Goal: Task Accomplishment & Management: Manage account settings

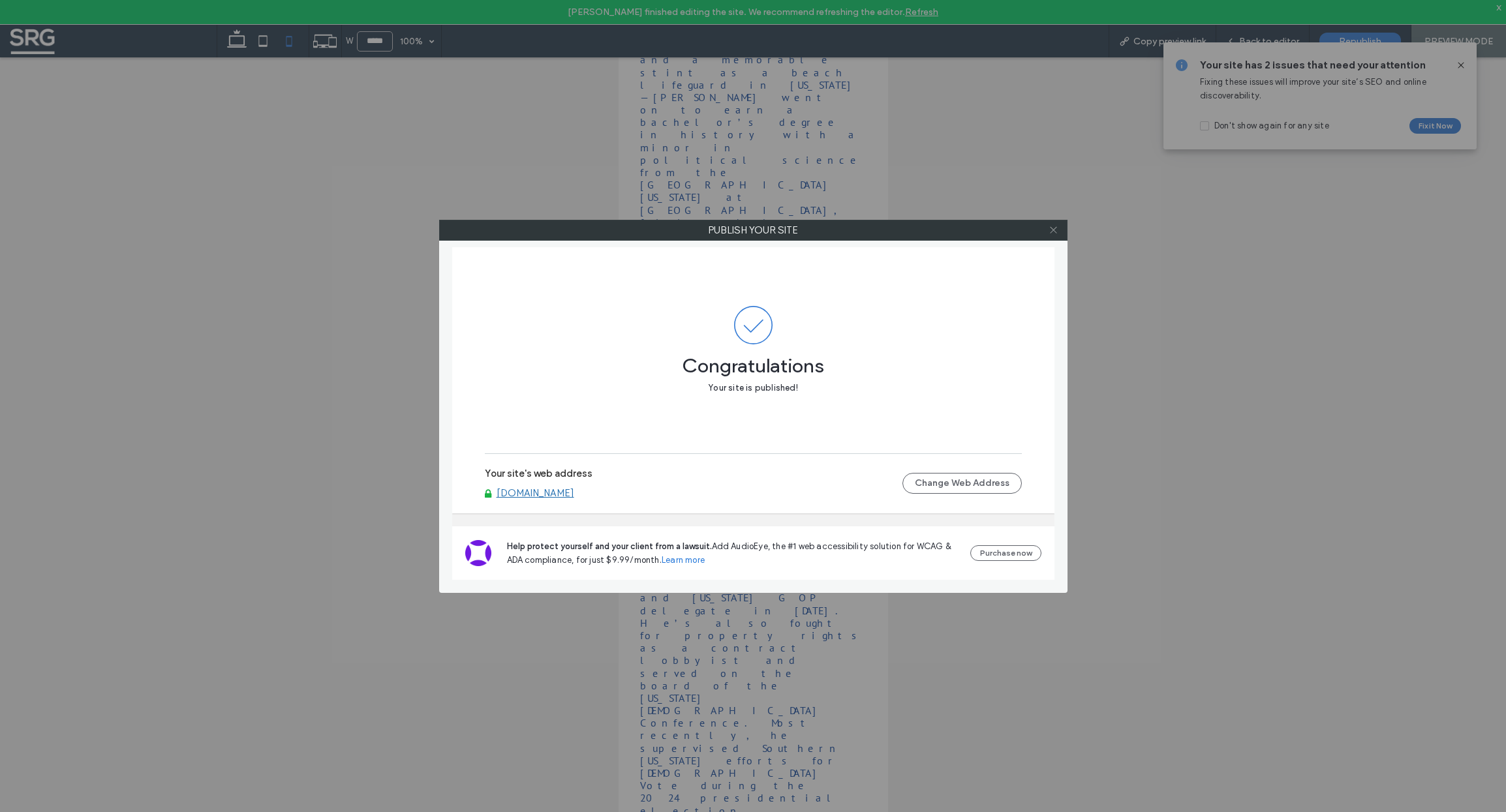
click at [1056, 229] on icon at bounding box center [1053, 230] width 10 height 10
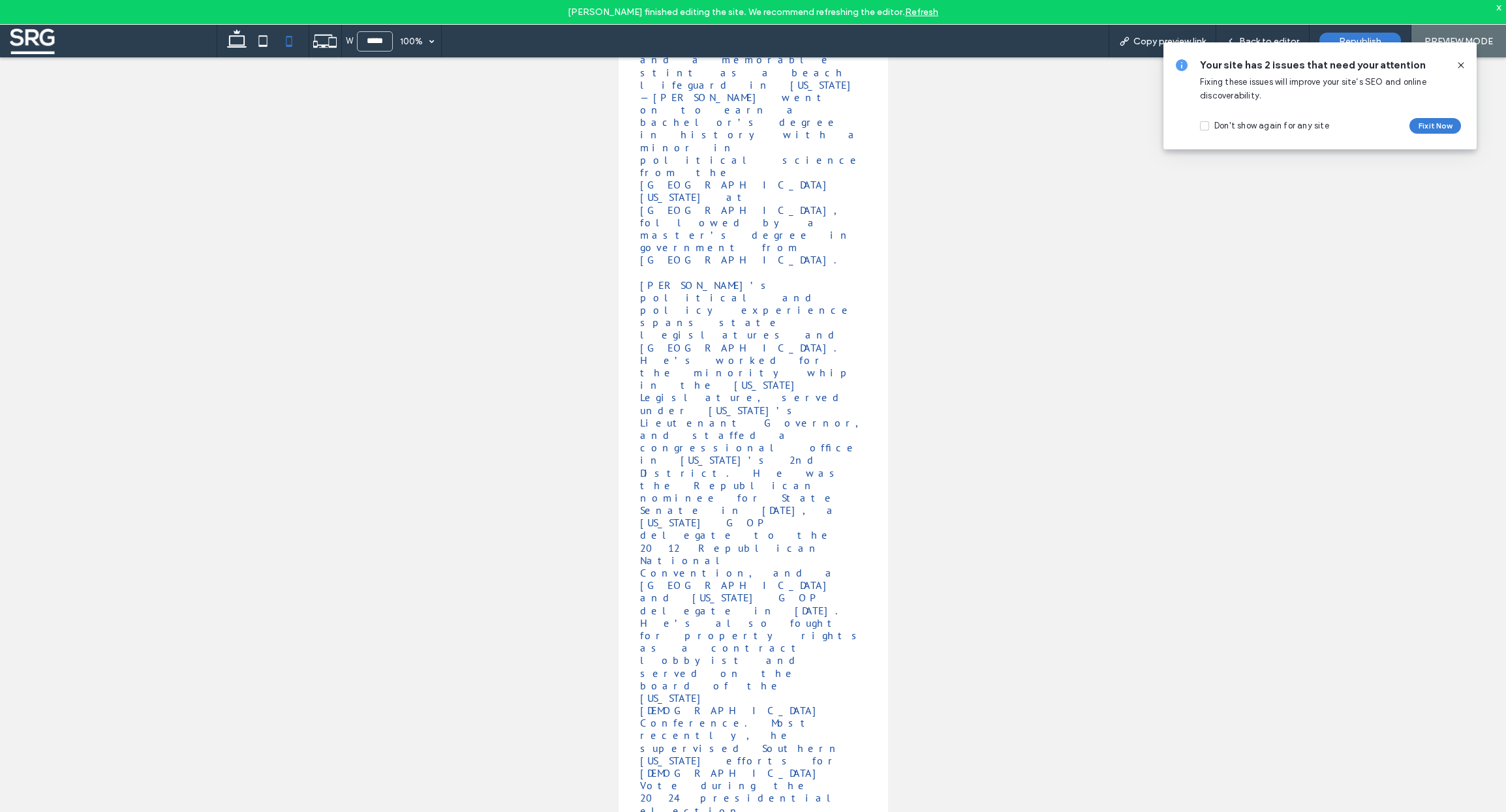
drag, startPoint x: 1500, startPoint y: 6, endPoint x: 1480, endPoint y: 79, distance: 75.7
click at [1478, 112] on body "Nick DeStefano finished editing the site. We recommend refreshing the editor. R…" at bounding box center [753, 406] width 1506 height 812
click at [926, 11] on link "Refresh" at bounding box center [922, 12] width 33 height 11
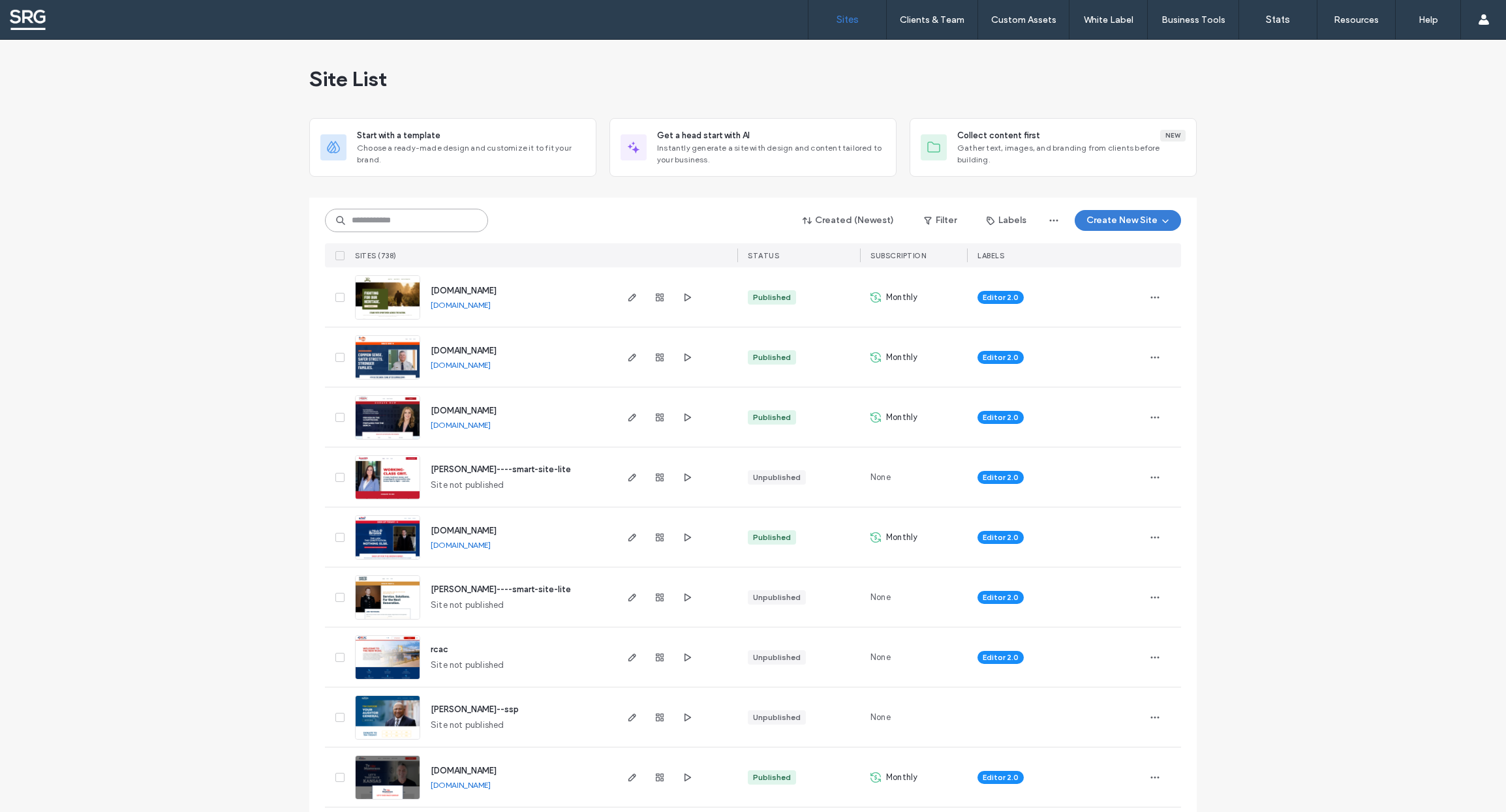
click at [370, 220] on input at bounding box center [407, 220] width 164 height 23
type input "***"
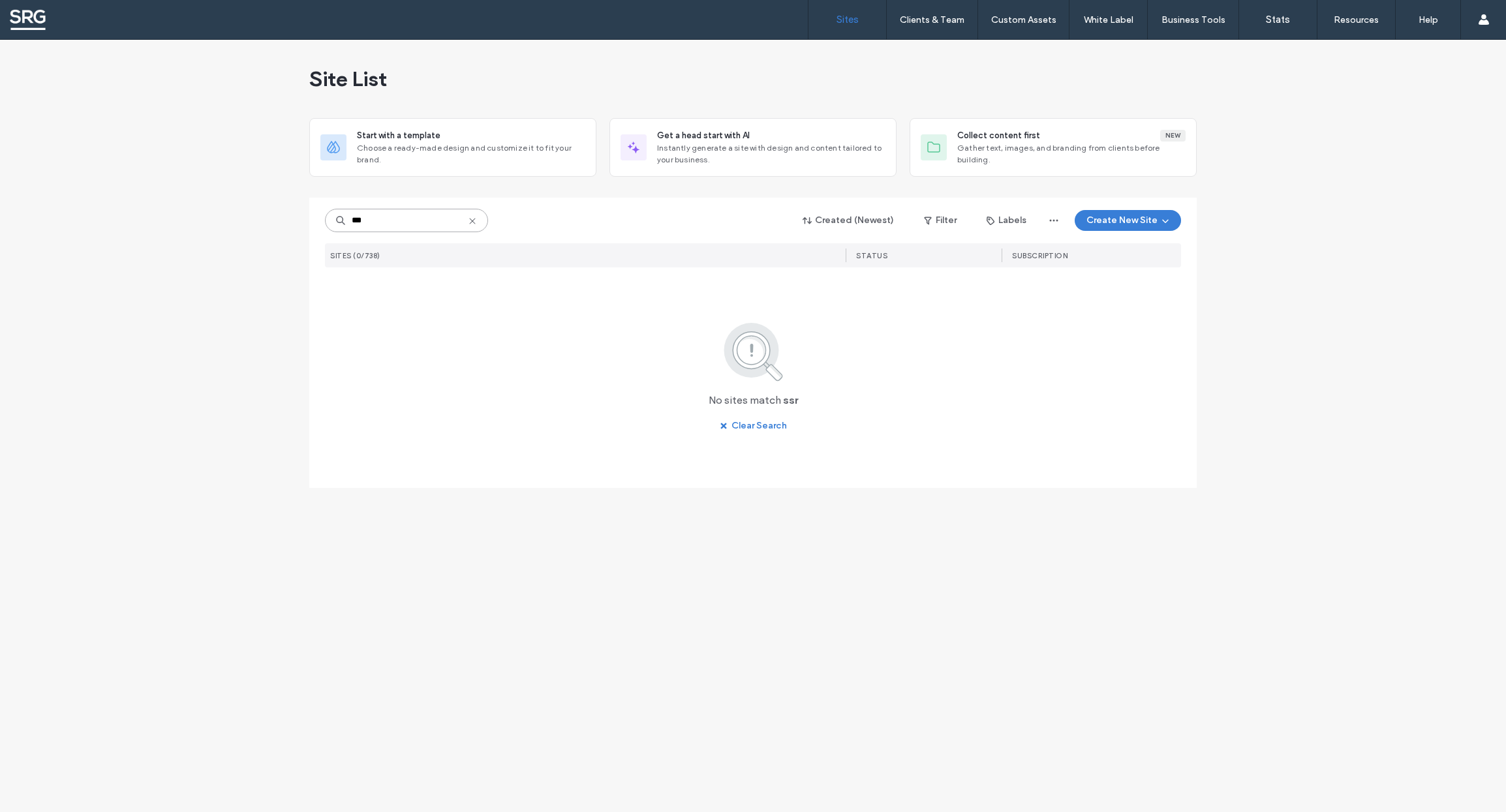
drag, startPoint x: 416, startPoint y: 228, endPoint x: 312, endPoint y: 216, distance: 104.7
click at [325, 216] on input "***" at bounding box center [407, 220] width 164 height 23
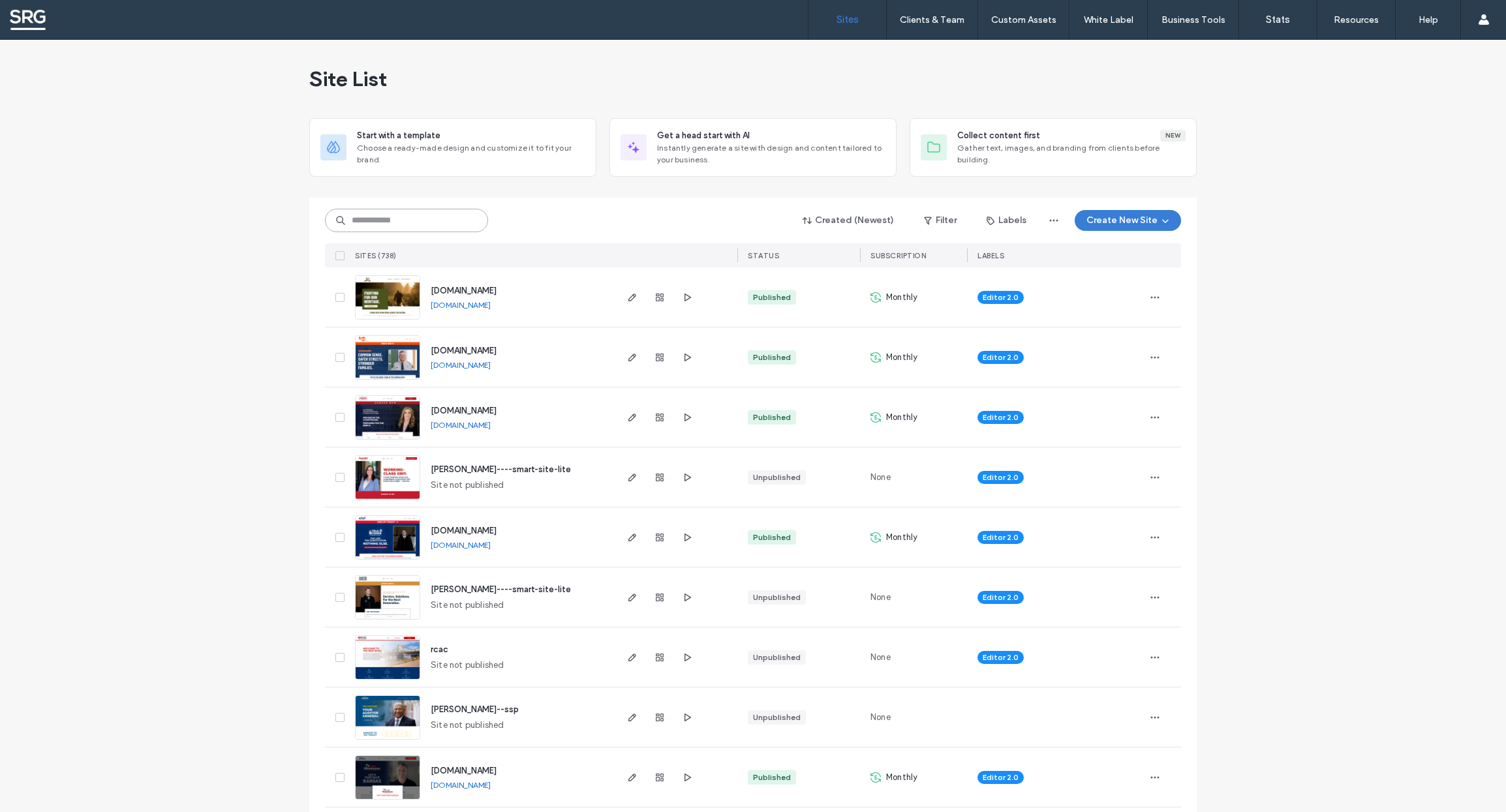
click at [390, 224] on input at bounding box center [407, 220] width 164 height 23
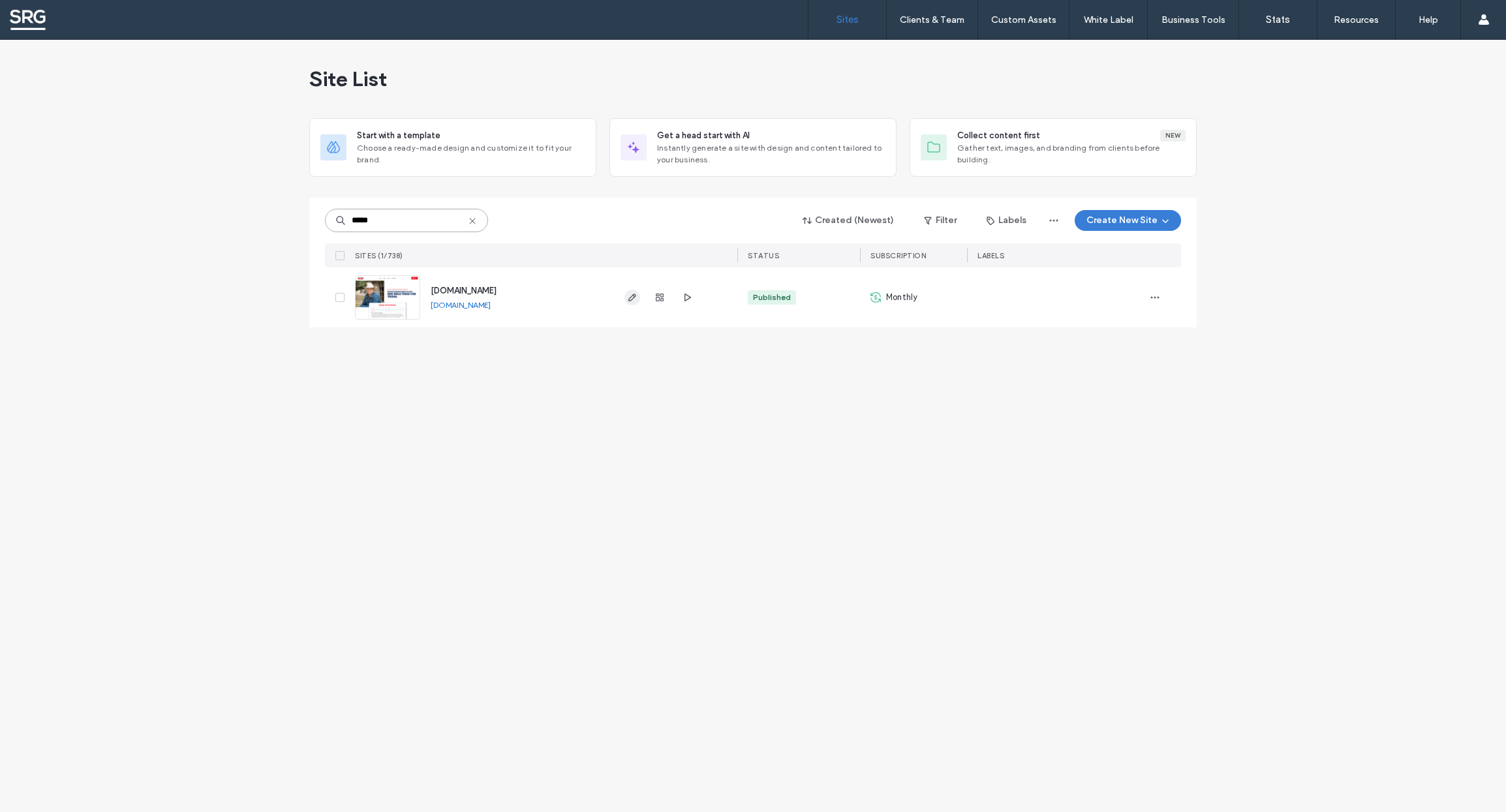
type input "*****"
click at [631, 295] on icon "button" at bounding box center [632, 297] width 10 height 10
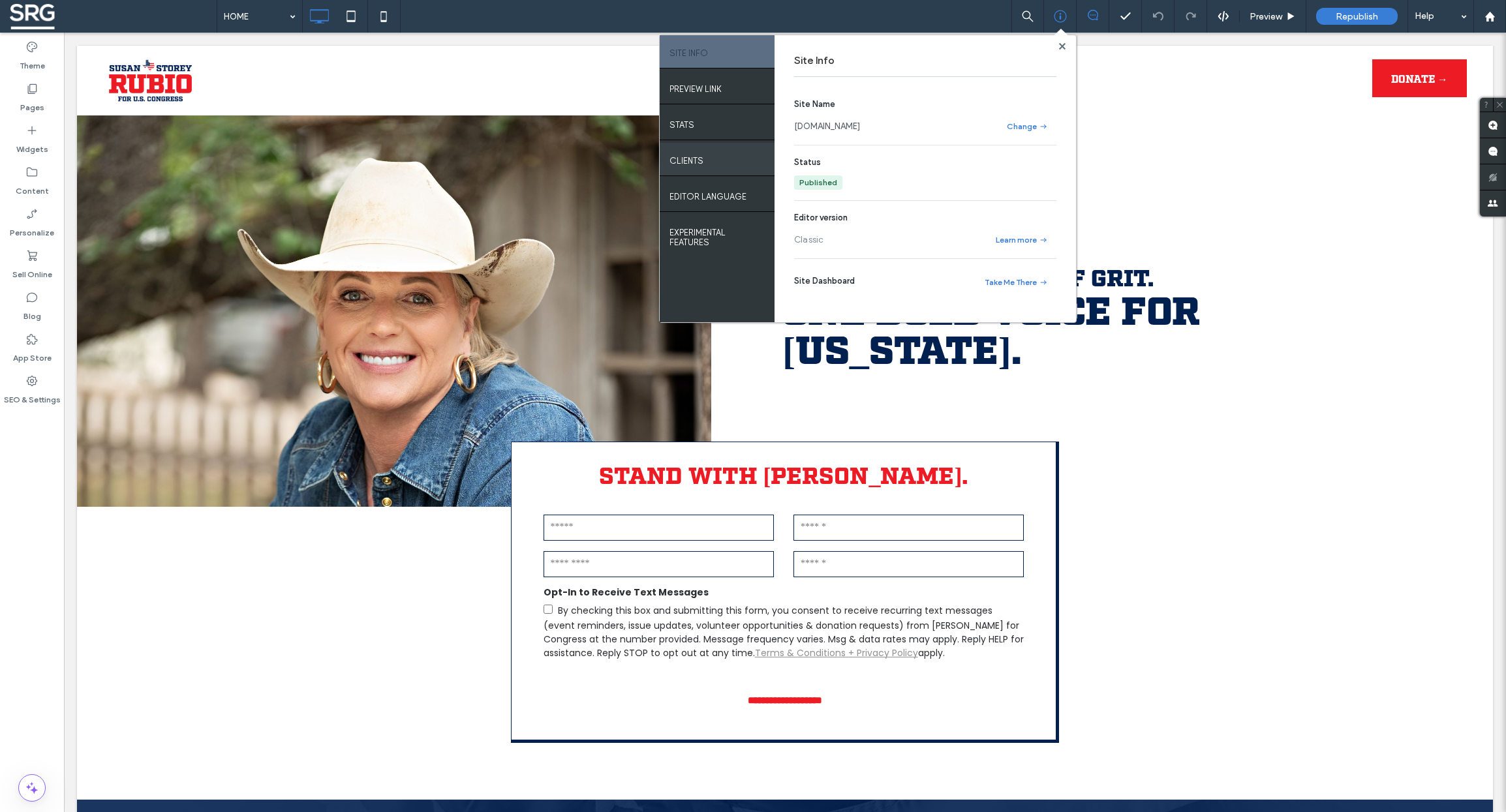
click at [697, 165] on label "Clients" at bounding box center [686, 158] width 34 height 17
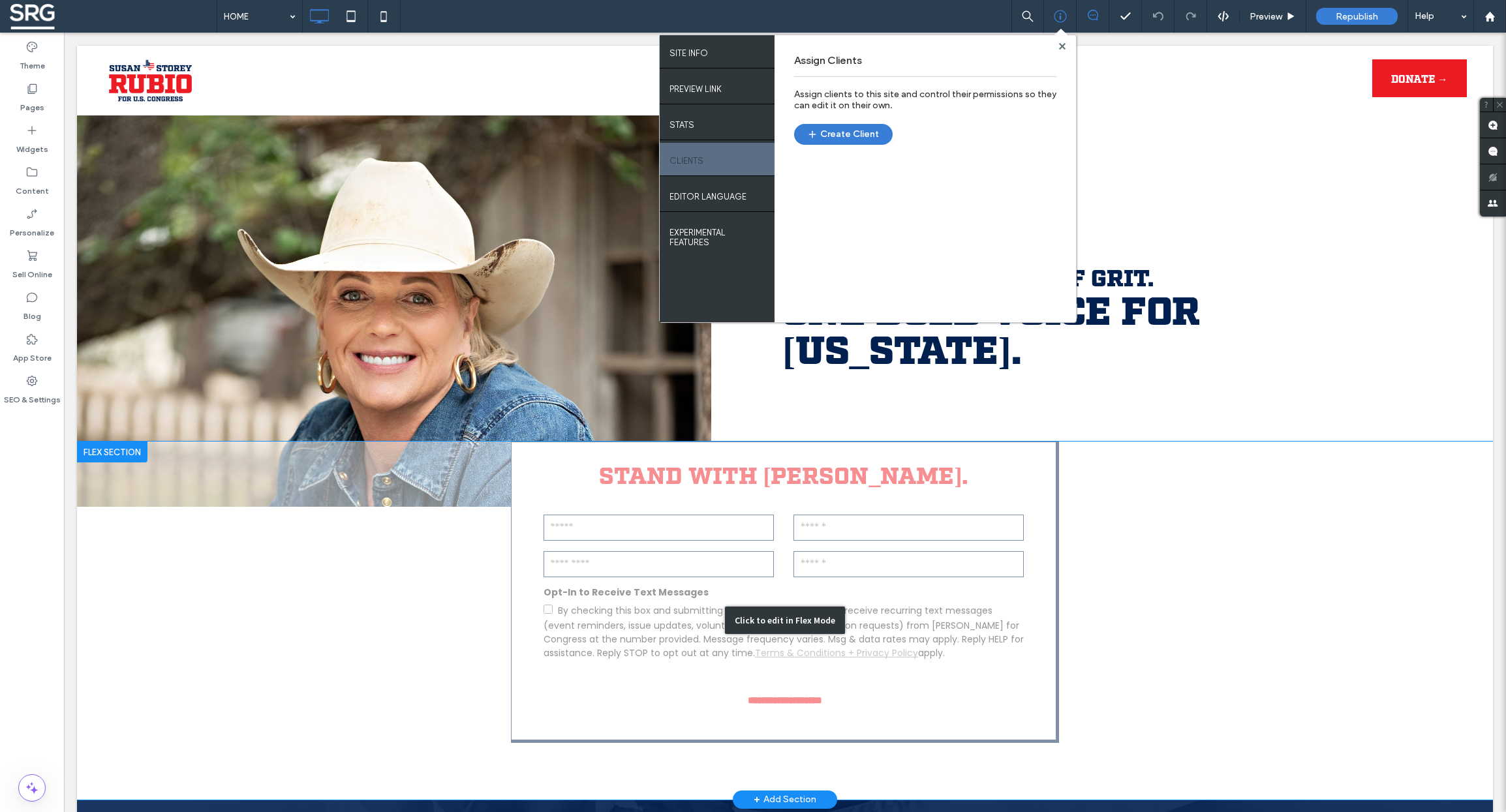
click at [937, 477] on div "Click to edit in Flex Mode" at bounding box center [784, 621] width 1416 height 358
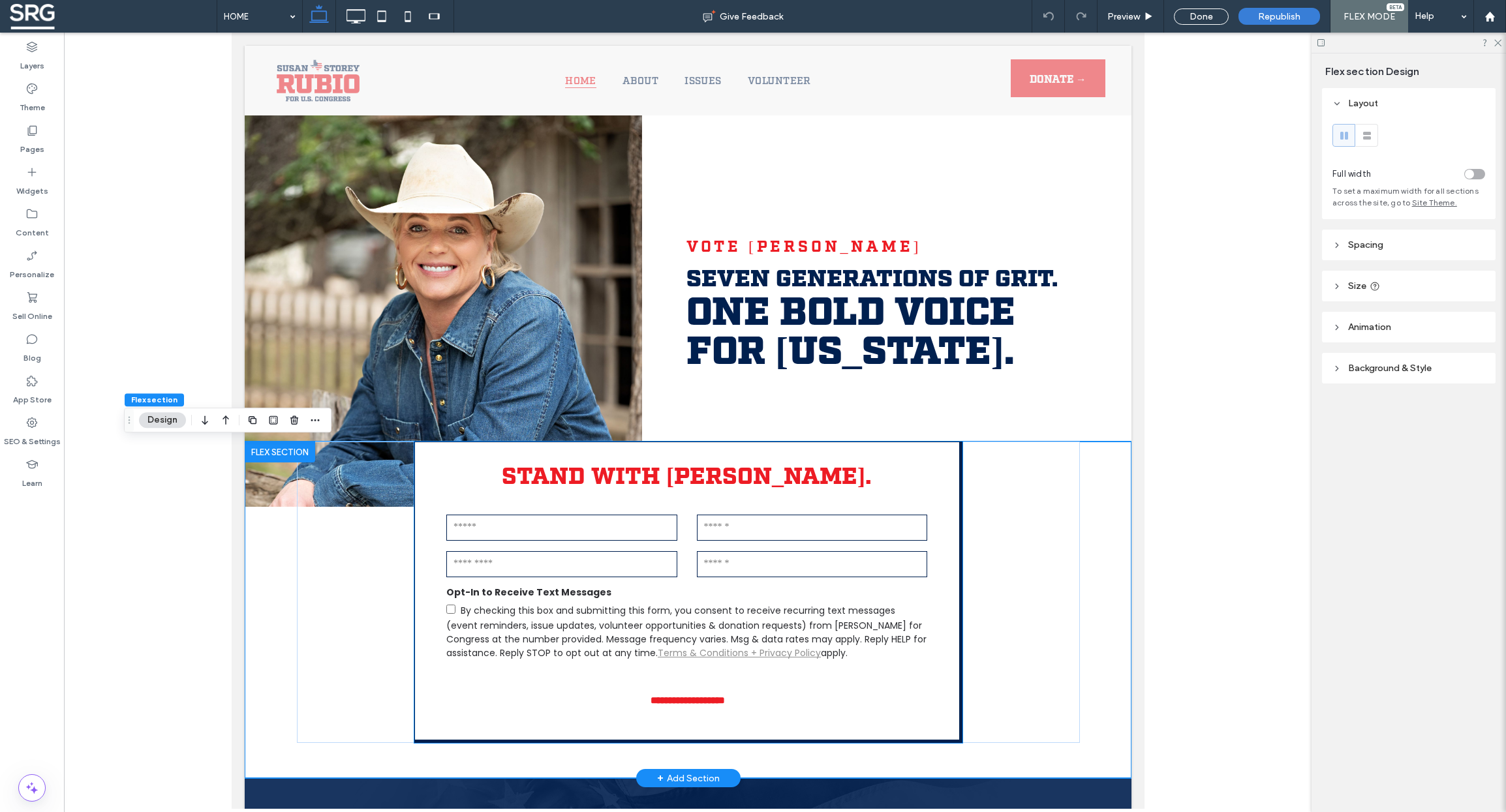
click at [818, 463] on h3 "STAND WITH SUSAN." at bounding box center [686, 475] width 501 height 30
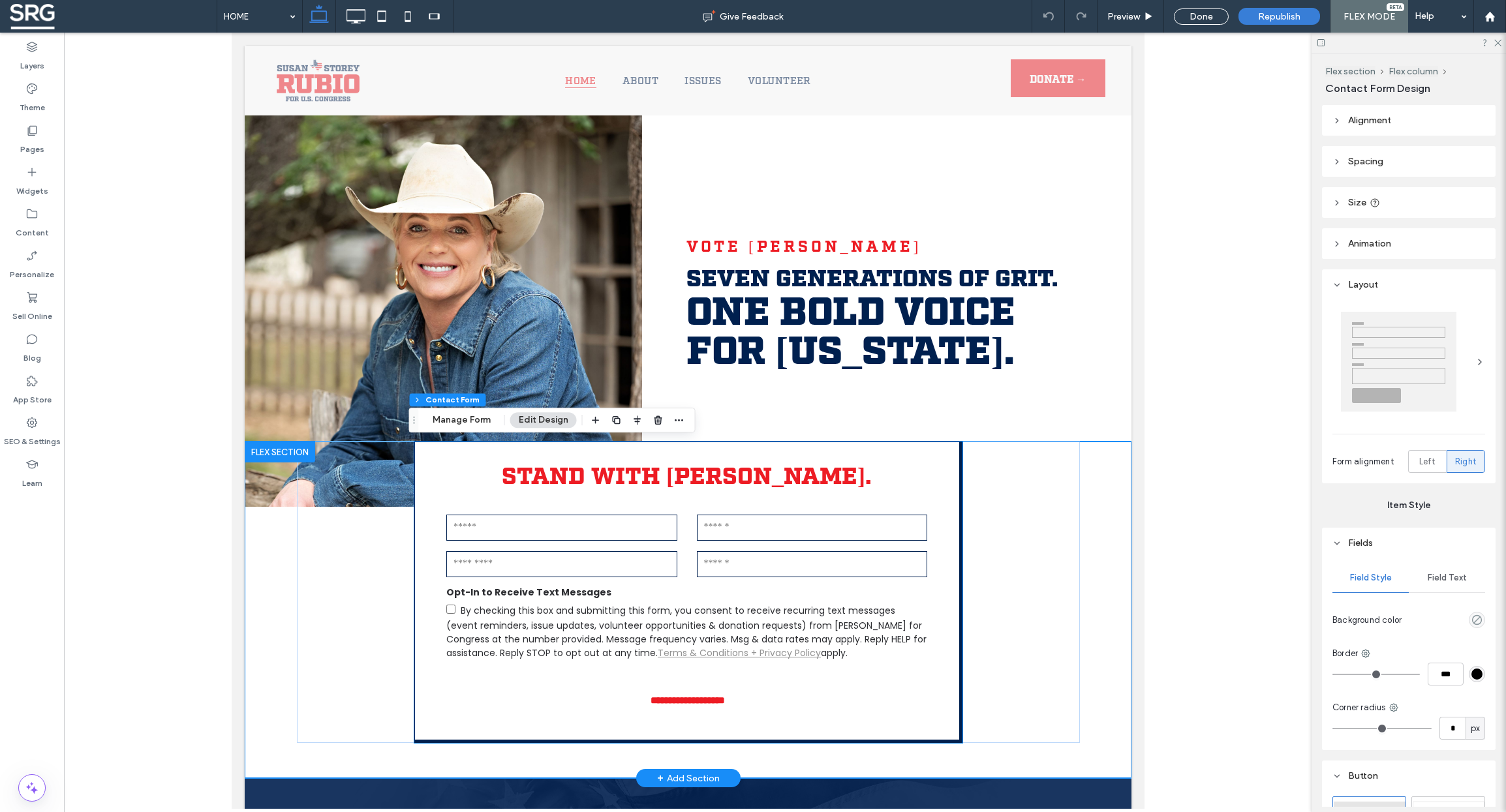
type input "*"
type input "***"
type input "*"
type input "***"
type input "*"
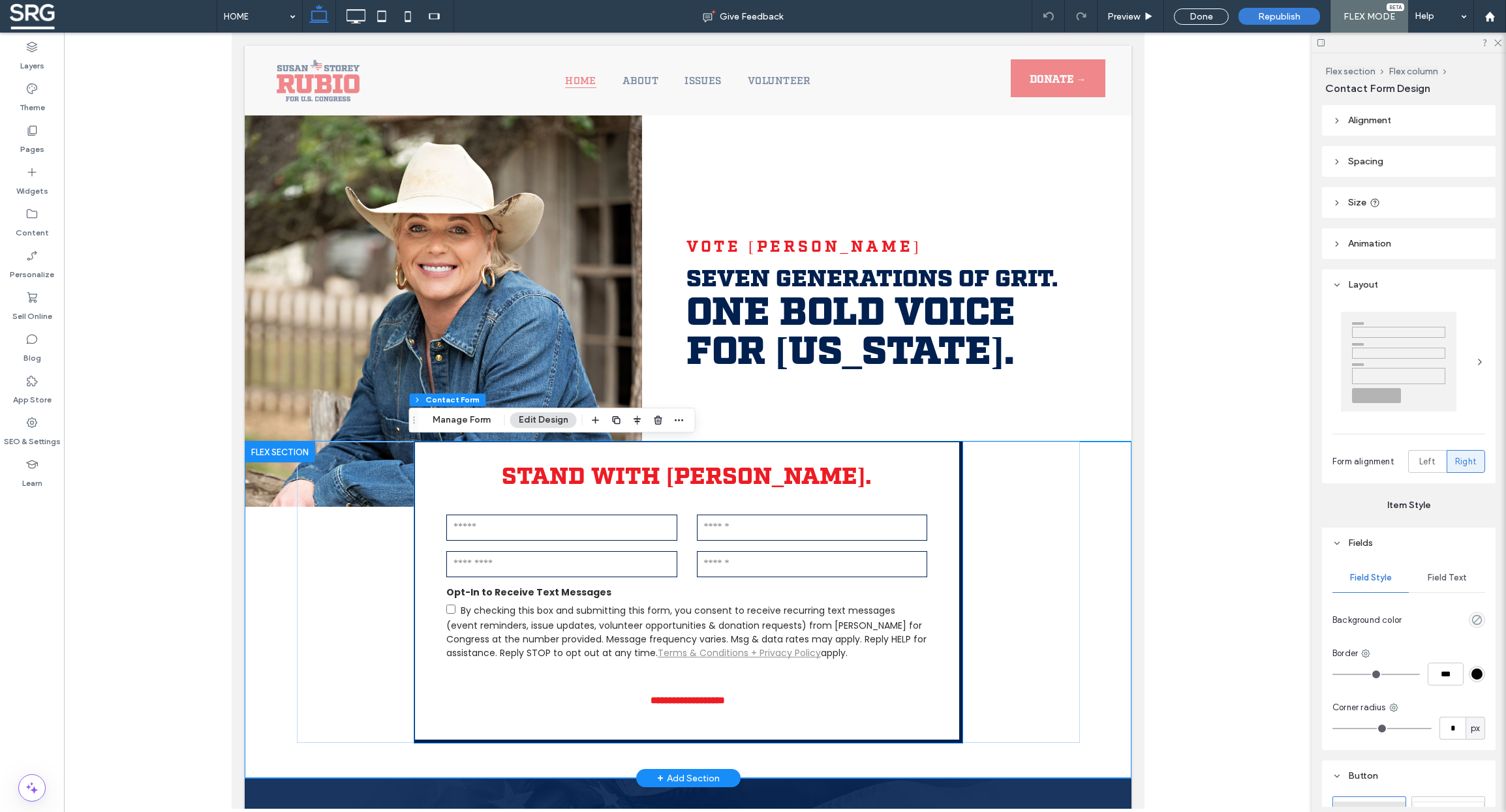
type input "***"
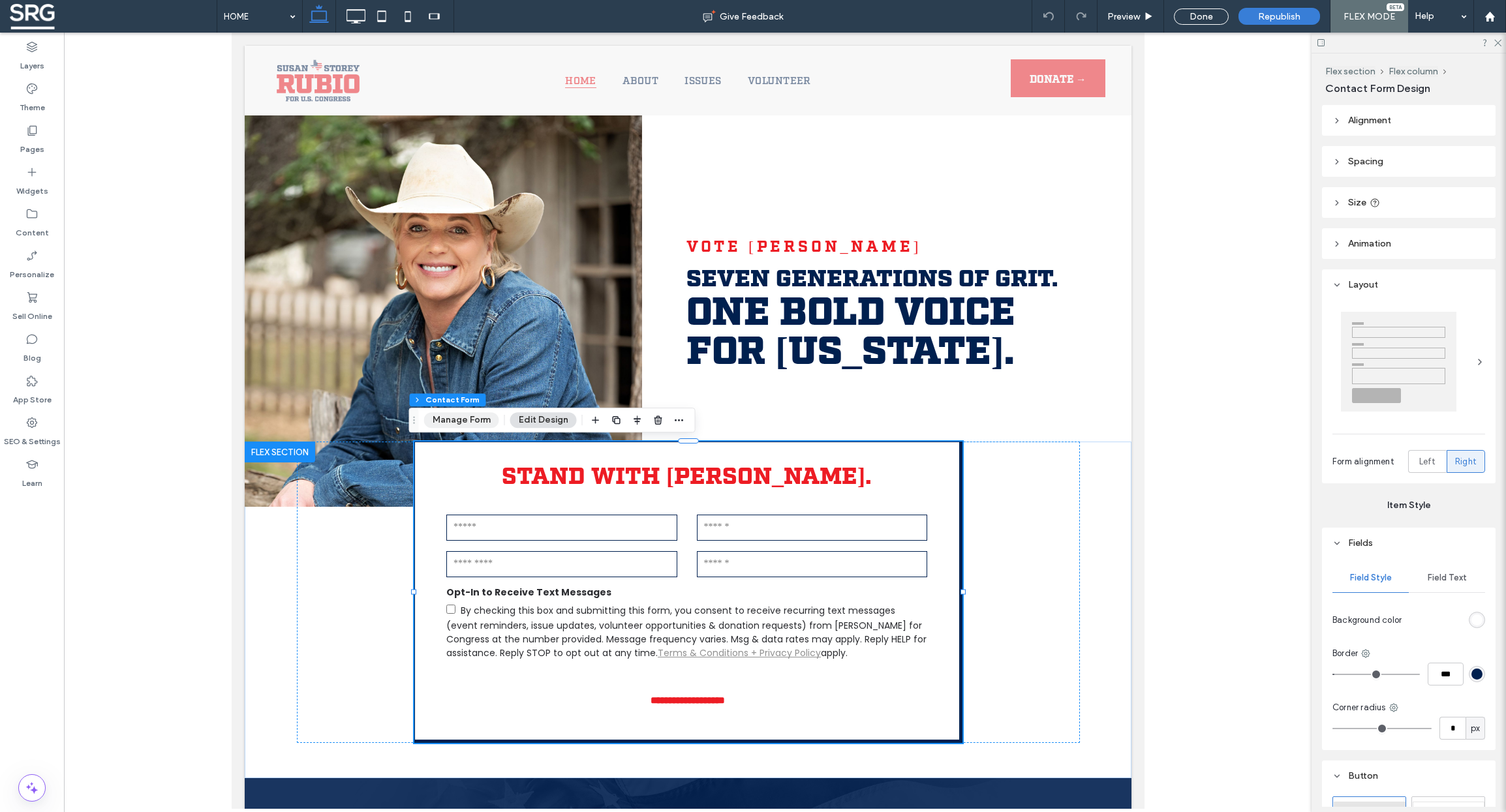
click at [463, 420] on button "Manage Form" at bounding box center [461, 419] width 75 height 16
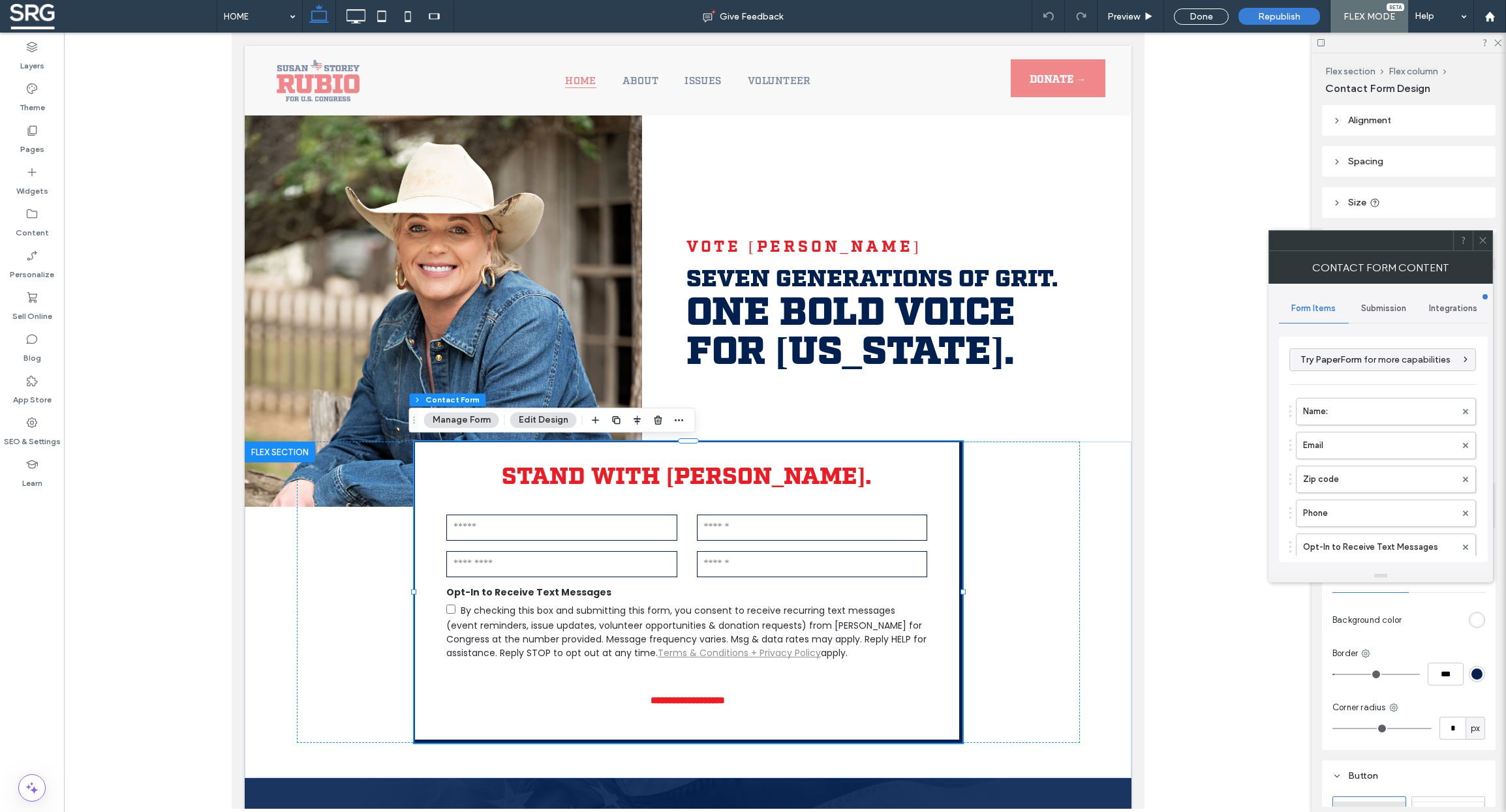
type input "**********"
click at [1437, 308] on span "Integrations" at bounding box center [1453, 308] width 48 height 10
click at [1359, 399] on span "Google Sheets" at bounding box center [1351, 398] width 59 height 13
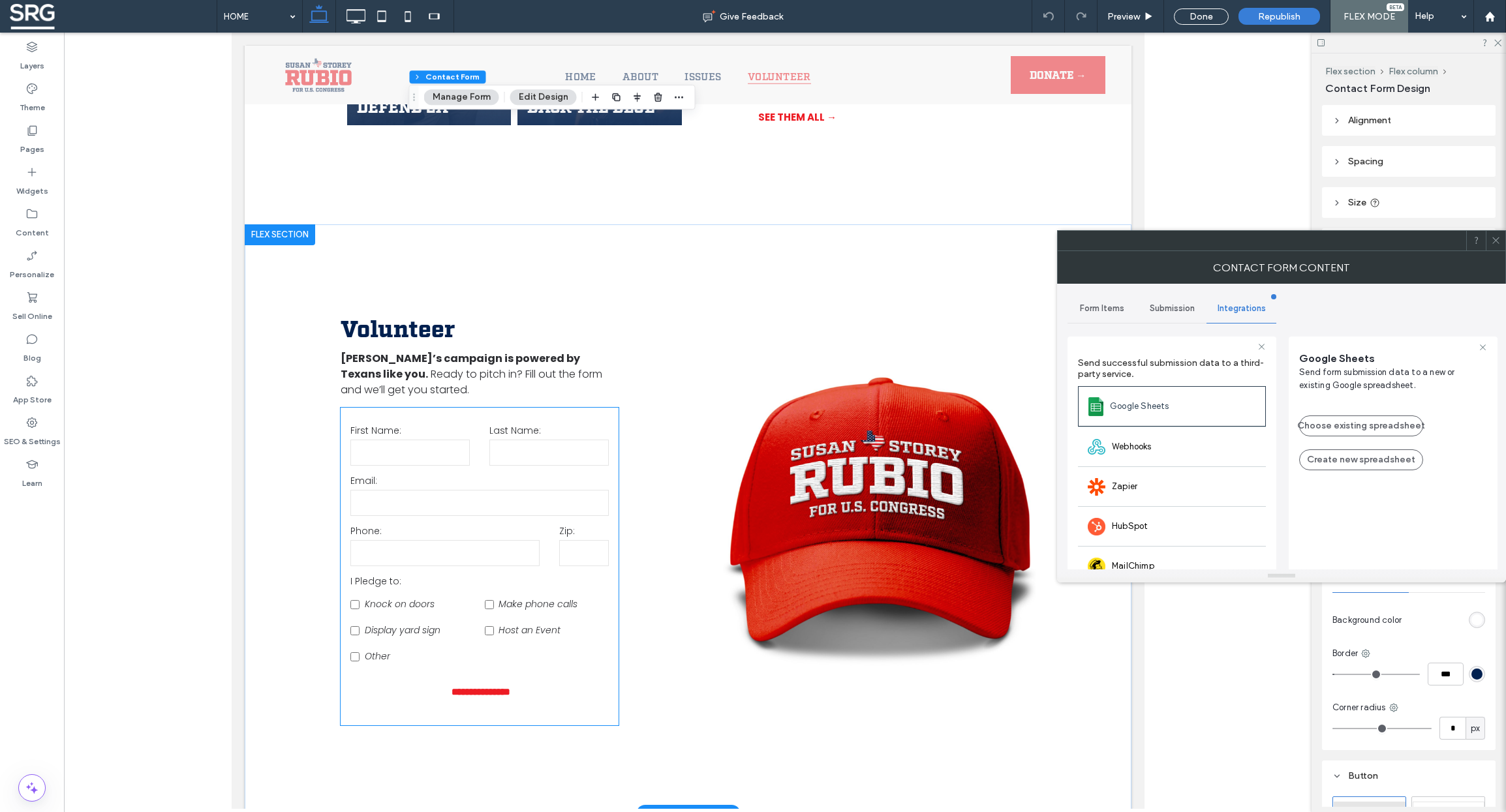
scroll to position [2442, 0]
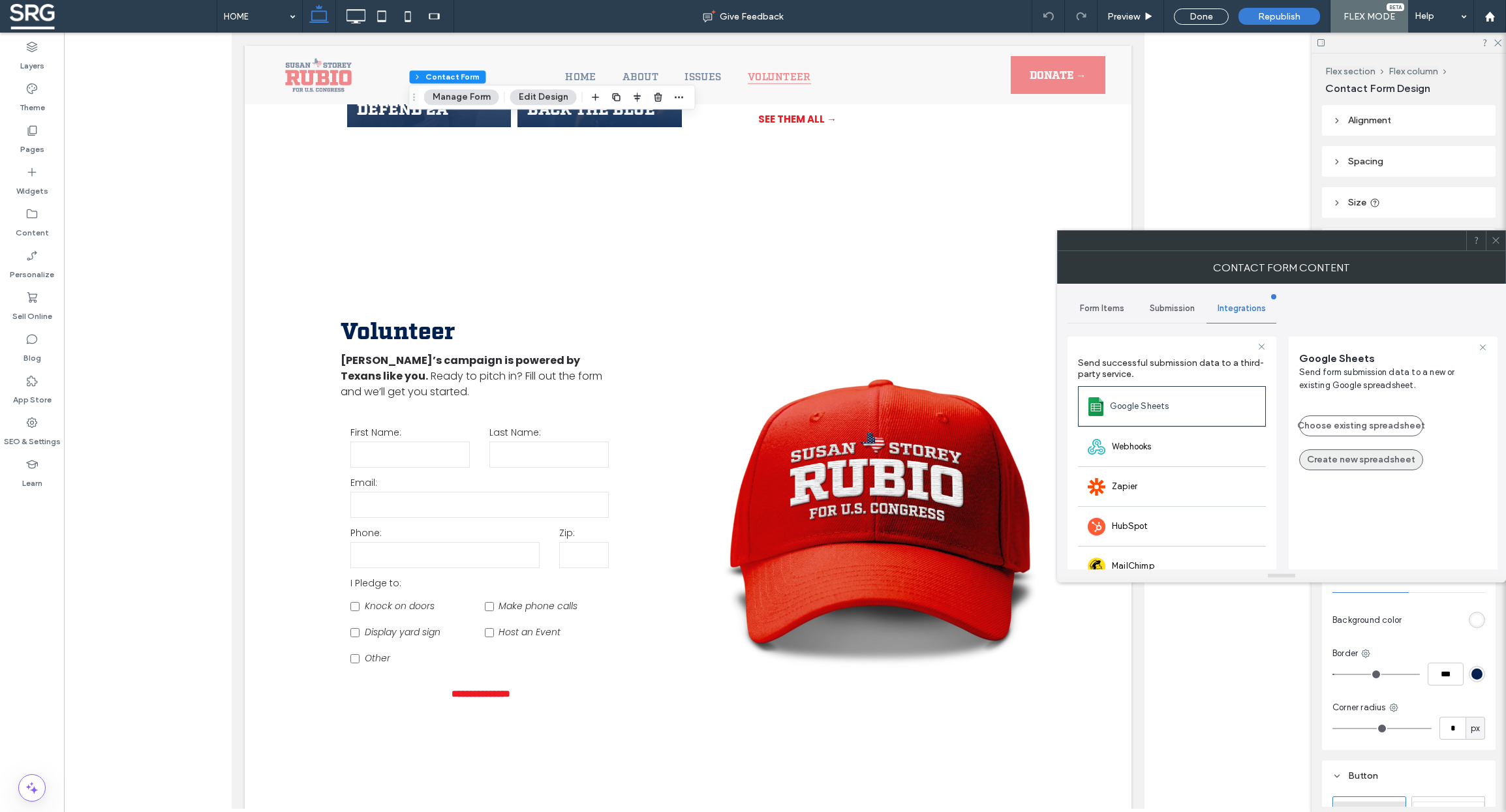
click at [1343, 459] on button "Create new spreadsheet" at bounding box center [1361, 460] width 124 height 21
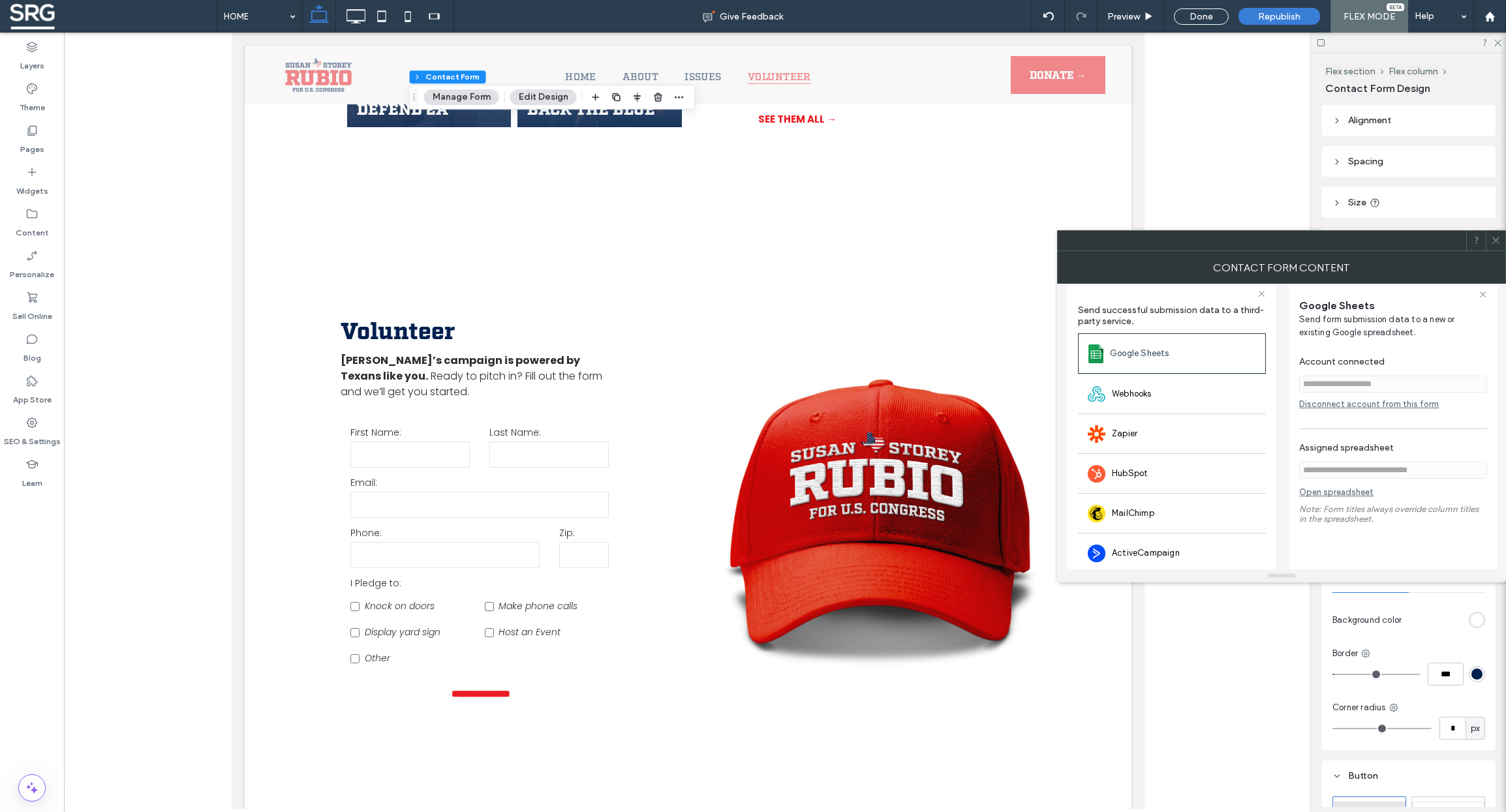
scroll to position [55, 0]
click at [1356, 497] on link "Open spreadsheet" at bounding box center [1336, 493] width 75 height 17
click at [585, 426] on label "Last Name:" at bounding box center [548, 432] width 119 height 14
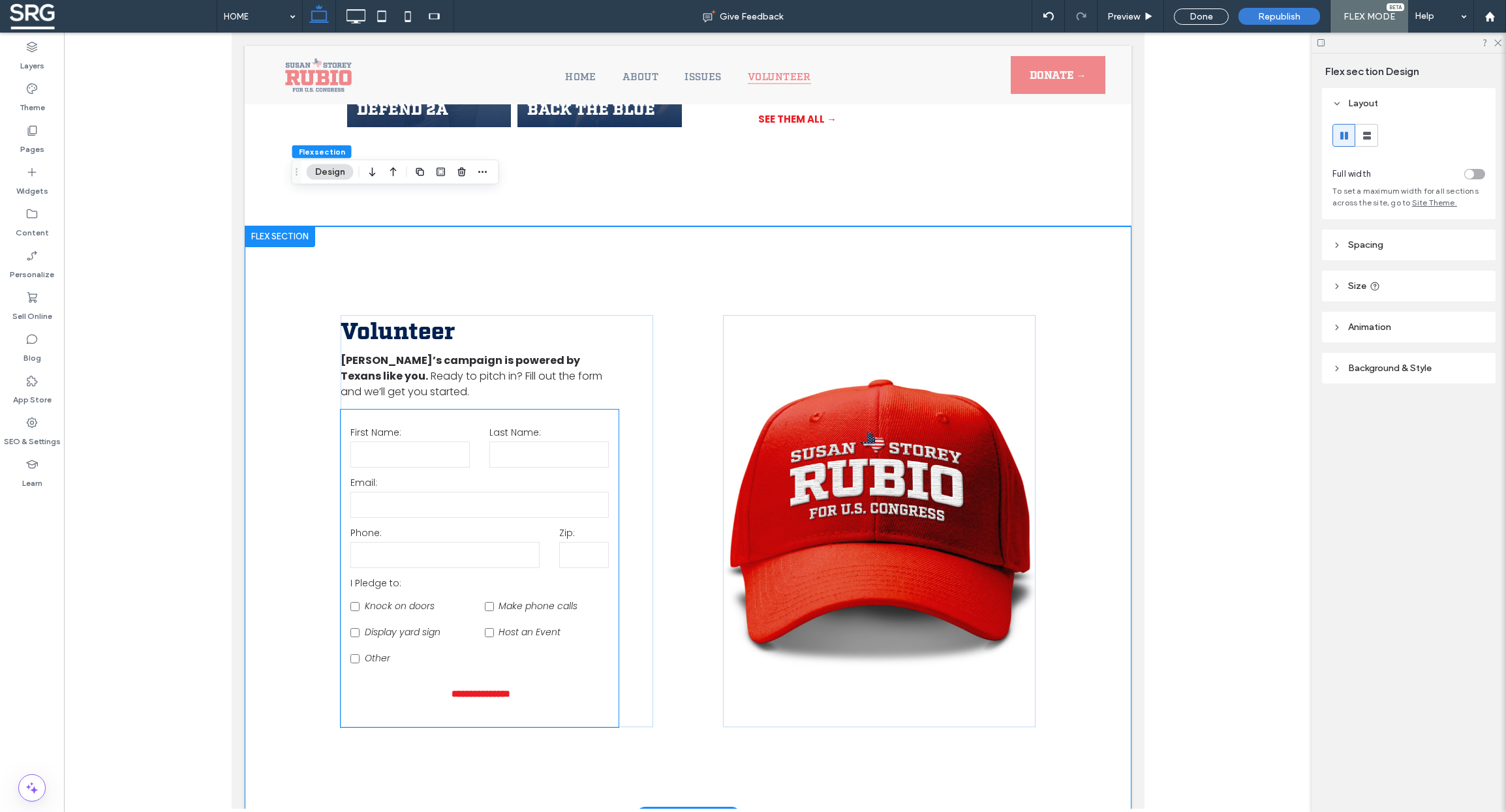
click at [431, 442] on input "text" at bounding box center [409, 454] width 119 height 26
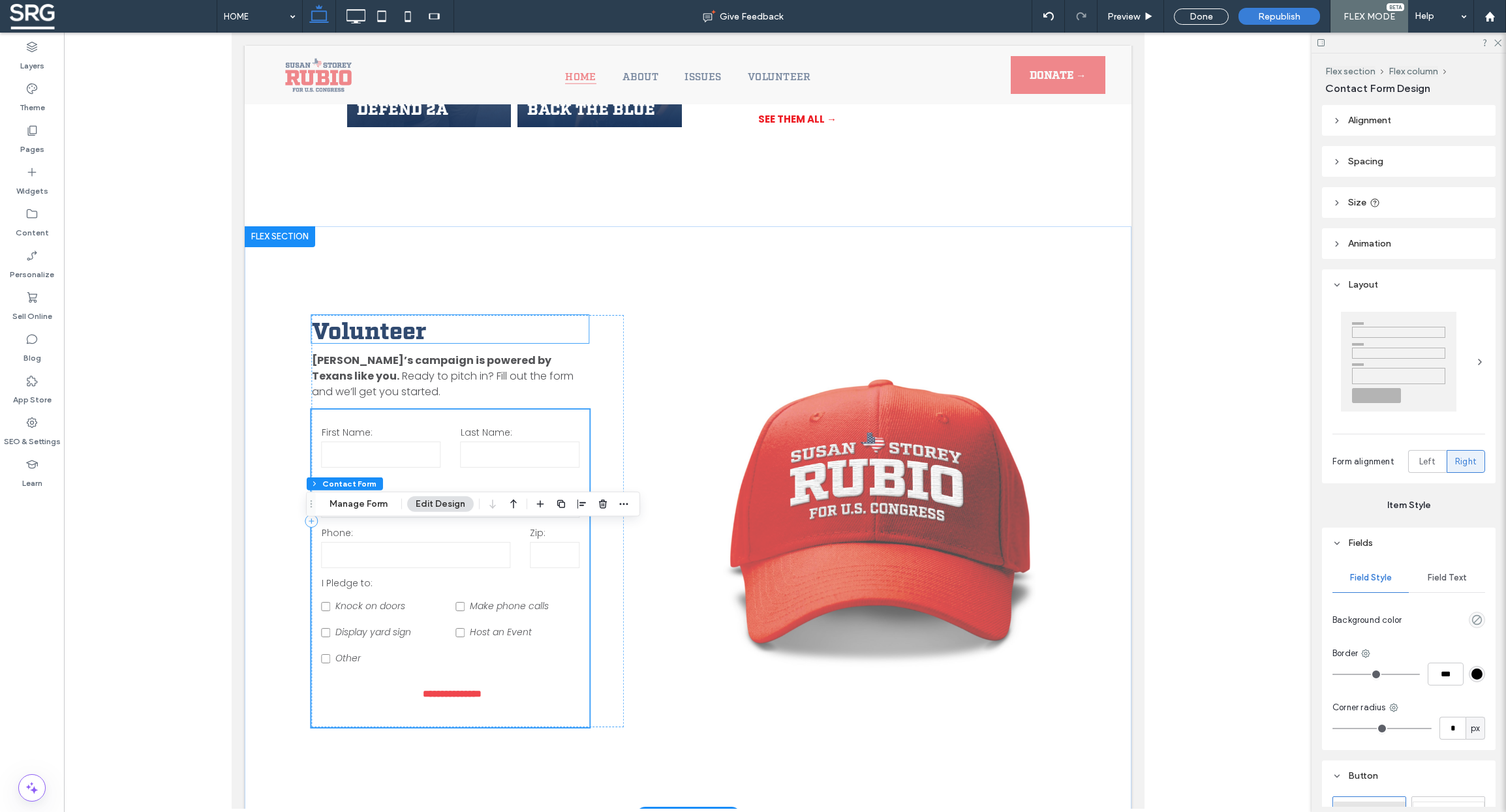
scroll to position [2292, 0]
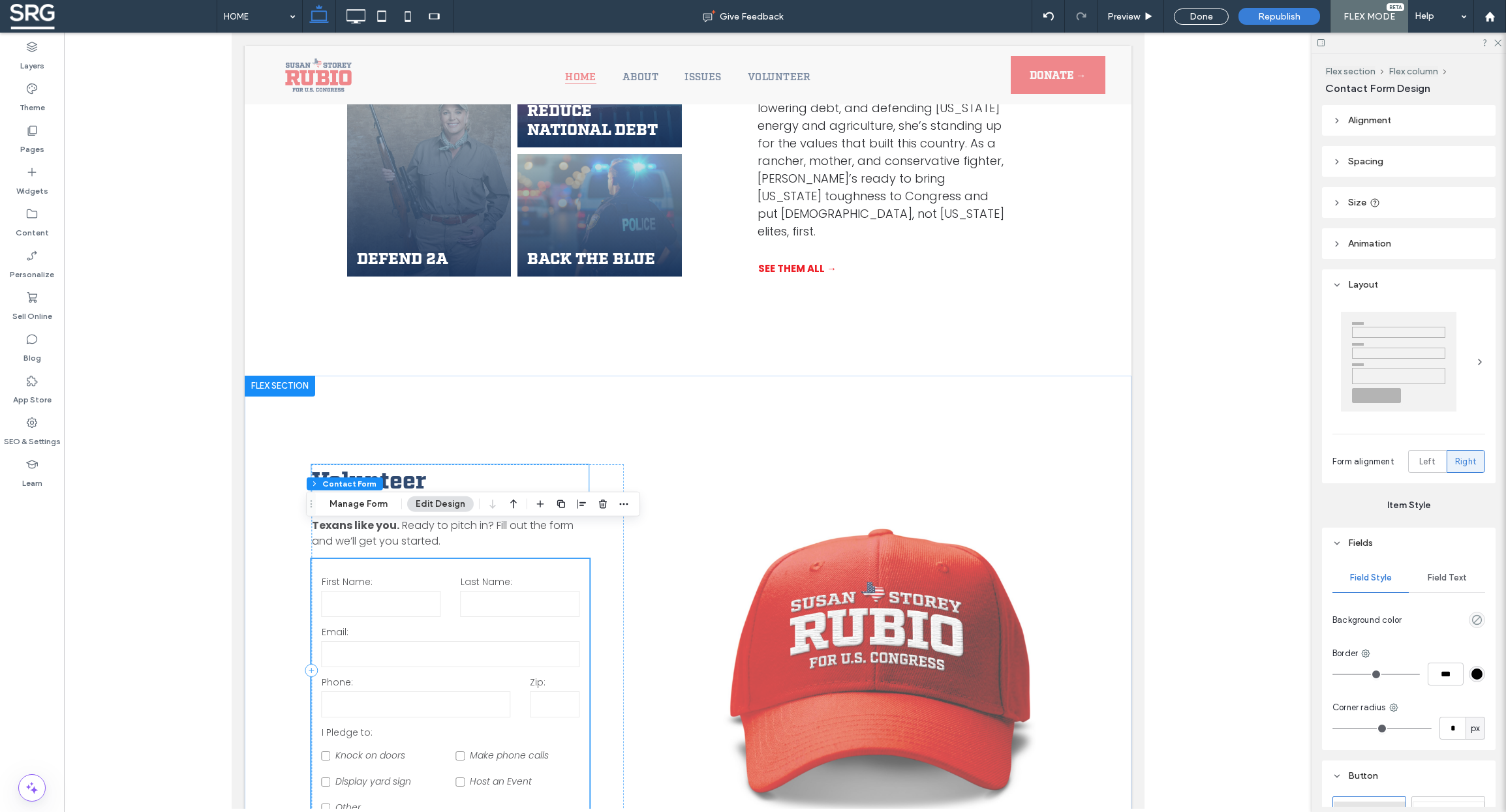
type input "*"
type input "***"
type input "*"
type input "***"
click at [369, 505] on button "Manage Form" at bounding box center [358, 503] width 75 height 16
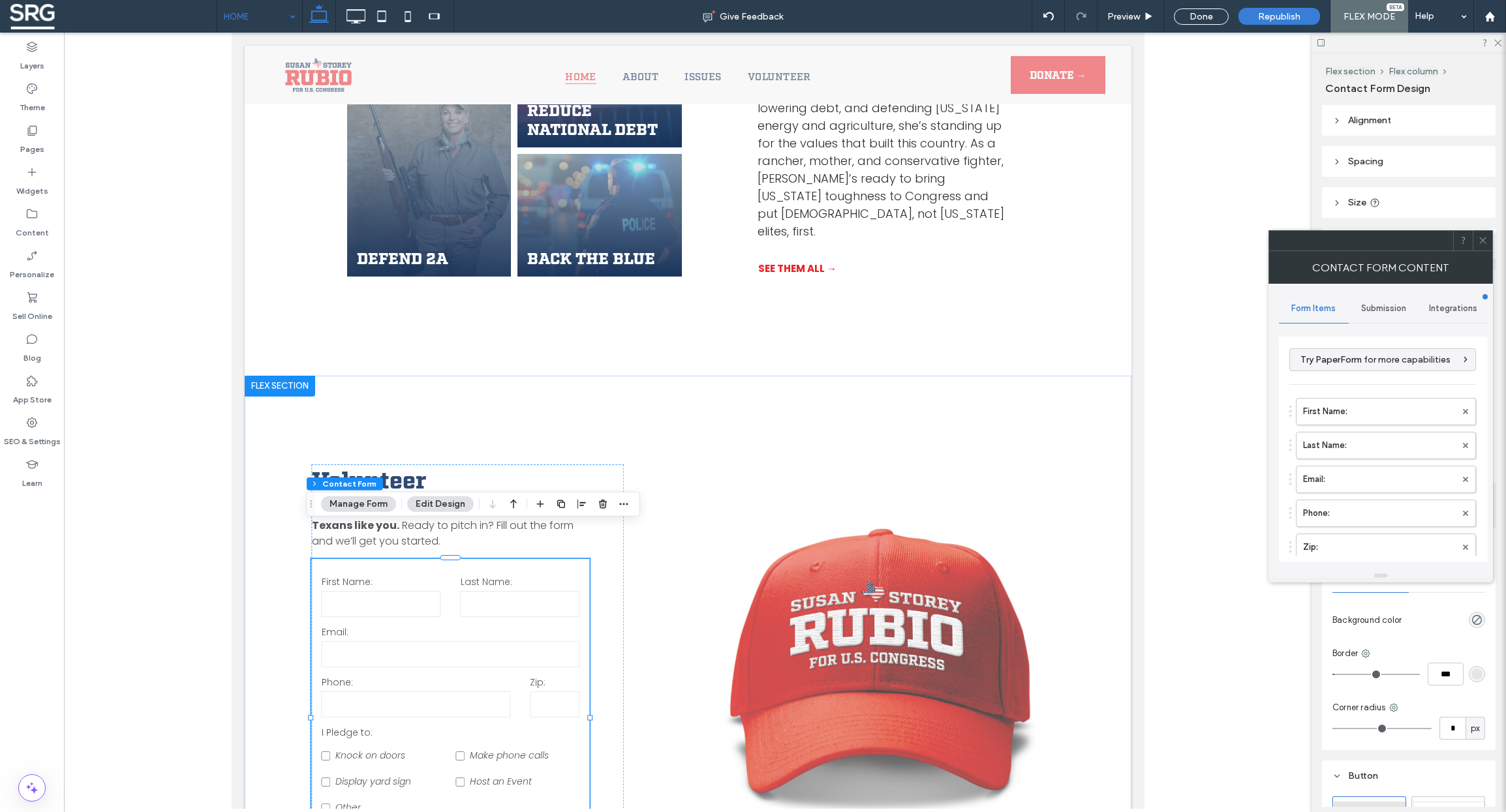
click at [269, 21] on input at bounding box center [256, 16] width 66 height 32
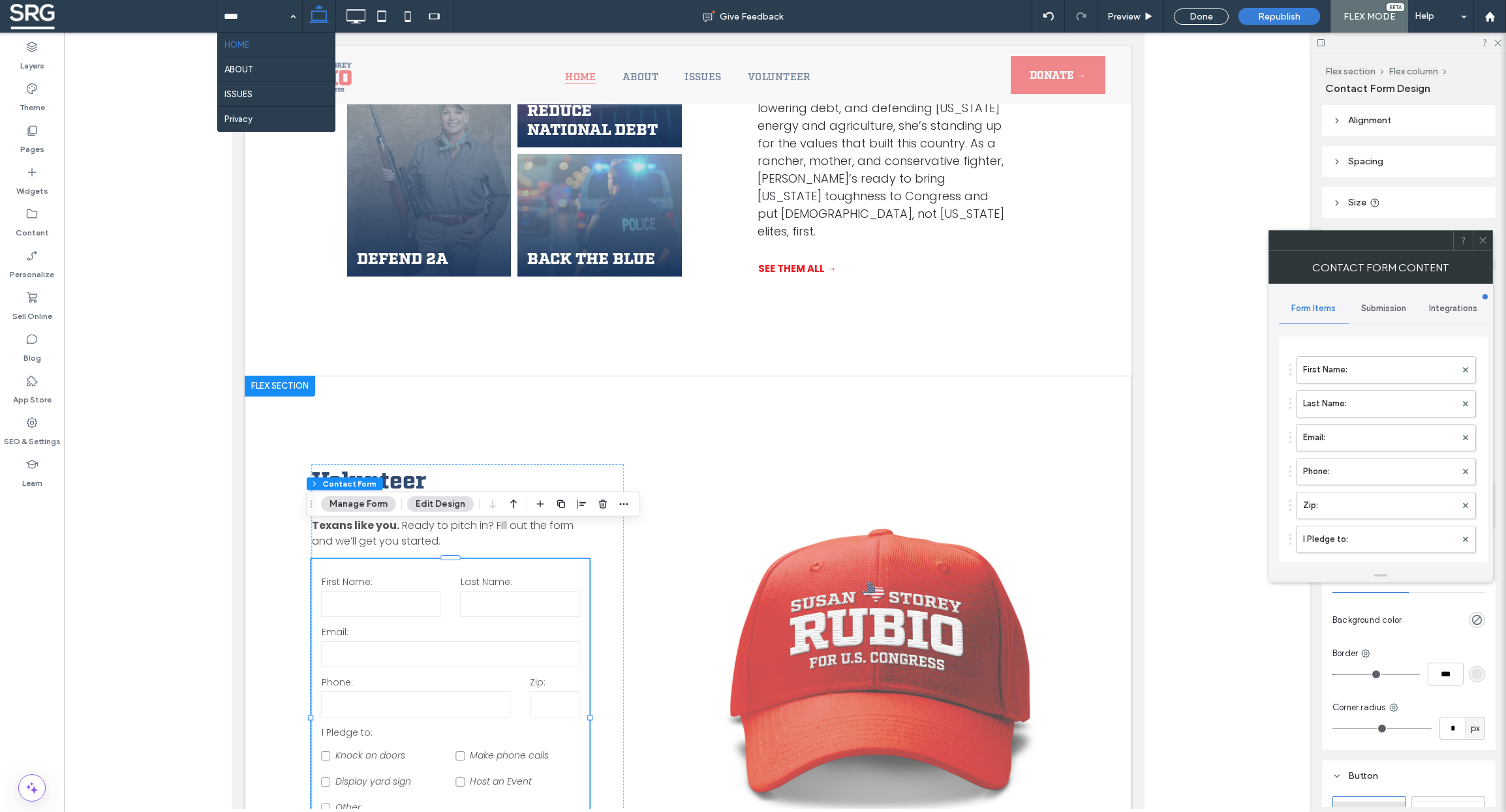
scroll to position [14, 0]
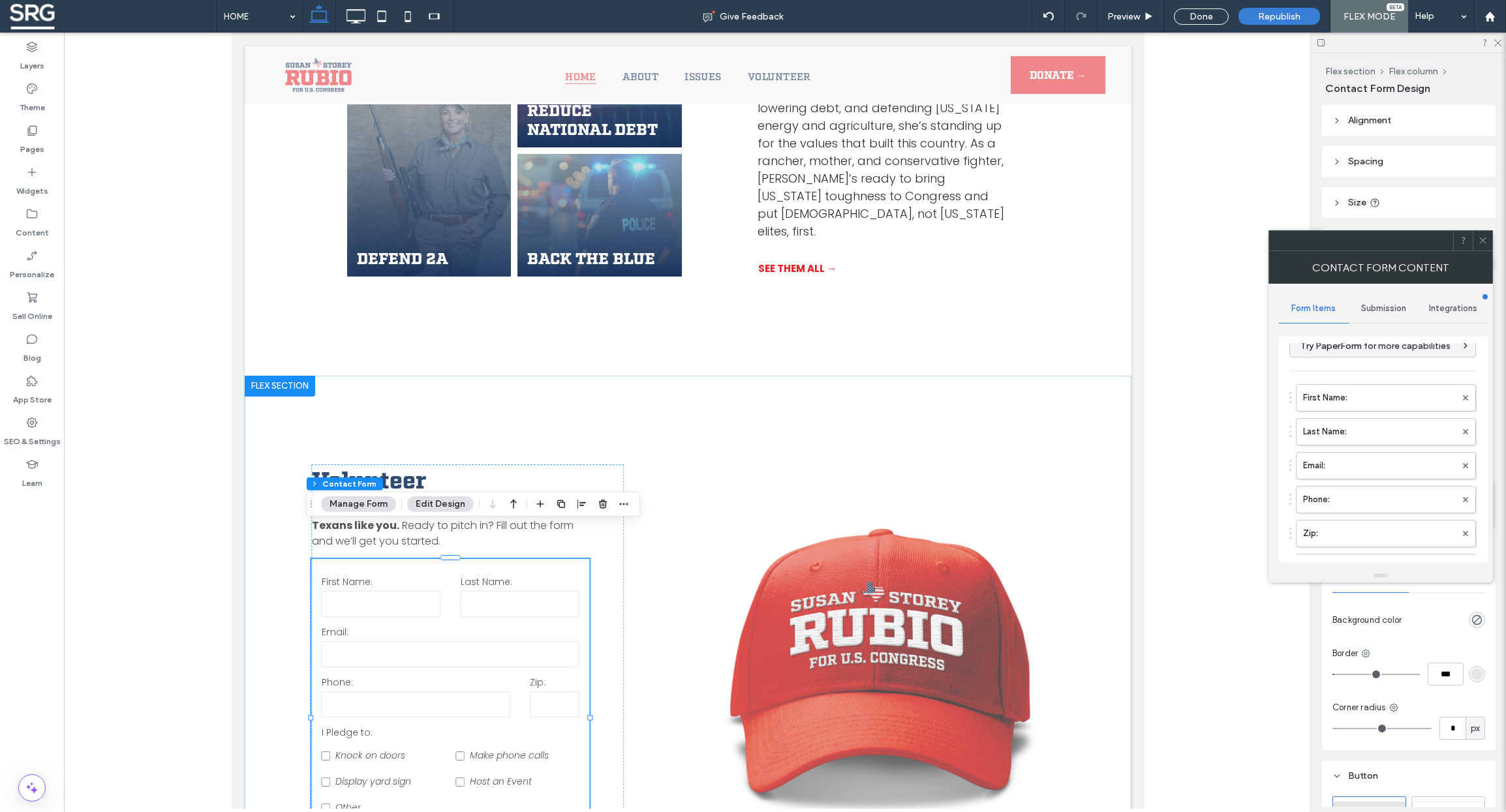
click at [1445, 310] on span "Integrations" at bounding box center [1453, 308] width 48 height 10
click at [1399, 361] on div "Google Sheets" at bounding box center [1383, 370] width 188 height 40
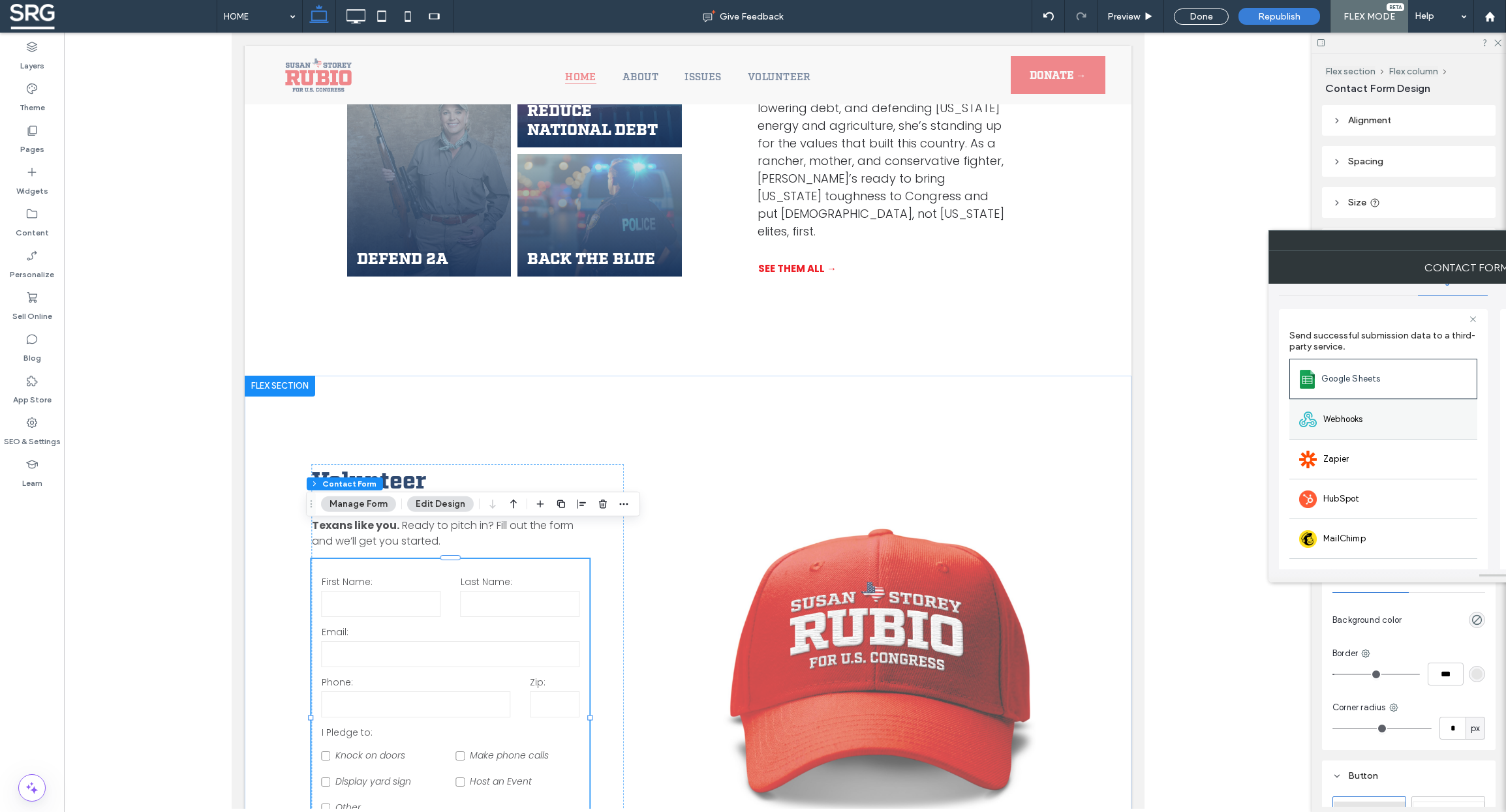
scroll to position [41, 0]
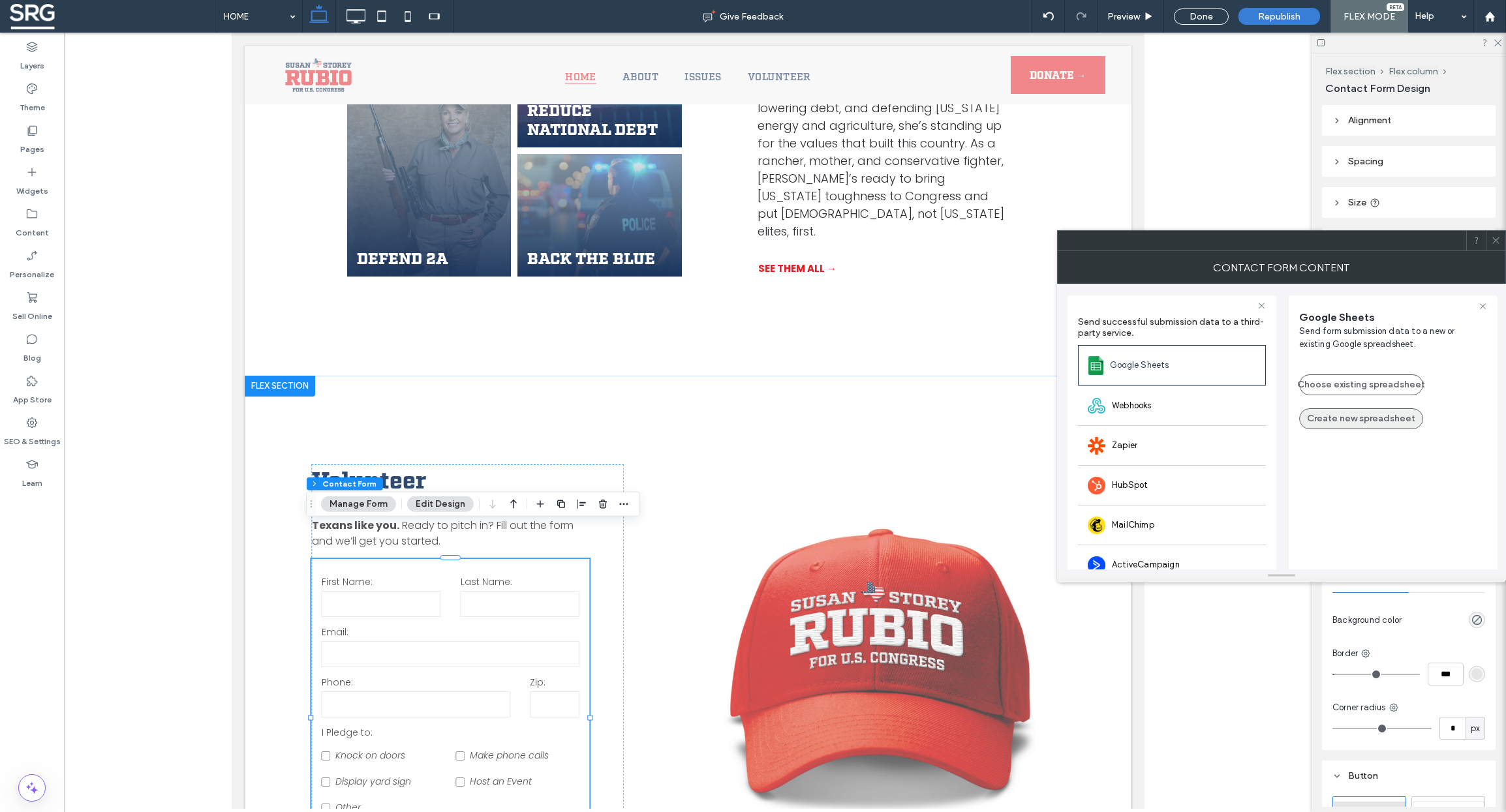
click at [1356, 414] on button "Create new spreadsheet" at bounding box center [1361, 418] width 124 height 21
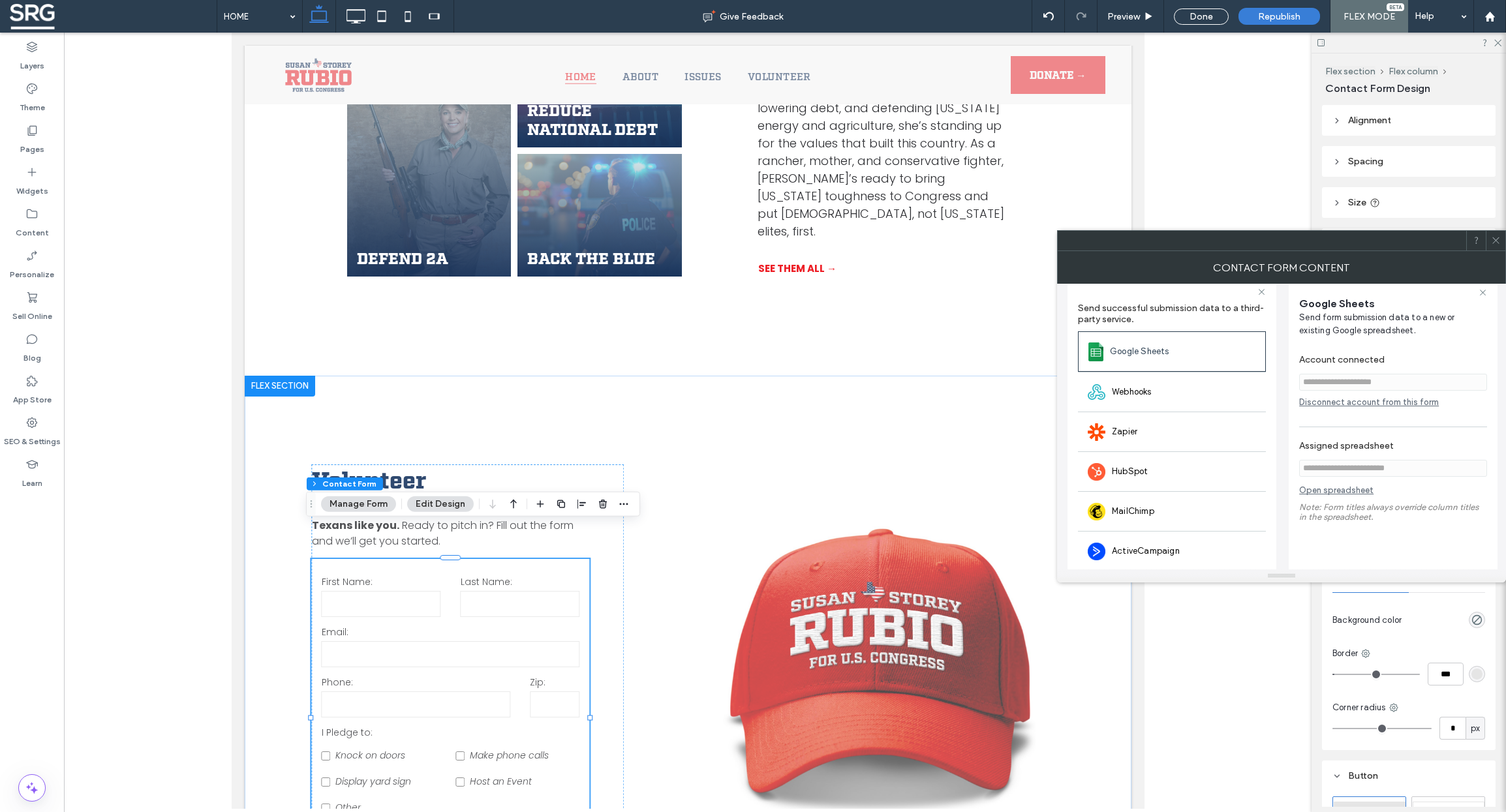
click at [1322, 499] on link "Open spreadsheet" at bounding box center [1336, 493] width 75 height 17
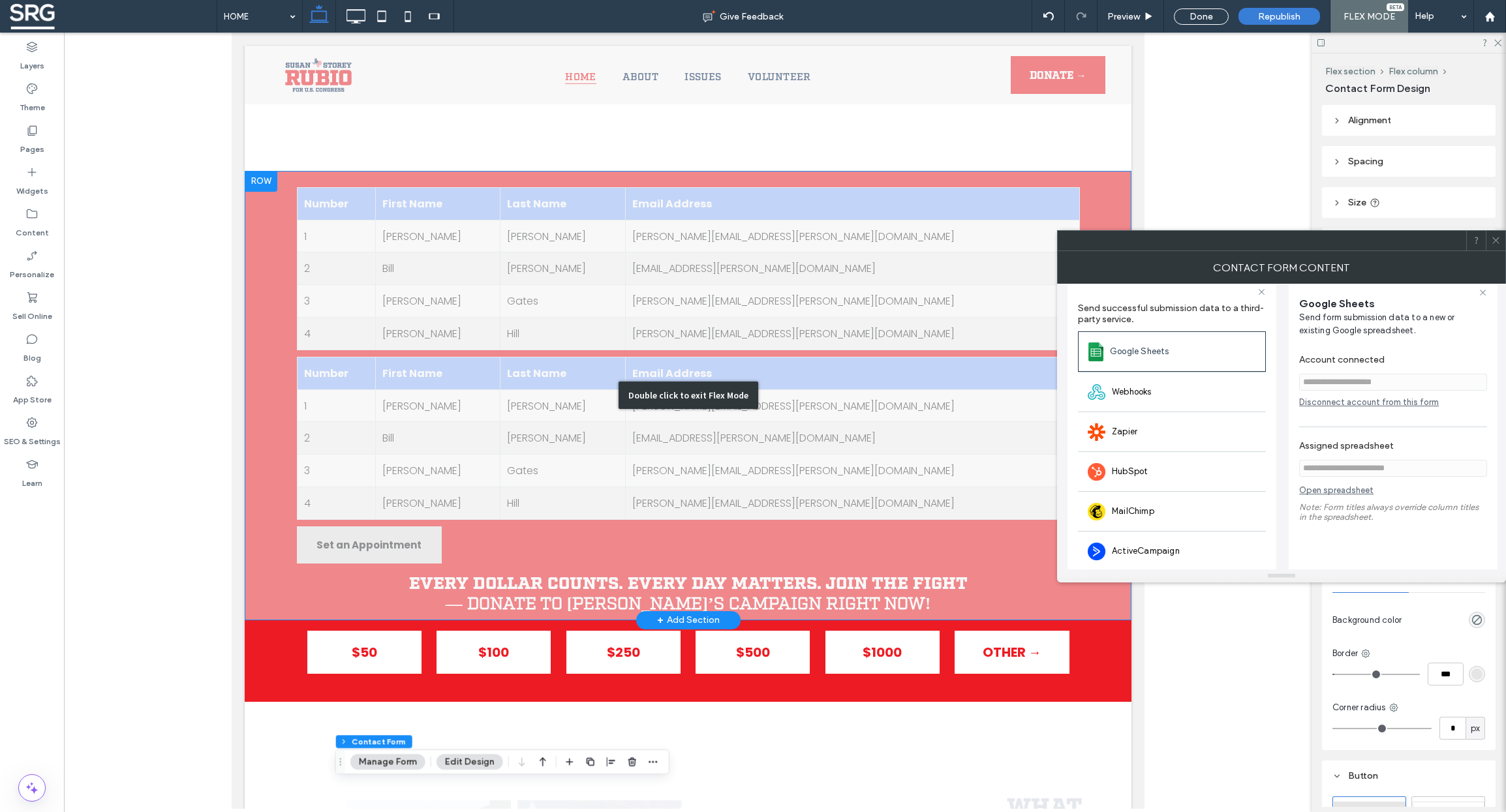
scroll to position [1461, 0]
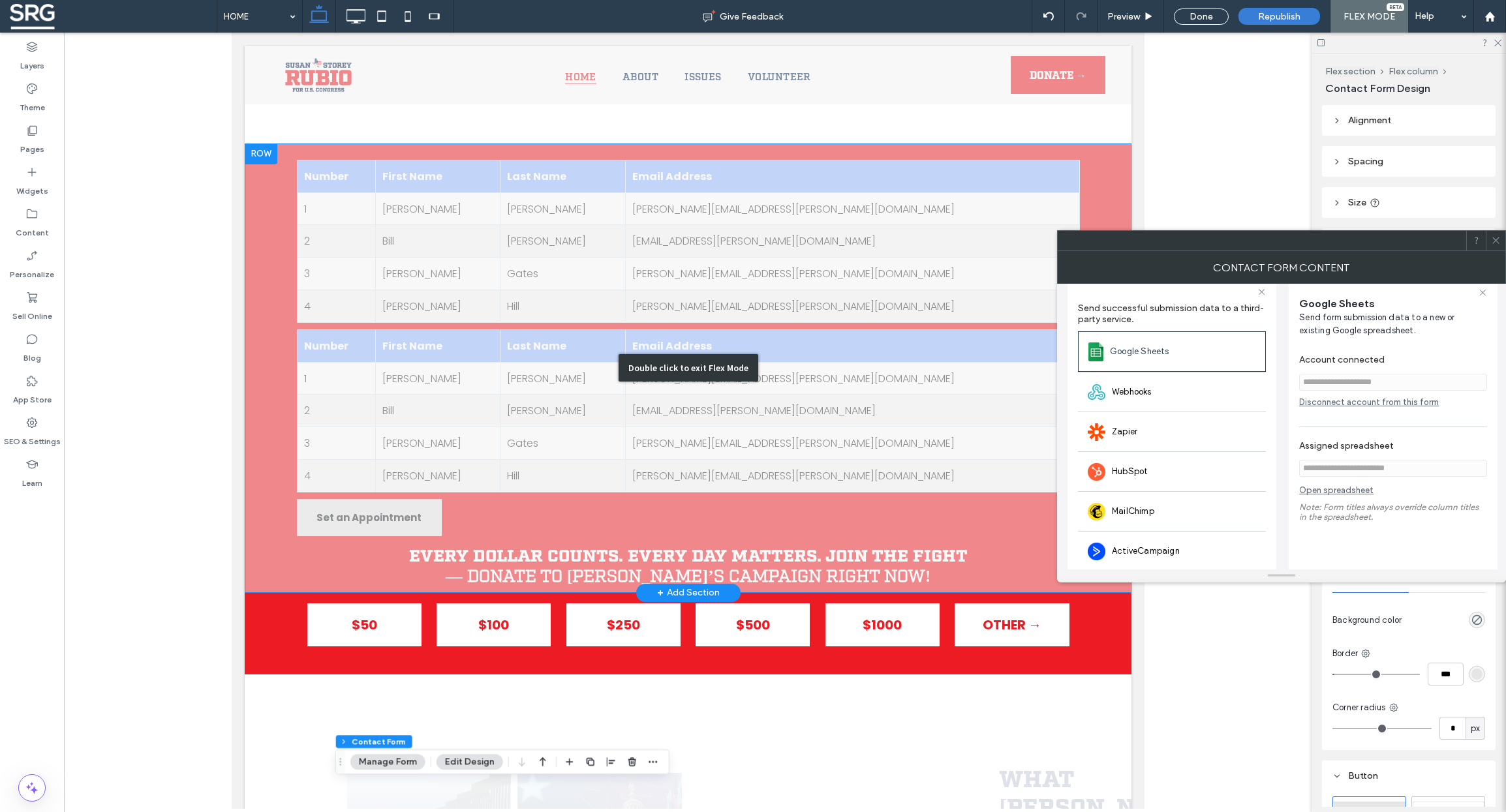
click at [261, 225] on div "Double click to exit Flex Mode" at bounding box center [687, 368] width 887 height 450
click at [1494, 241] on icon at bounding box center [1496, 240] width 10 height 10
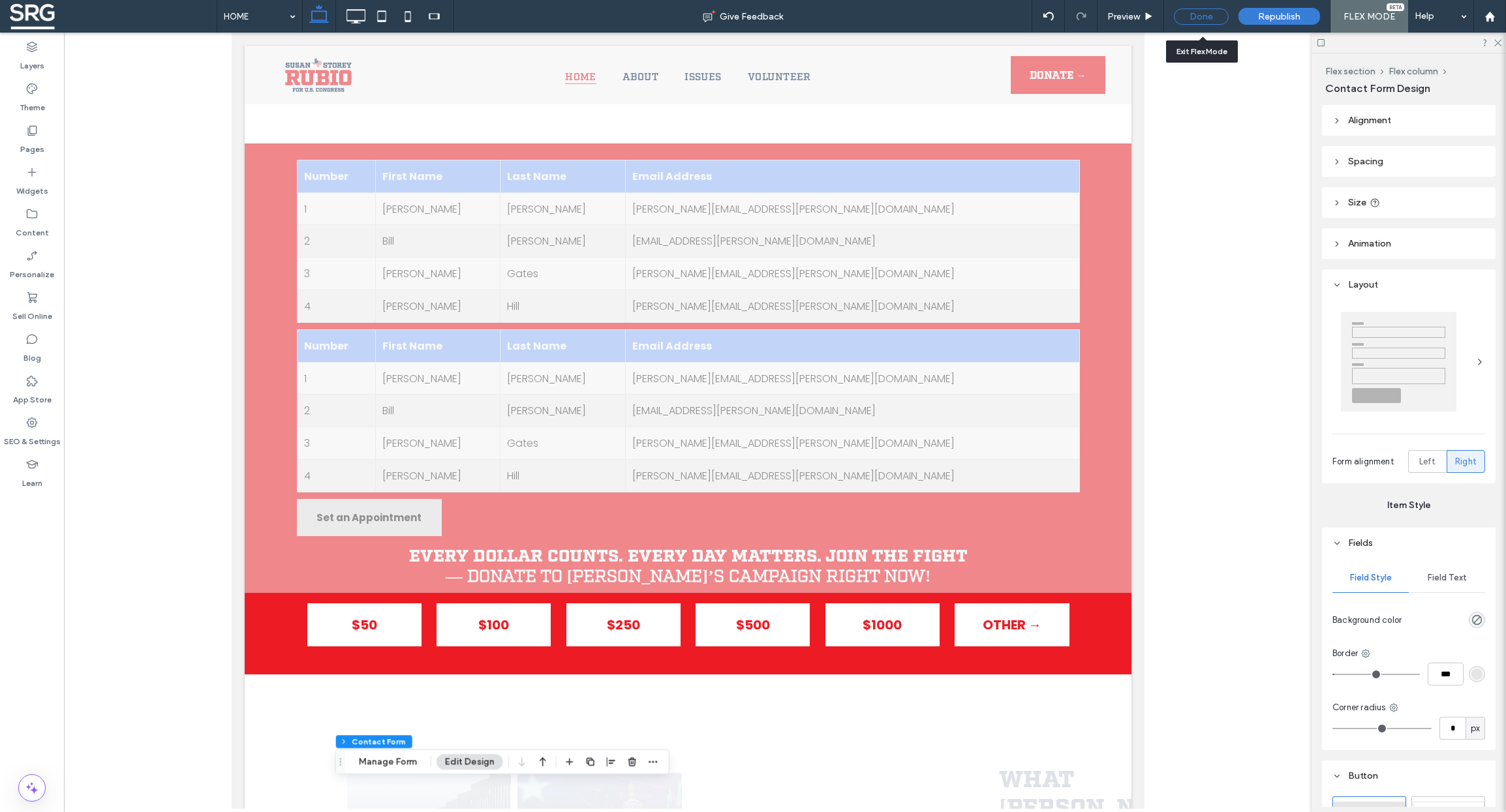
click at [1191, 21] on div "Done" at bounding box center [1201, 17] width 55 height 17
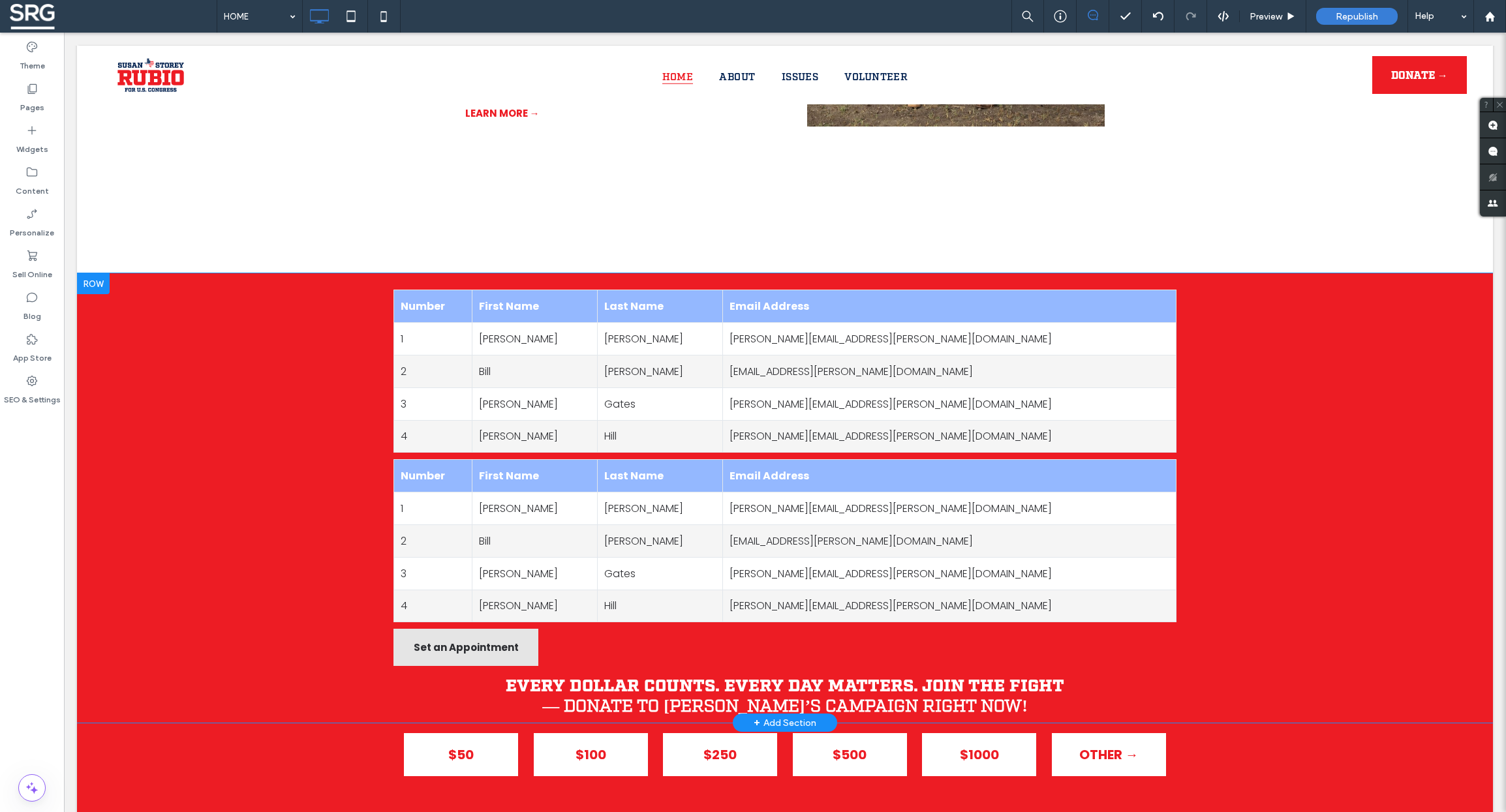
scroll to position [1545, 0]
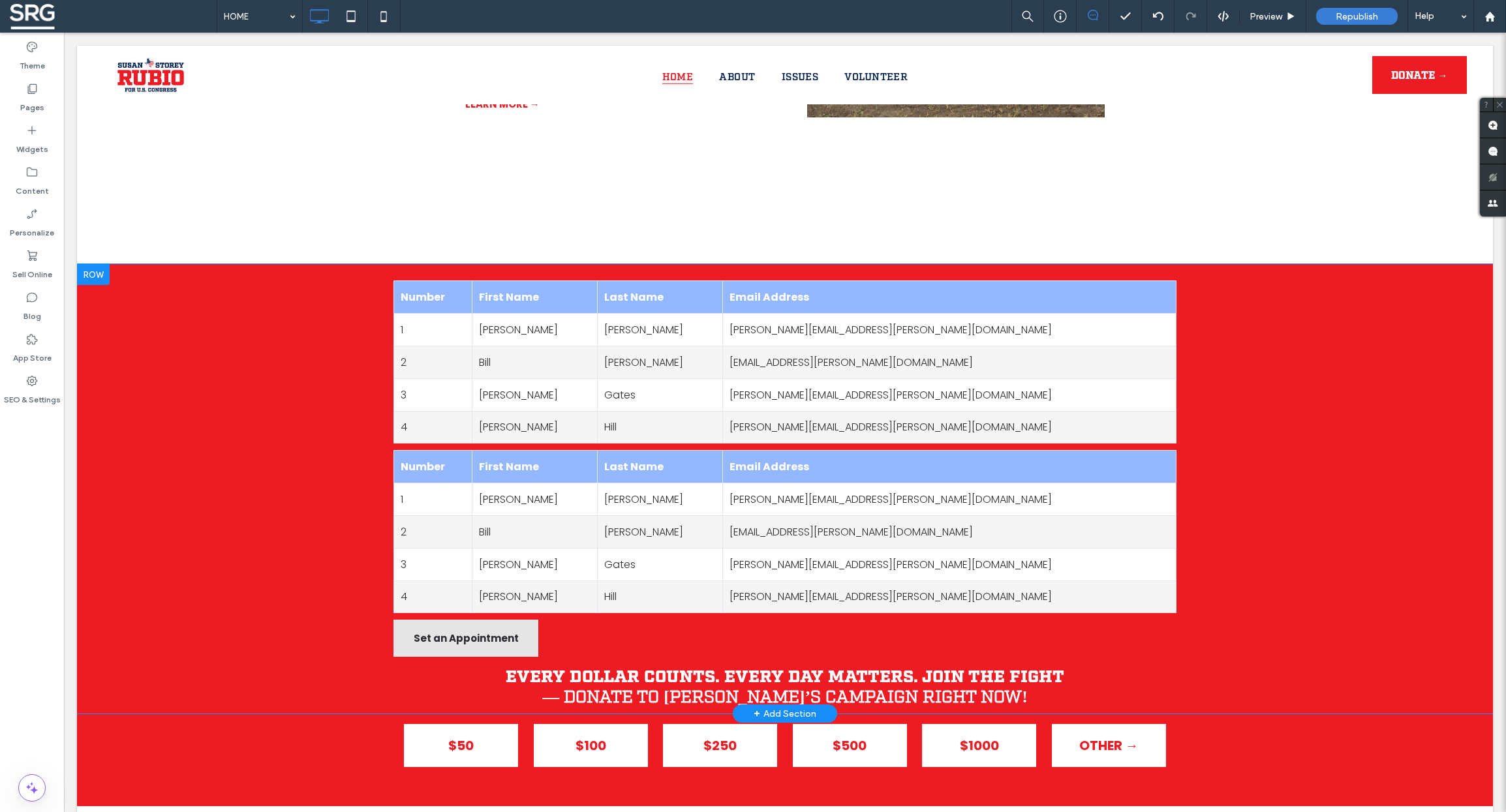
click at [101, 264] on div at bounding box center [92, 274] width 32 height 21
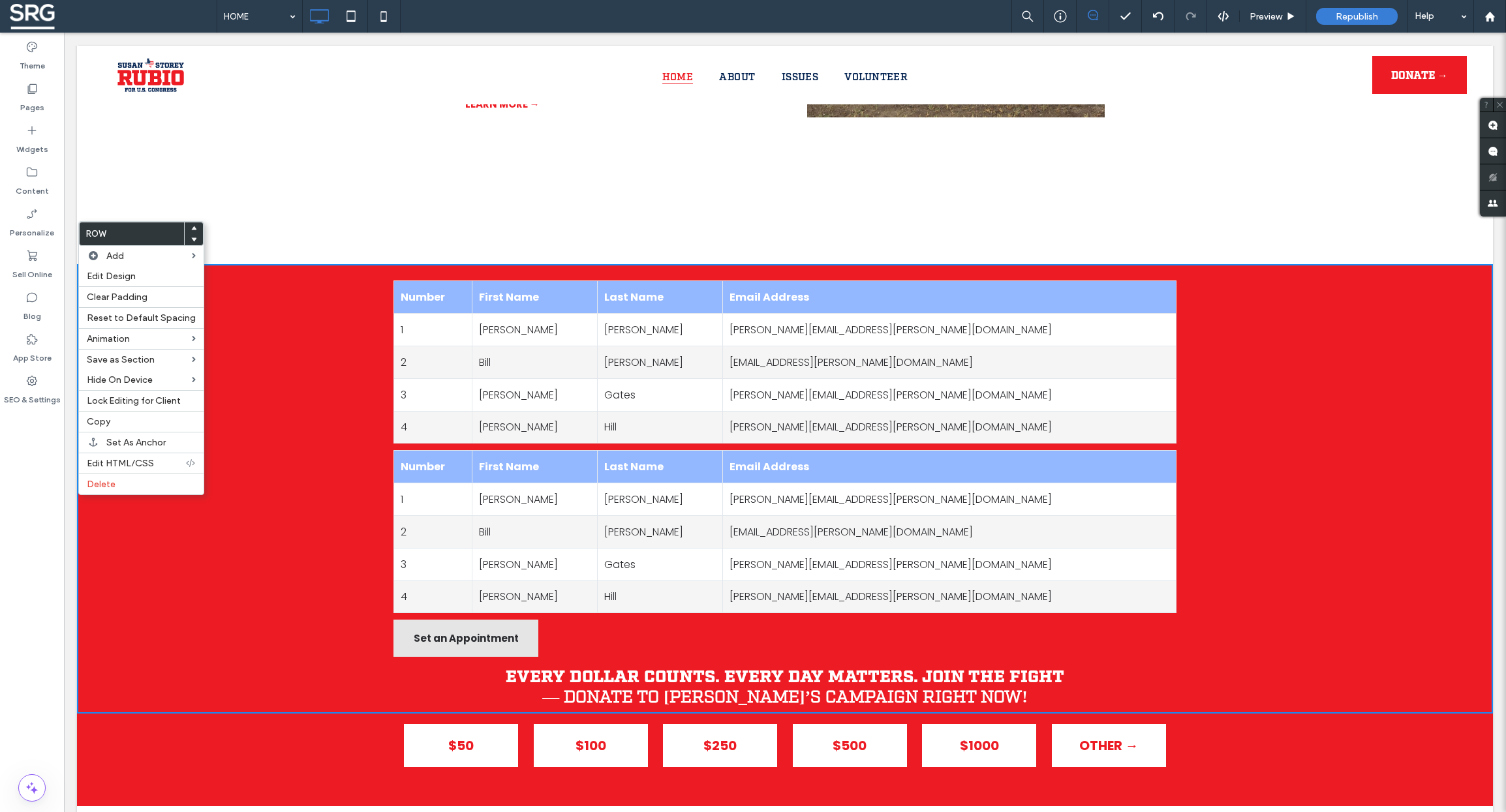
click at [274, 328] on div "Number First Name Last Name Email Address 1 Anne Evans anne.evans@mail.com 2 Bi…" at bounding box center [784, 489] width 1416 height 450
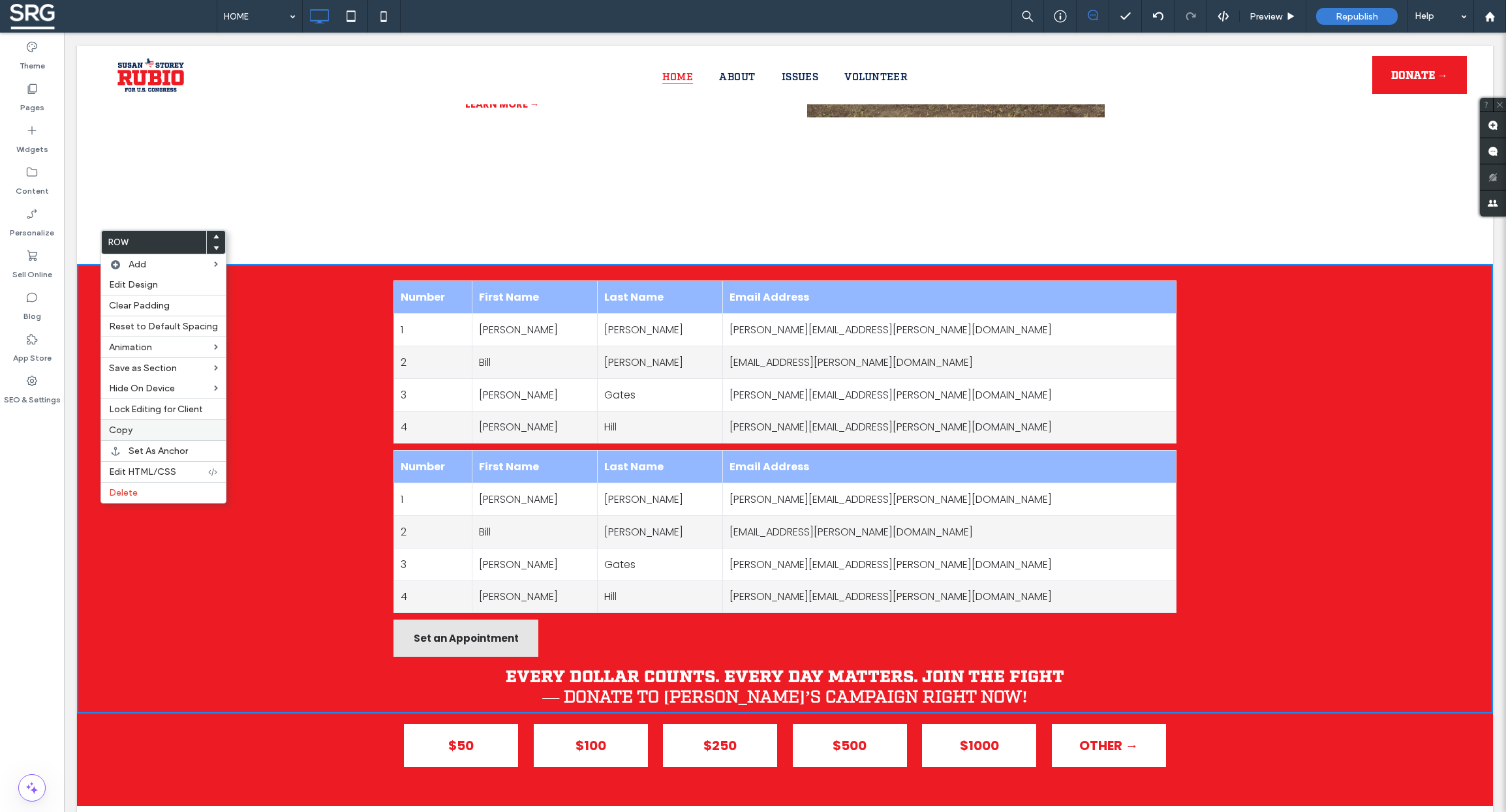
click at [170, 434] on label "Copy" at bounding box center [164, 430] width 109 height 11
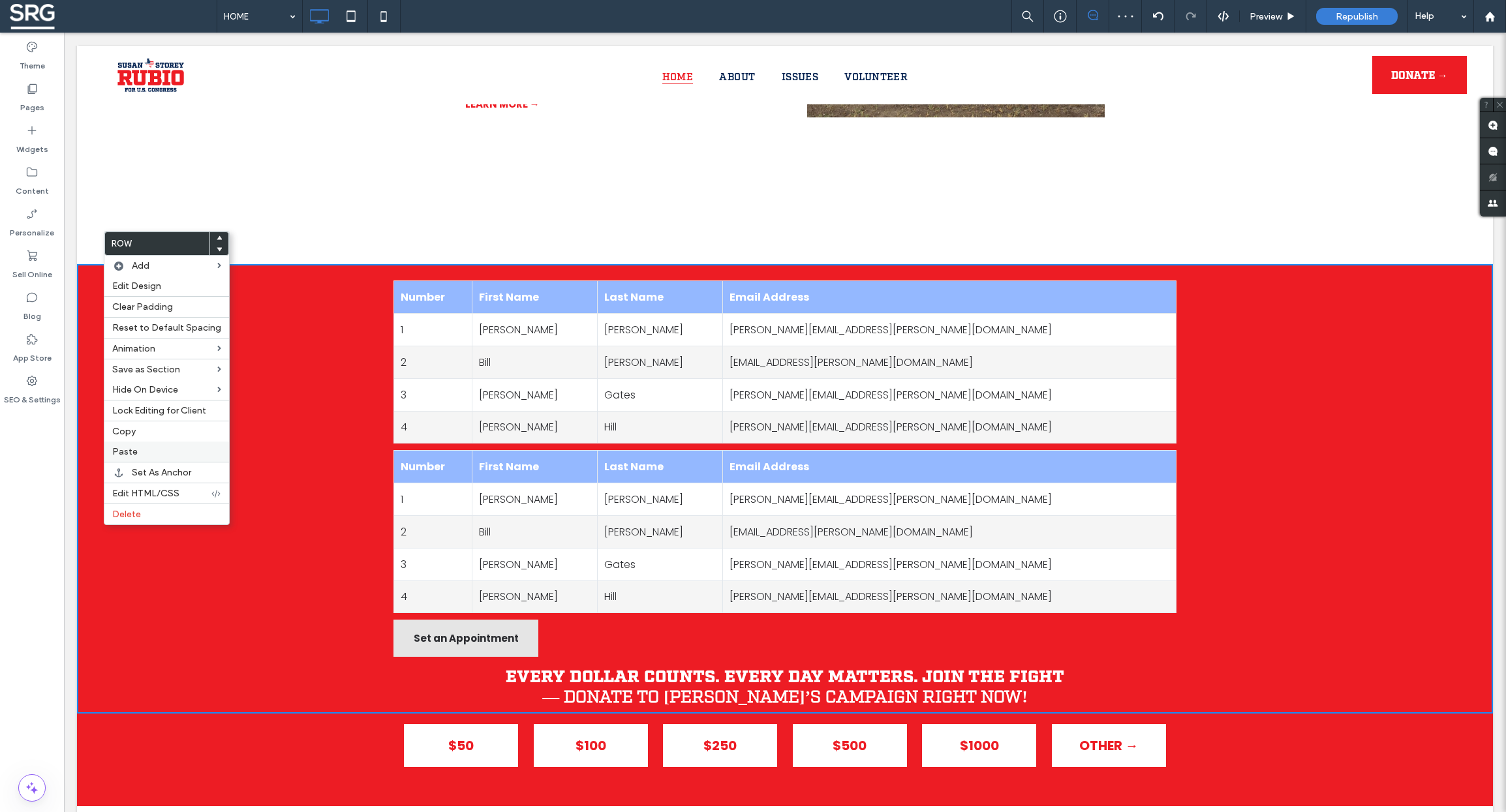
click at [161, 453] on div "Paste" at bounding box center [166, 452] width 125 height 20
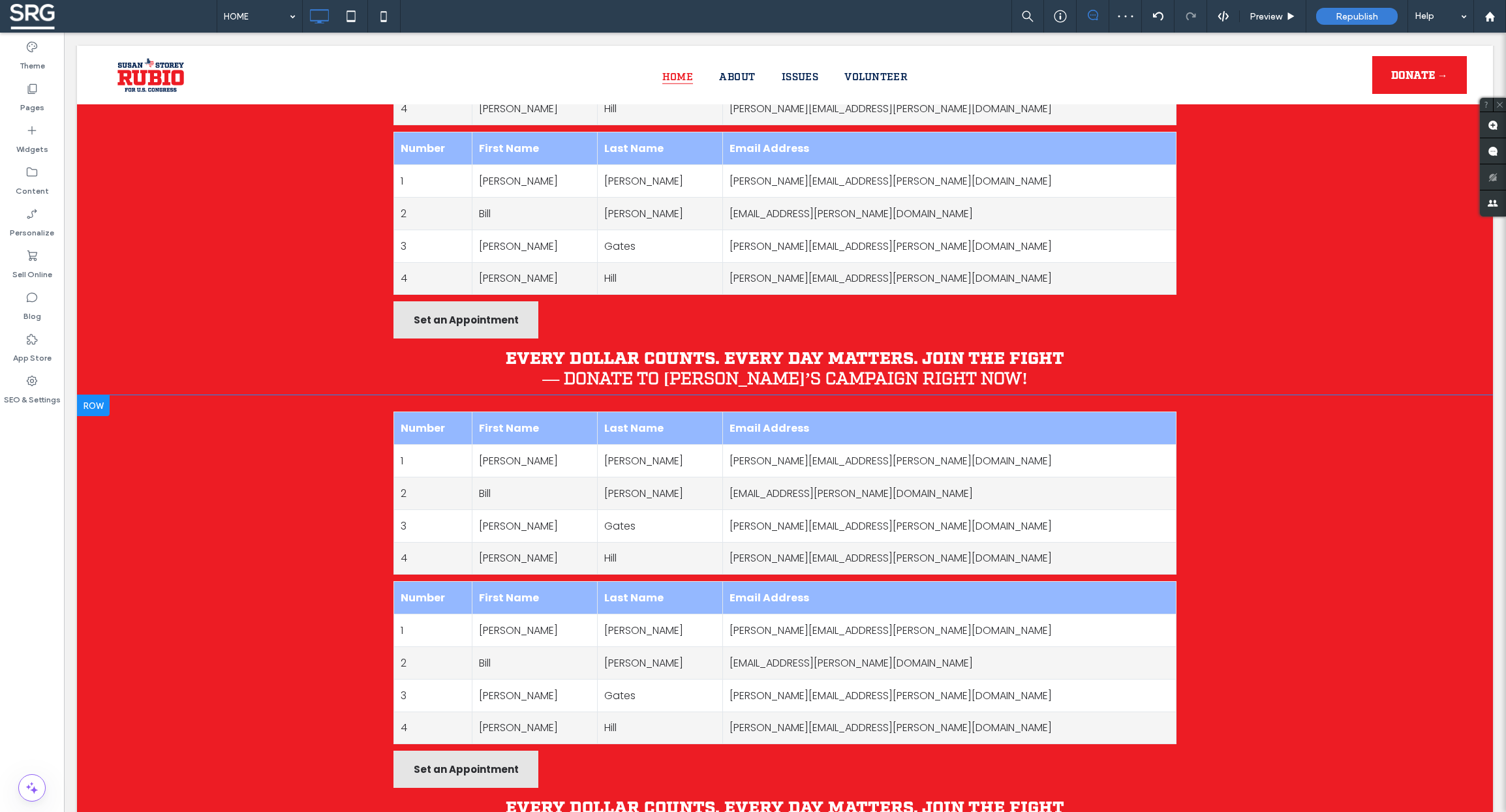
scroll to position [1889, 0]
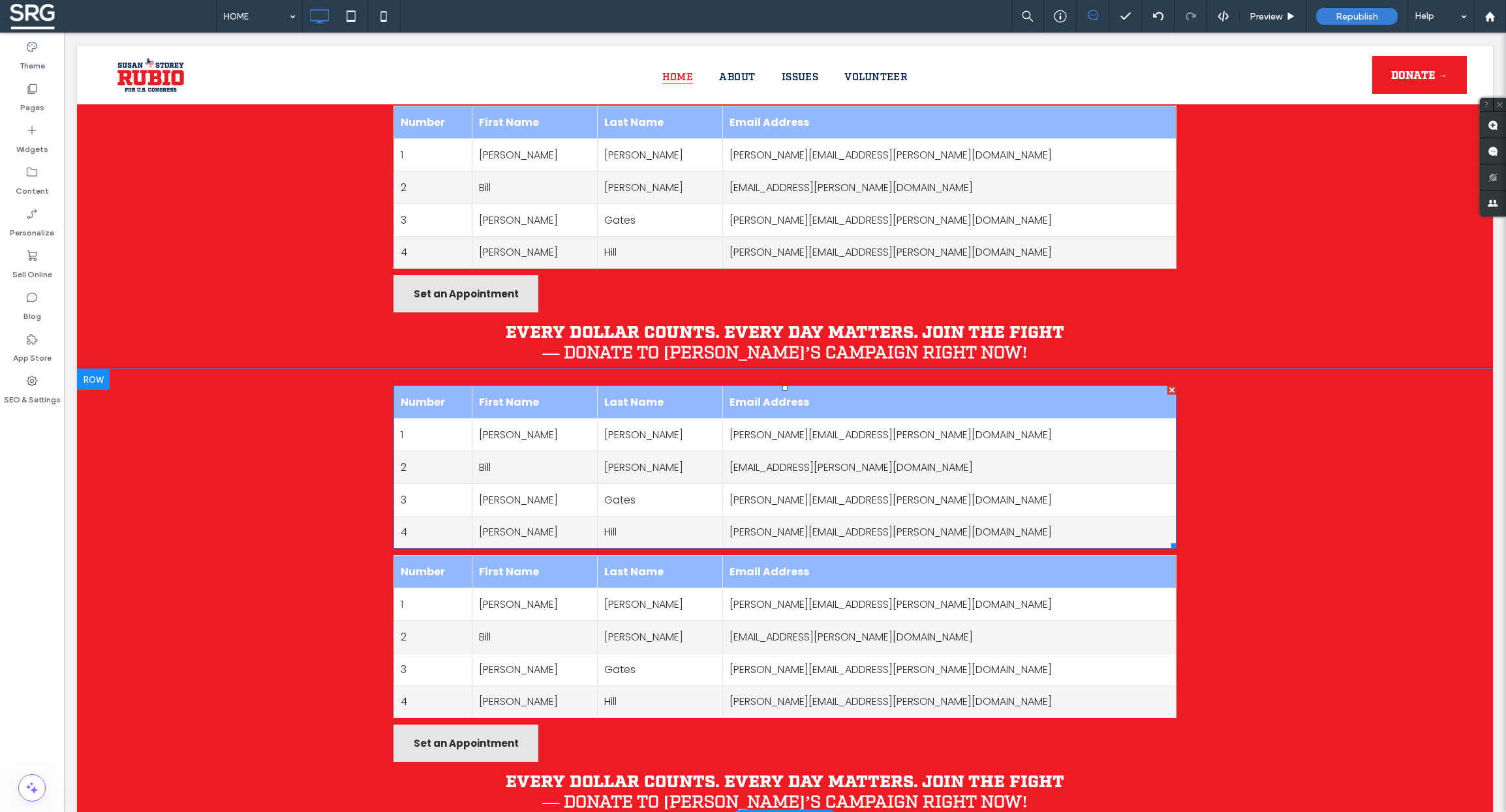
click at [452, 418] on td "1" at bounding box center [433, 434] width 79 height 32
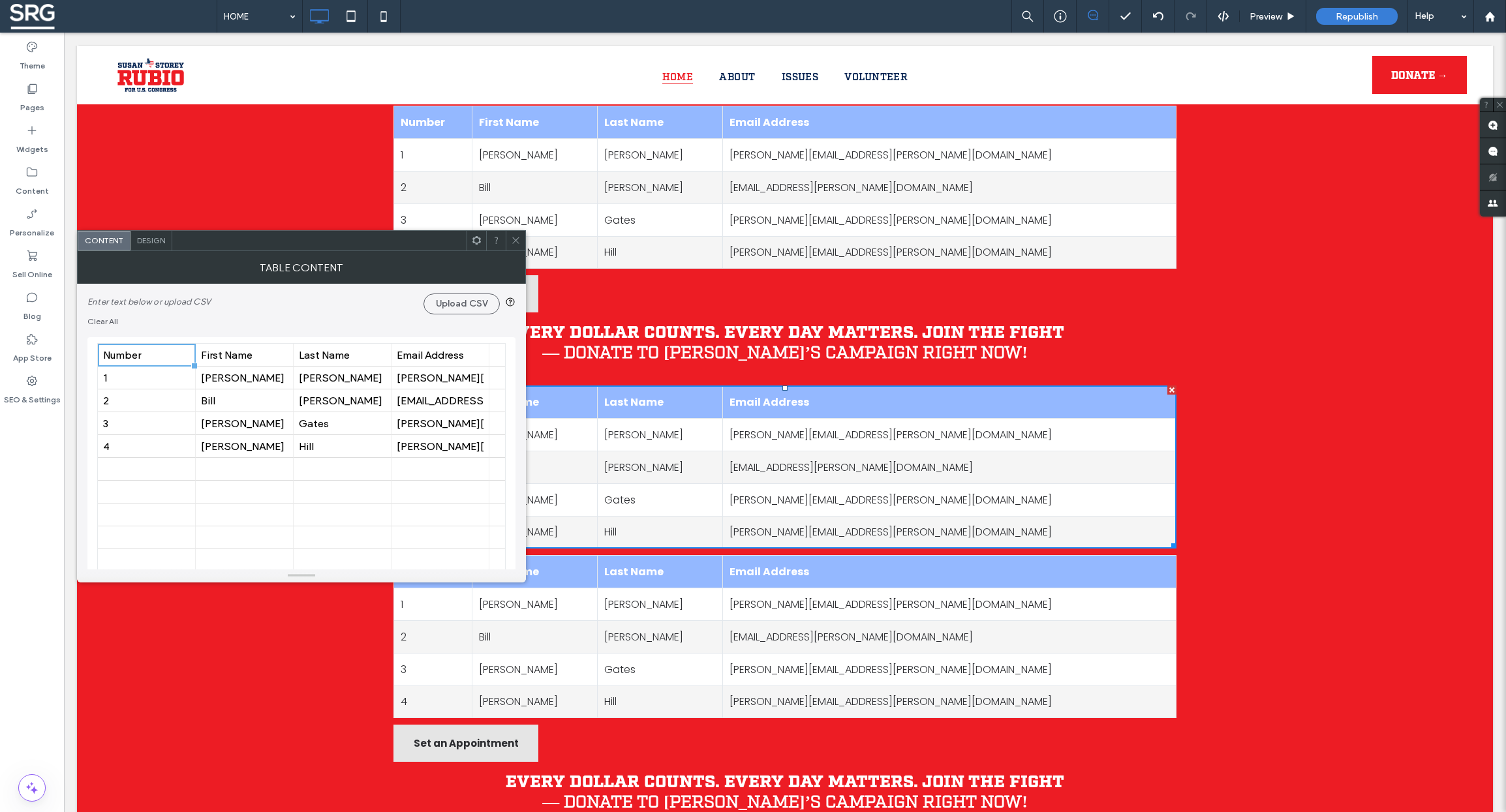
click at [521, 243] on div at bounding box center [515, 240] width 19 height 19
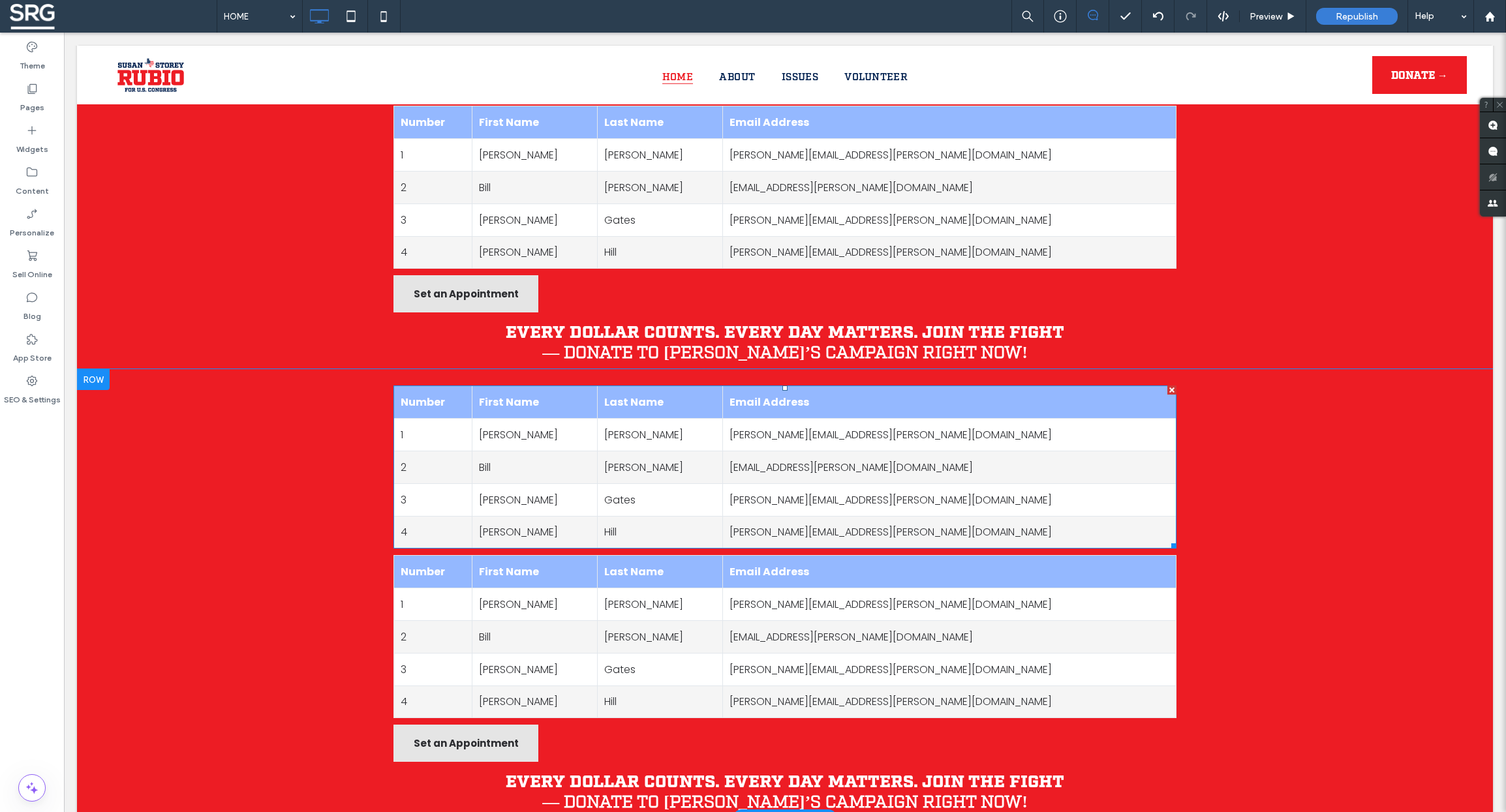
click at [1169, 385] on div at bounding box center [1172, 390] width 9 height 9
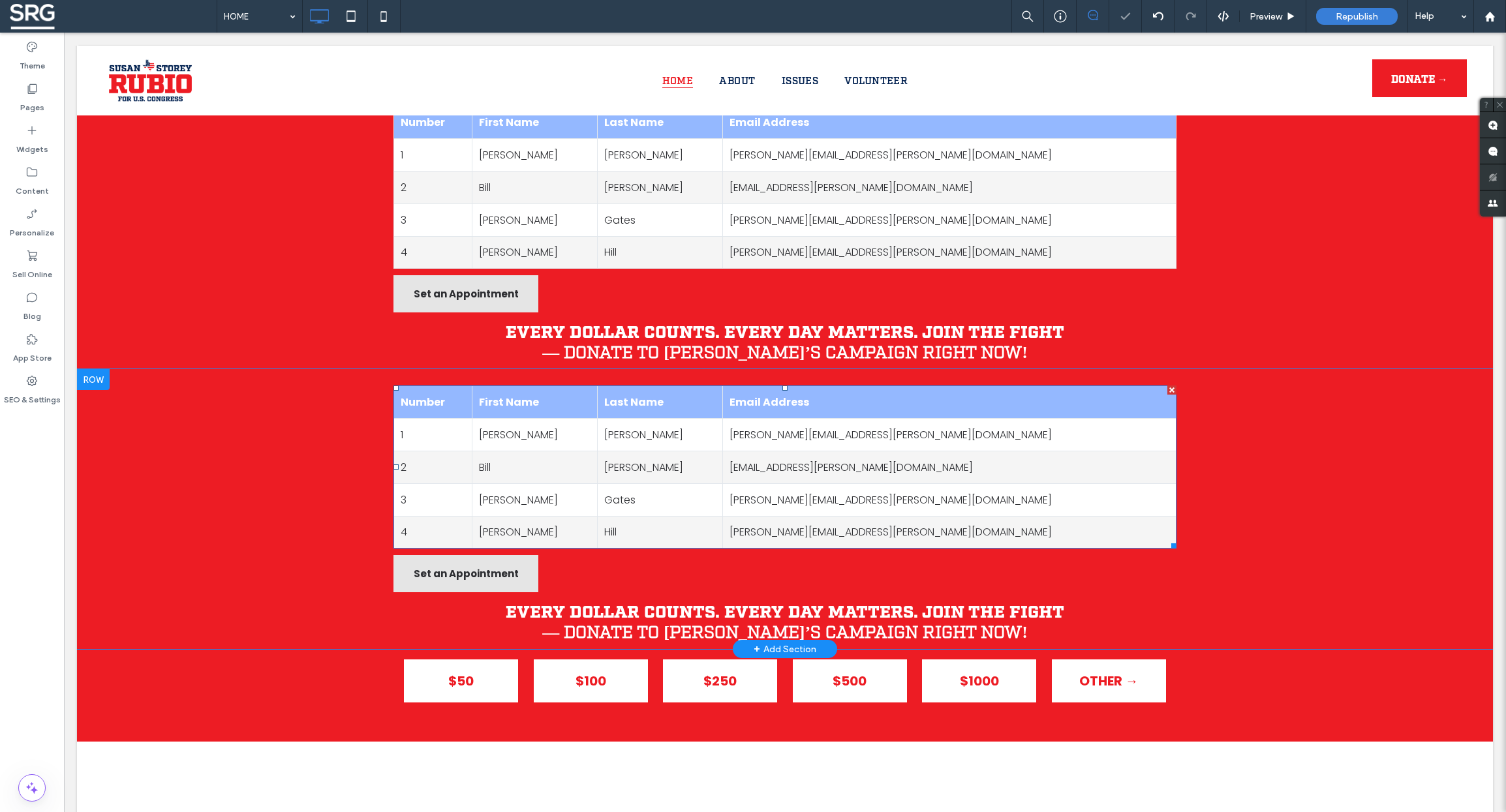
click at [1169, 385] on div at bounding box center [1172, 390] width 9 height 9
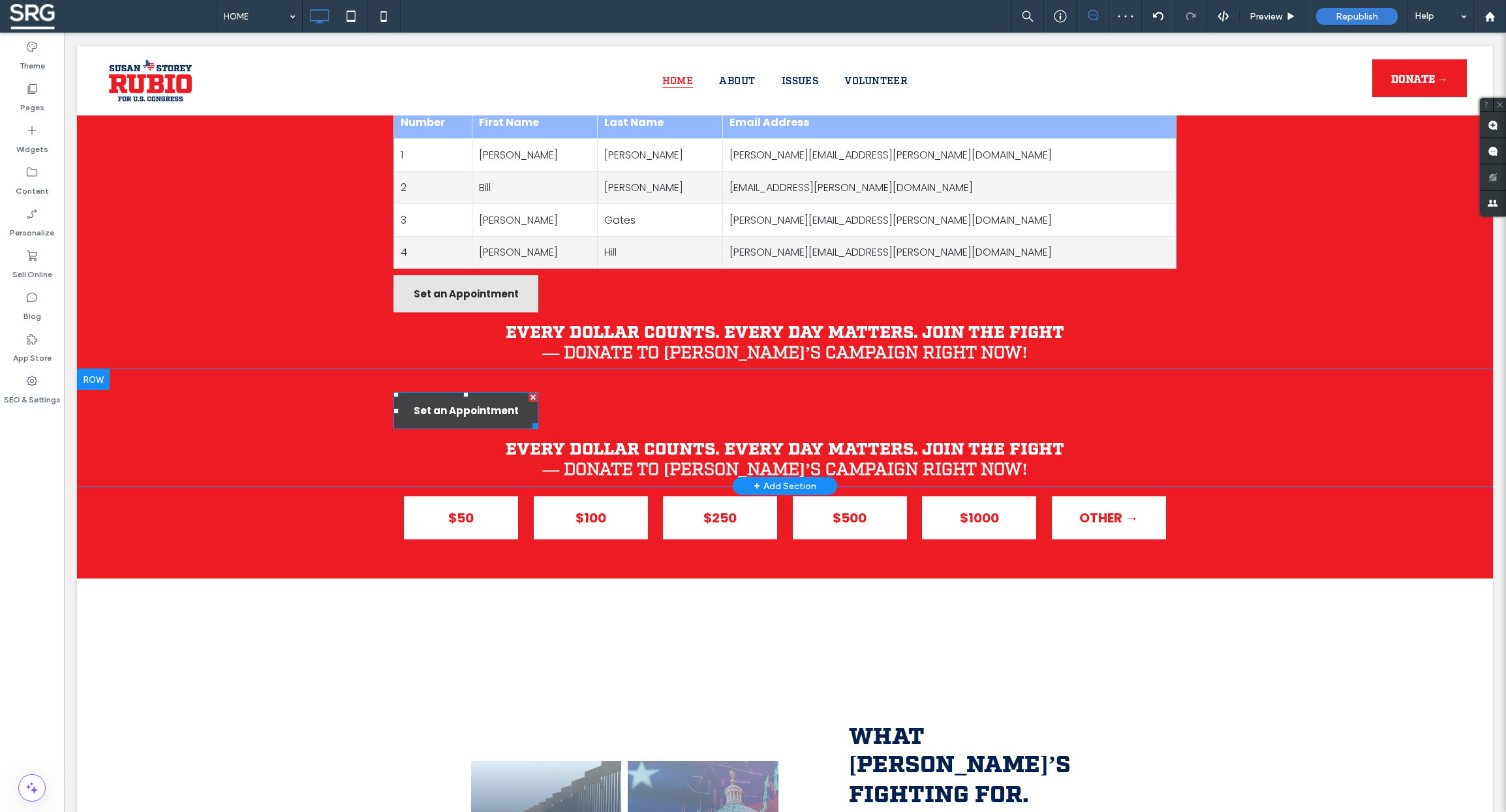
click at [528, 393] on div at bounding box center [533, 397] width 9 height 9
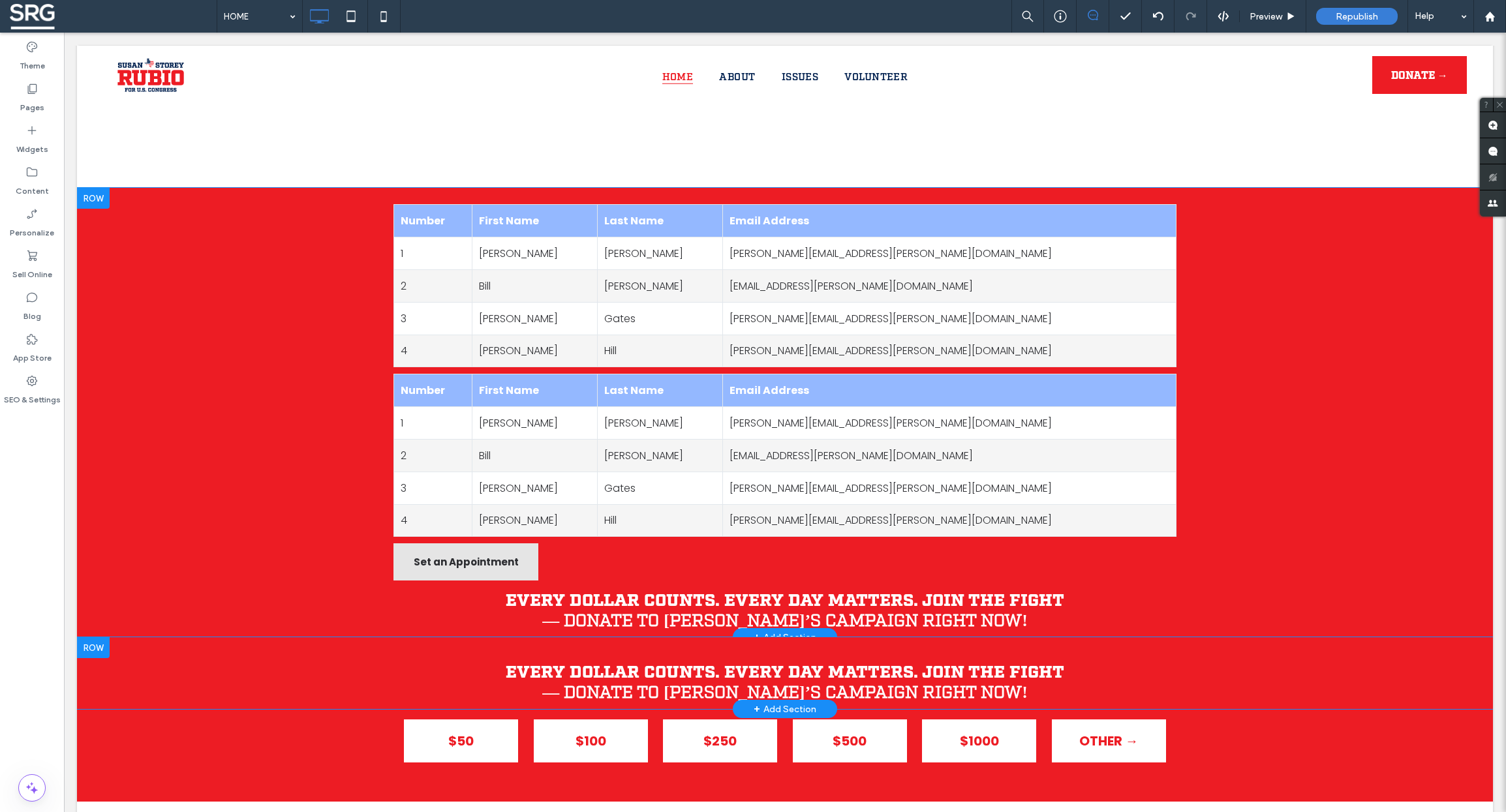
scroll to position [1618, 0]
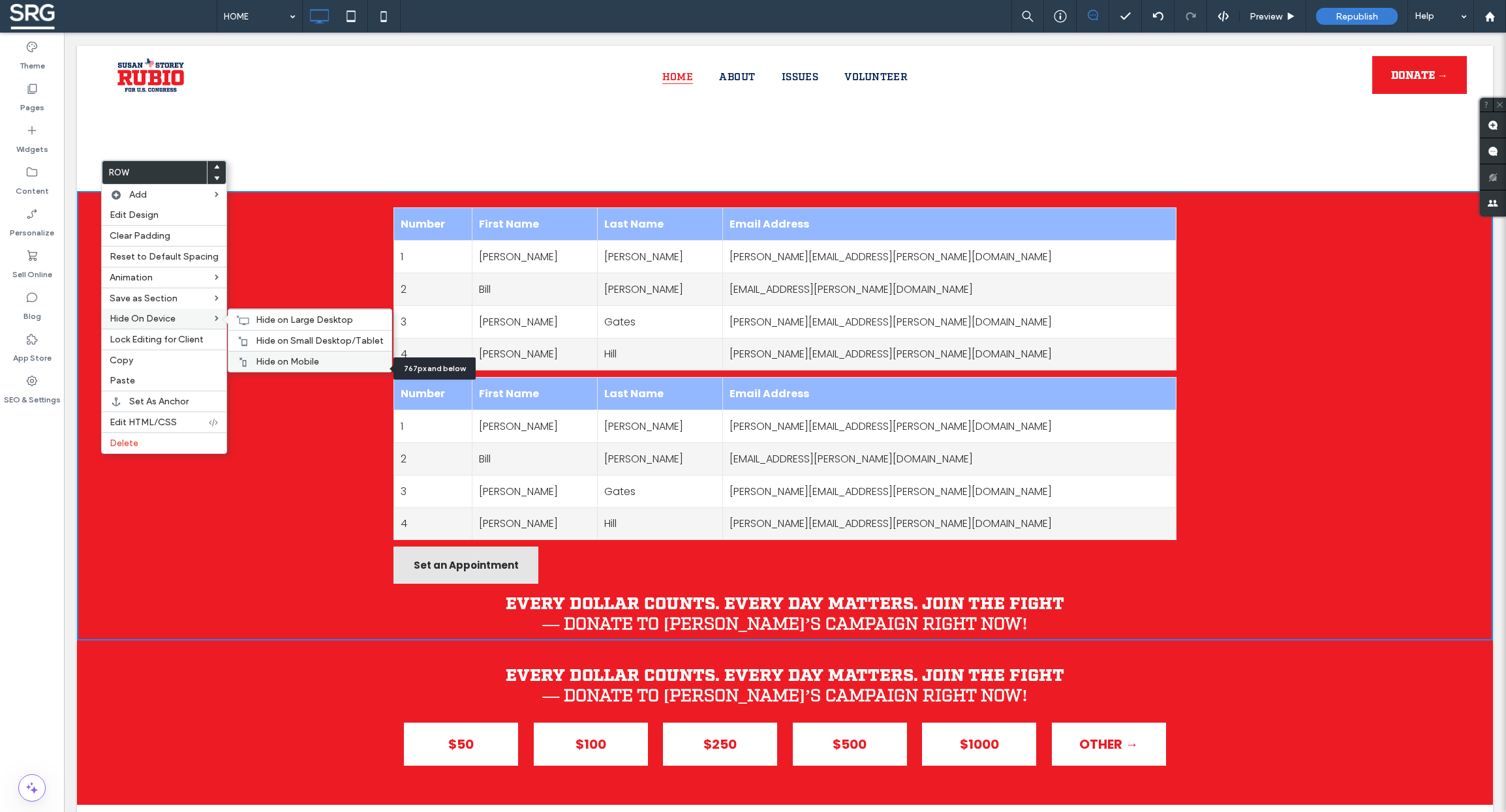
click at [257, 365] on span "Hide on Mobile" at bounding box center [287, 362] width 64 height 11
click at [261, 346] on span "Hide on Small Desktop/Tablet" at bounding box center [320, 341] width 128 height 11
click at [273, 325] on span "Hide on Large Desktop" at bounding box center [304, 320] width 97 height 11
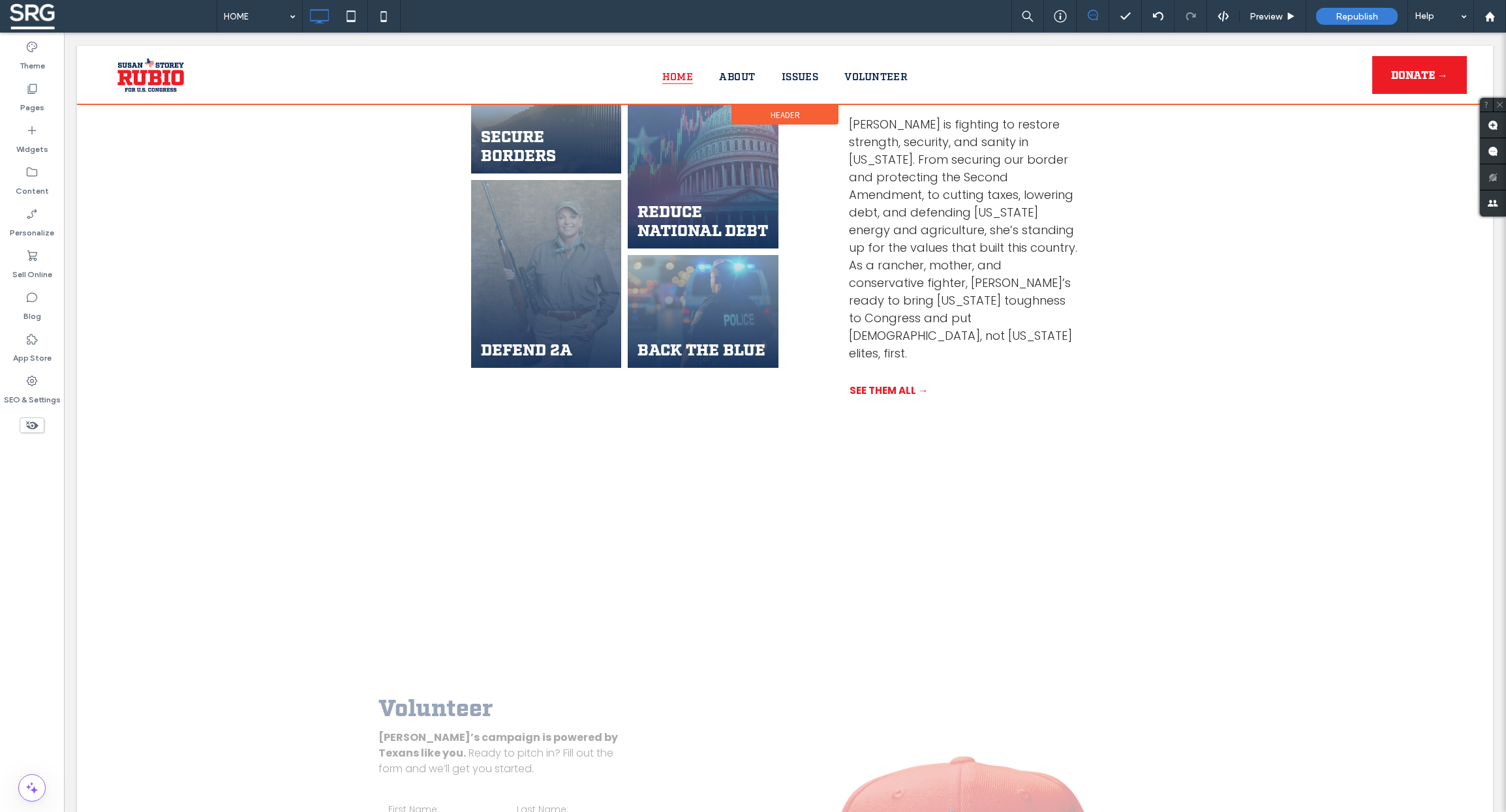
scroll to position [2056, 0]
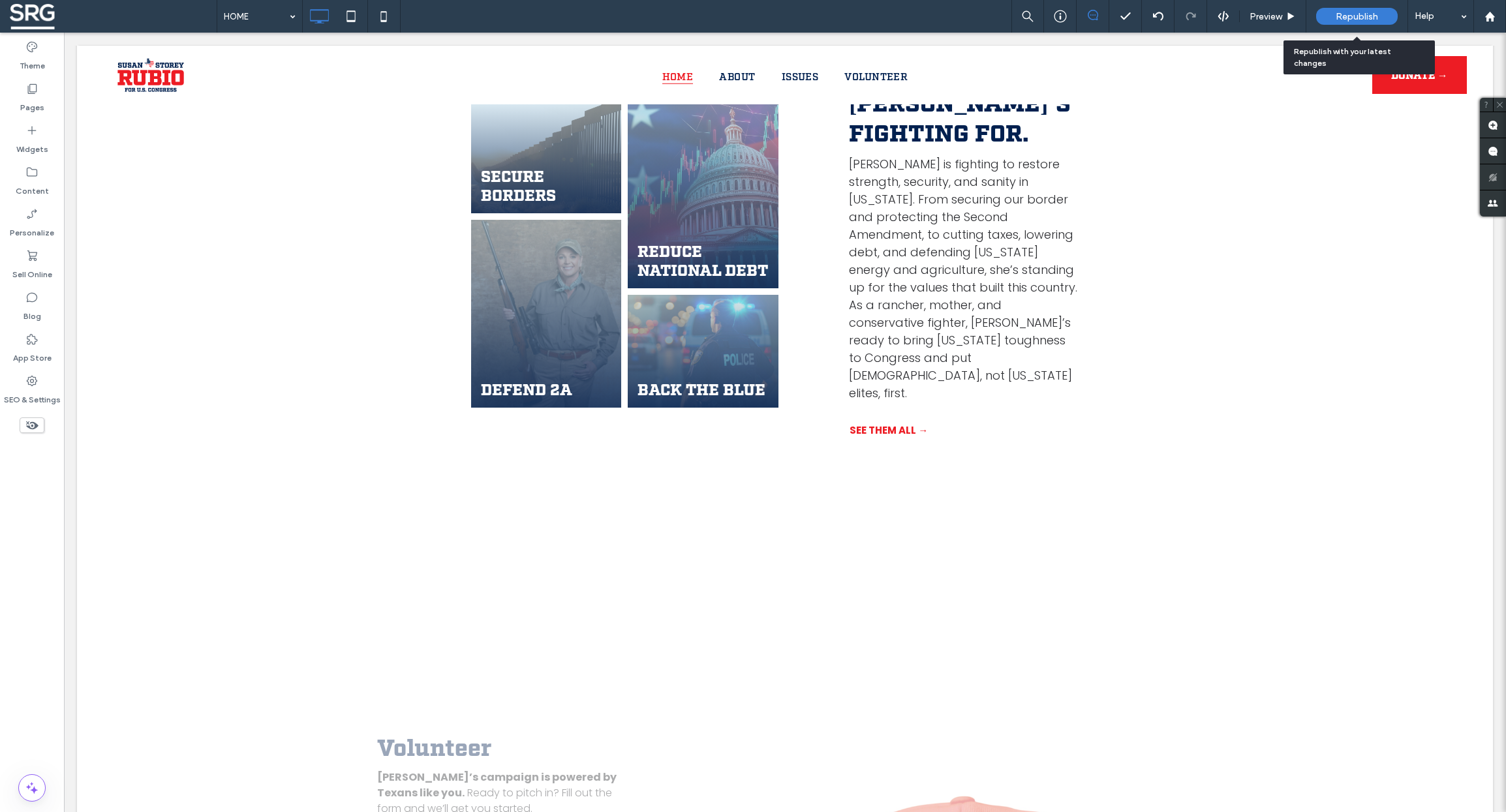
click at [1357, 21] on span "Republish" at bounding box center [1357, 17] width 43 height 11
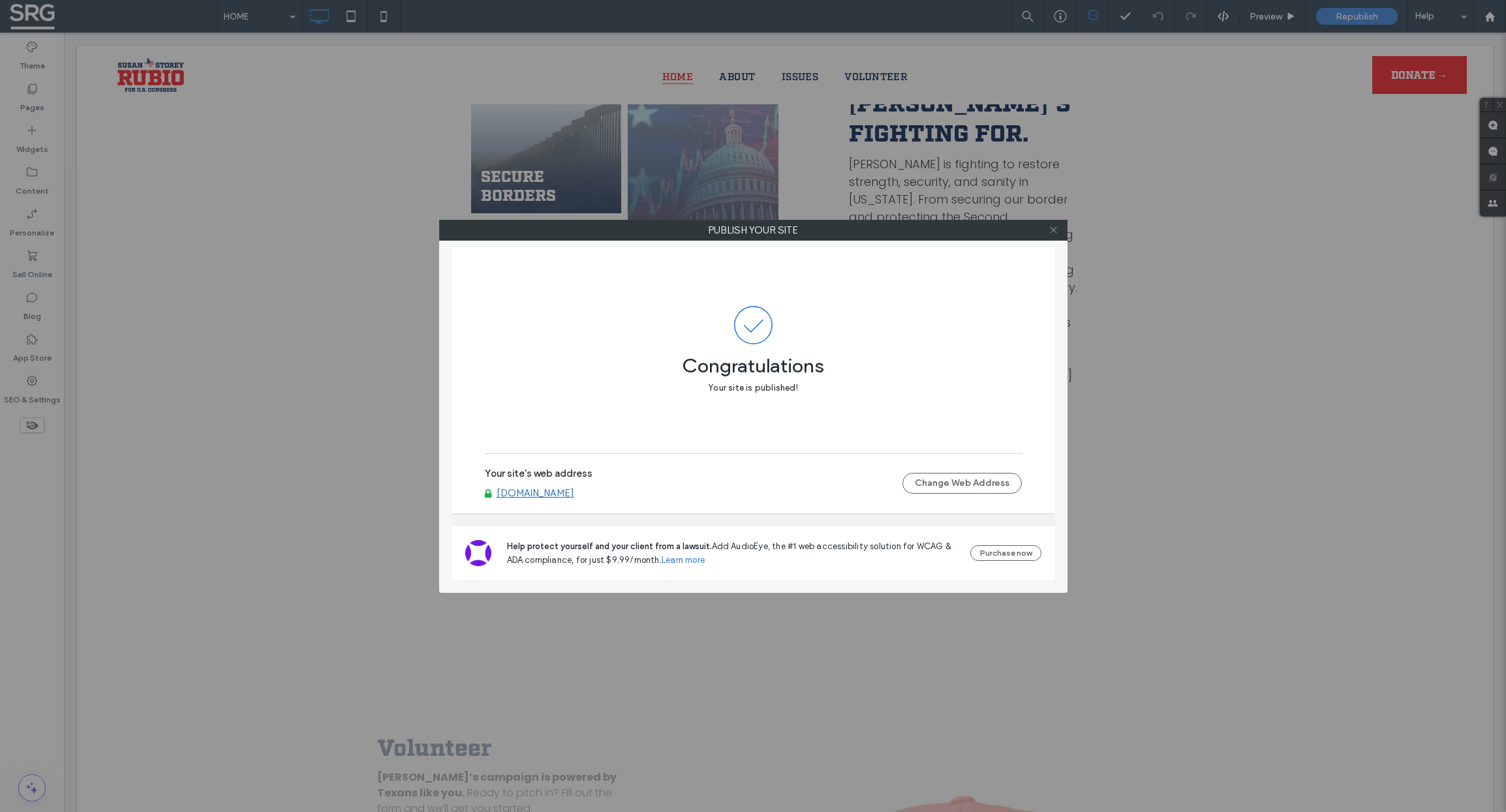
click at [1055, 225] on icon at bounding box center [1053, 230] width 10 height 10
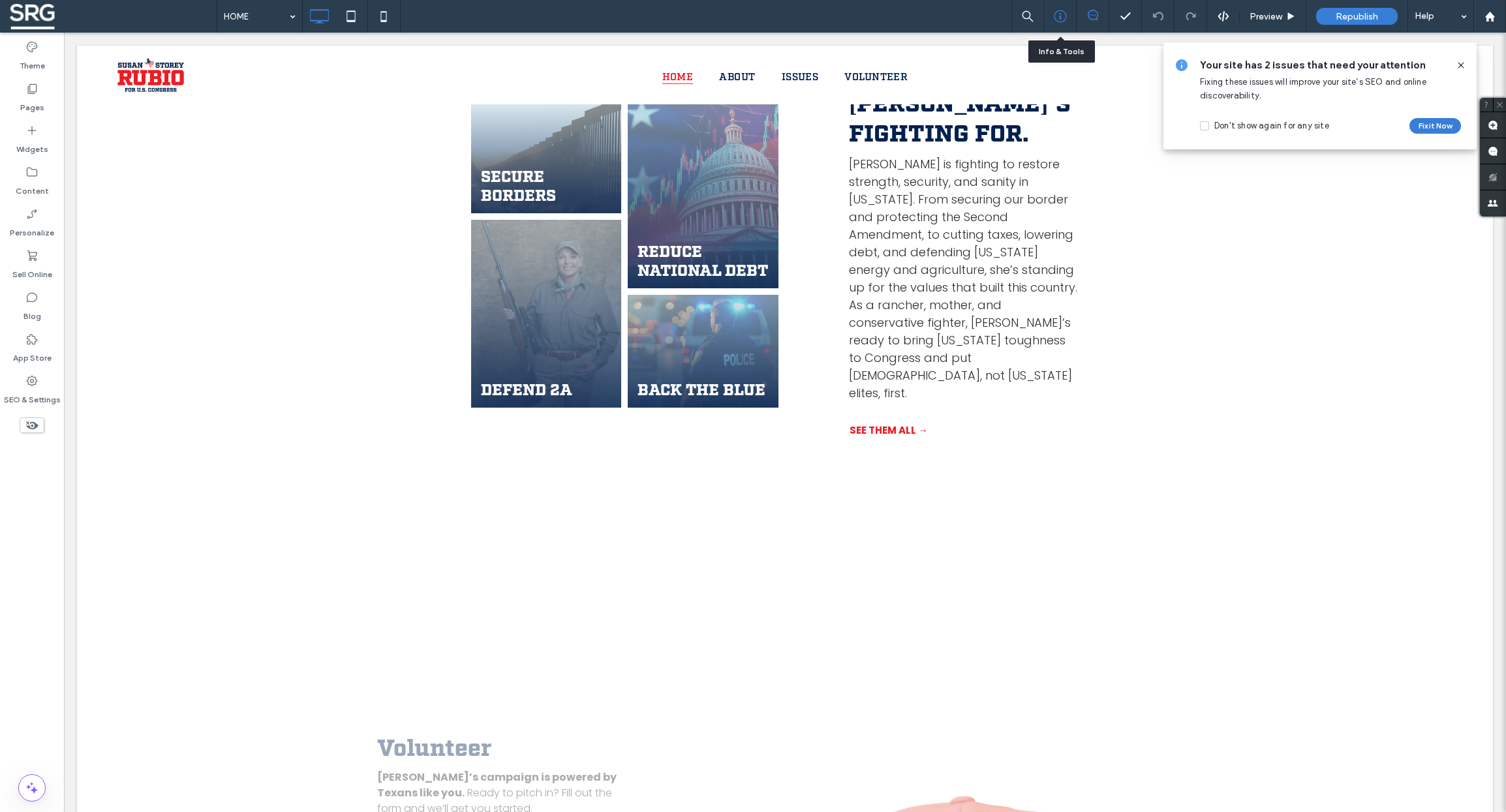
click at [1067, 10] on div at bounding box center [1060, 17] width 32 height 13
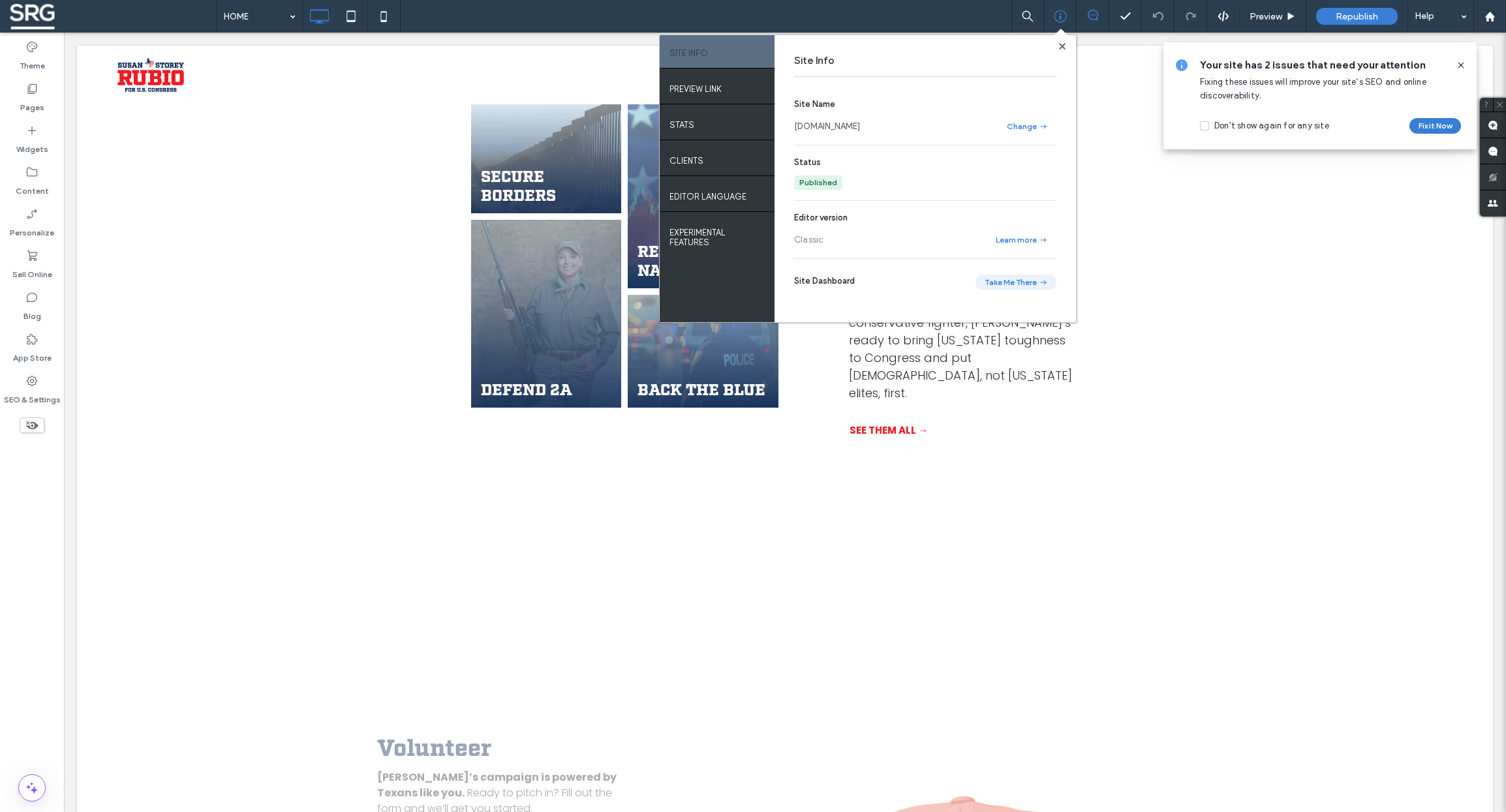
click at [1010, 280] on button "Take Me There" at bounding box center [1016, 282] width 81 height 16
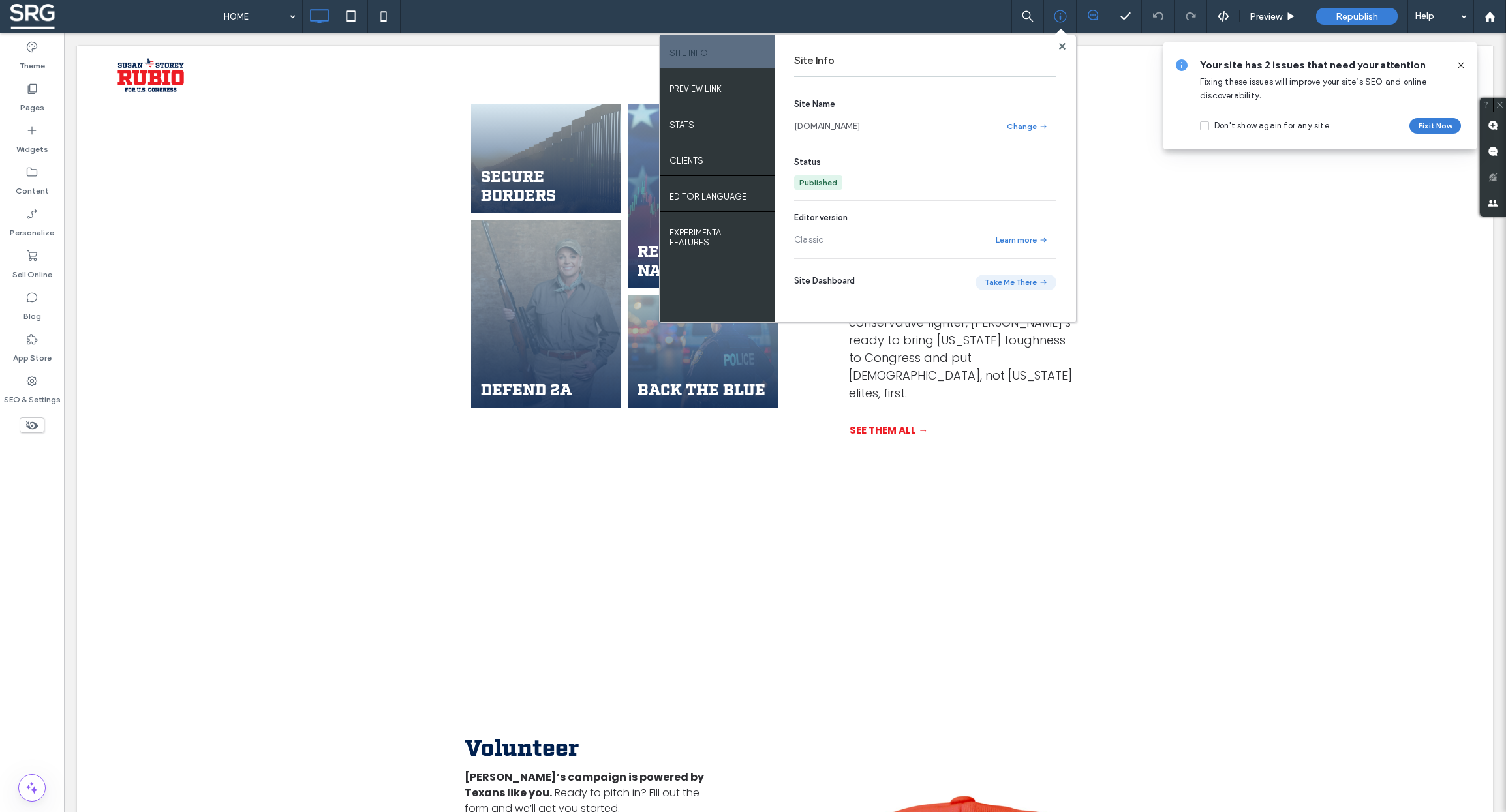
scroll to position [347, 0]
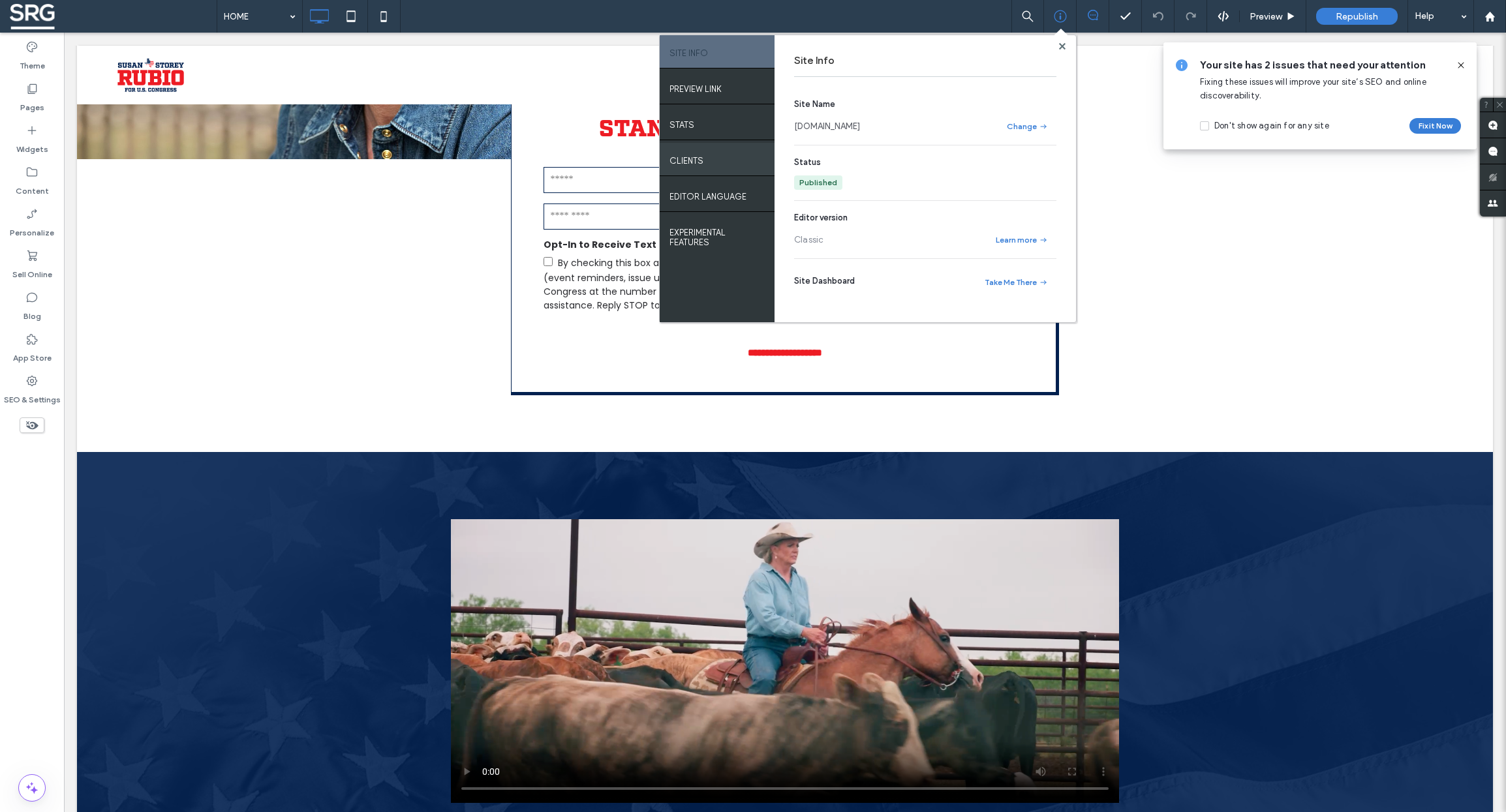
click at [698, 164] on label "Clients" at bounding box center [686, 158] width 34 height 17
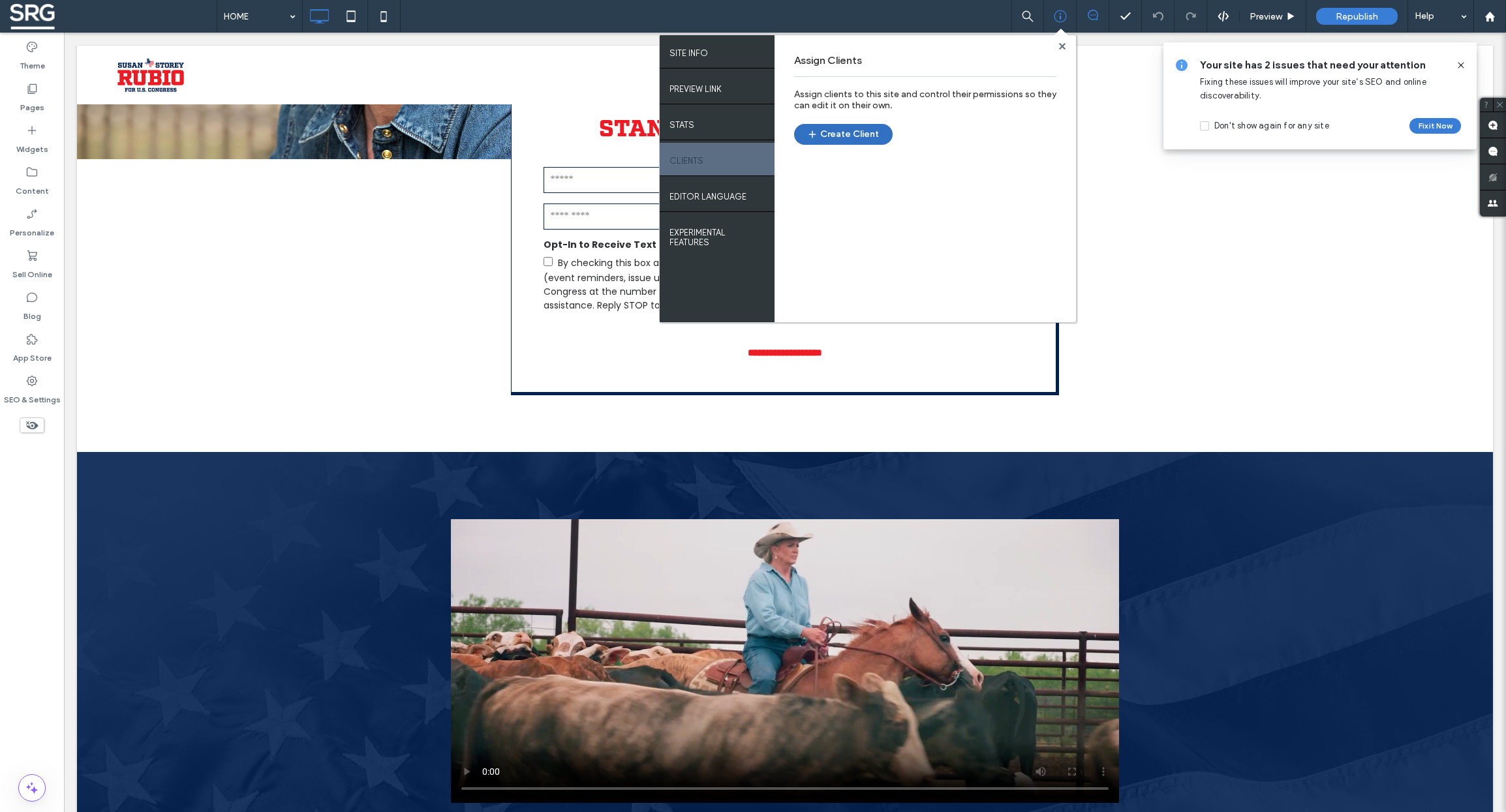
click at [842, 129] on button "Create Client" at bounding box center [844, 134] width 99 height 21
click at [1061, 43] on use at bounding box center [1062, 45] width 6 height 6
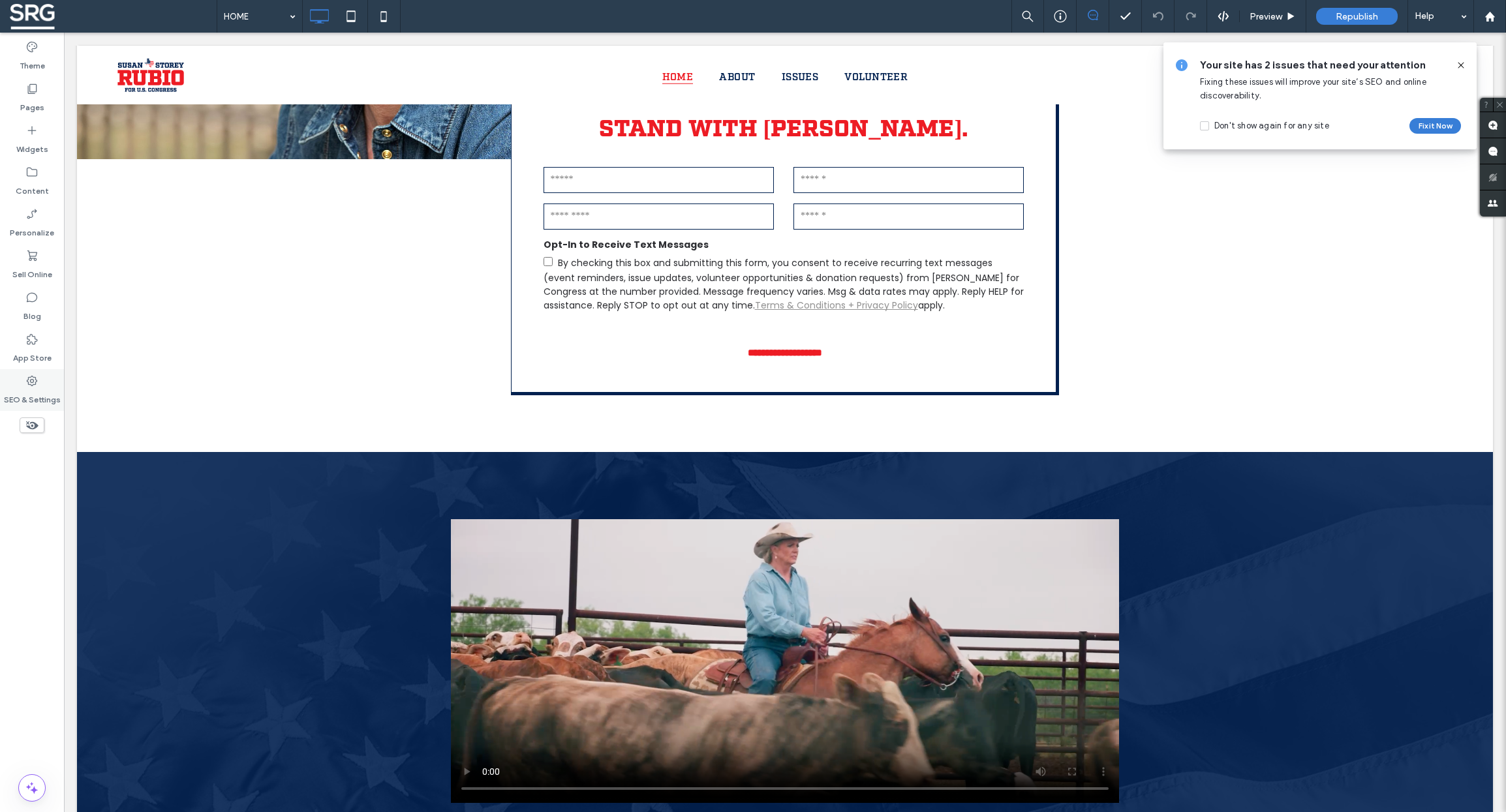
click at [34, 381] on icon at bounding box center [32, 381] width 13 height 13
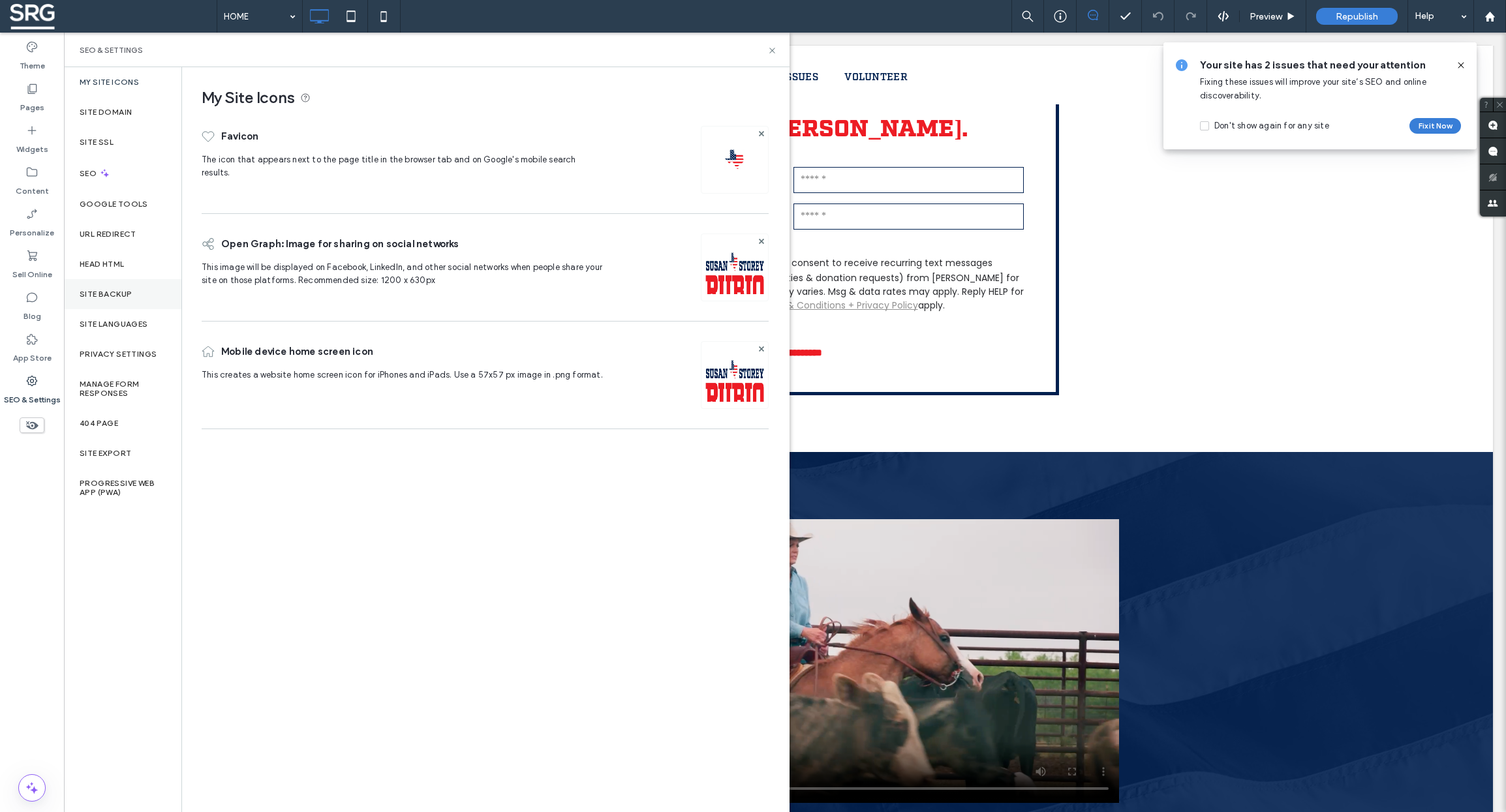
click at [115, 290] on label "Site Backup" at bounding box center [105, 295] width 53 height 9
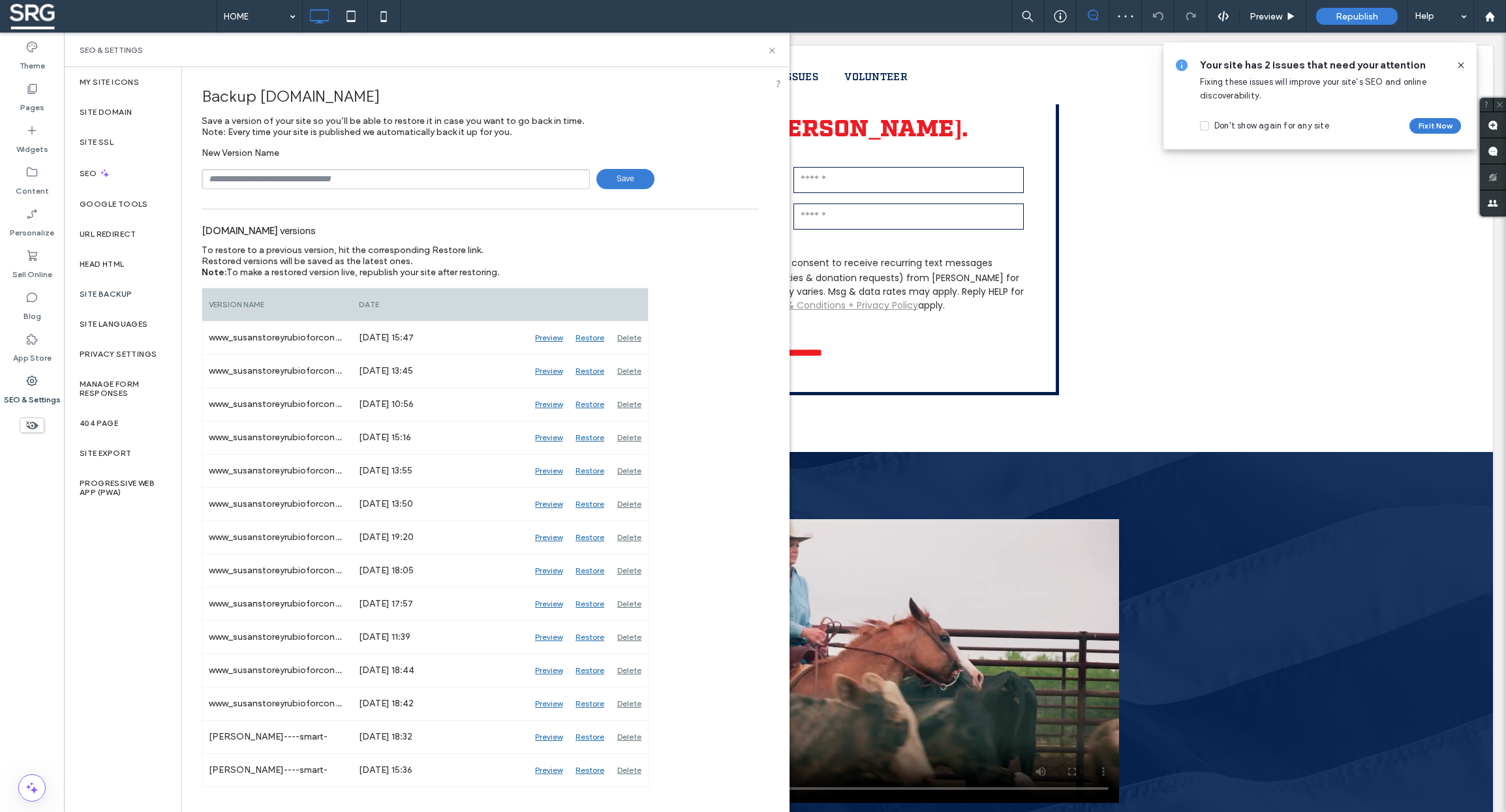
click at [345, 181] on input "text" at bounding box center [395, 179] width 388 height 20
type input "**********"
click at [613, 183] on span "Save" at bounding box center [625, 179] width 58 height 20
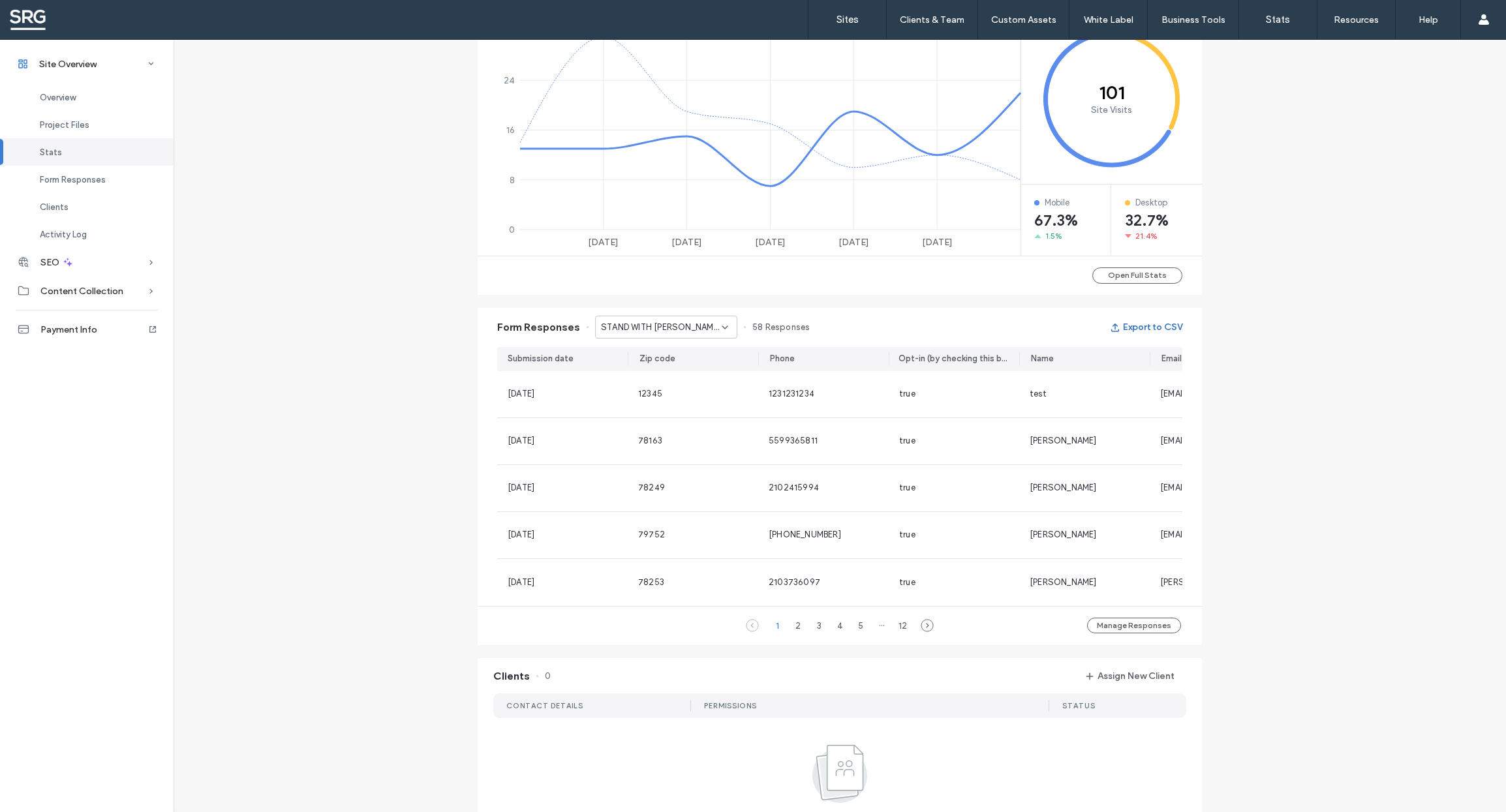
click at [1146, 324] on button "Export to CSV" at bounding box center [1146, 327] width 72 height 21
click at [723, 328] on use at bounding box center [725, 327] width 6 height 3
click at [703, 370] on div "Contact Us - HOME page" at bounding box center [659, 372] width 141 height 23
click at [1146, 324] on button "Export to CSV" at bounding box center [1146, 327] width 72 height 21
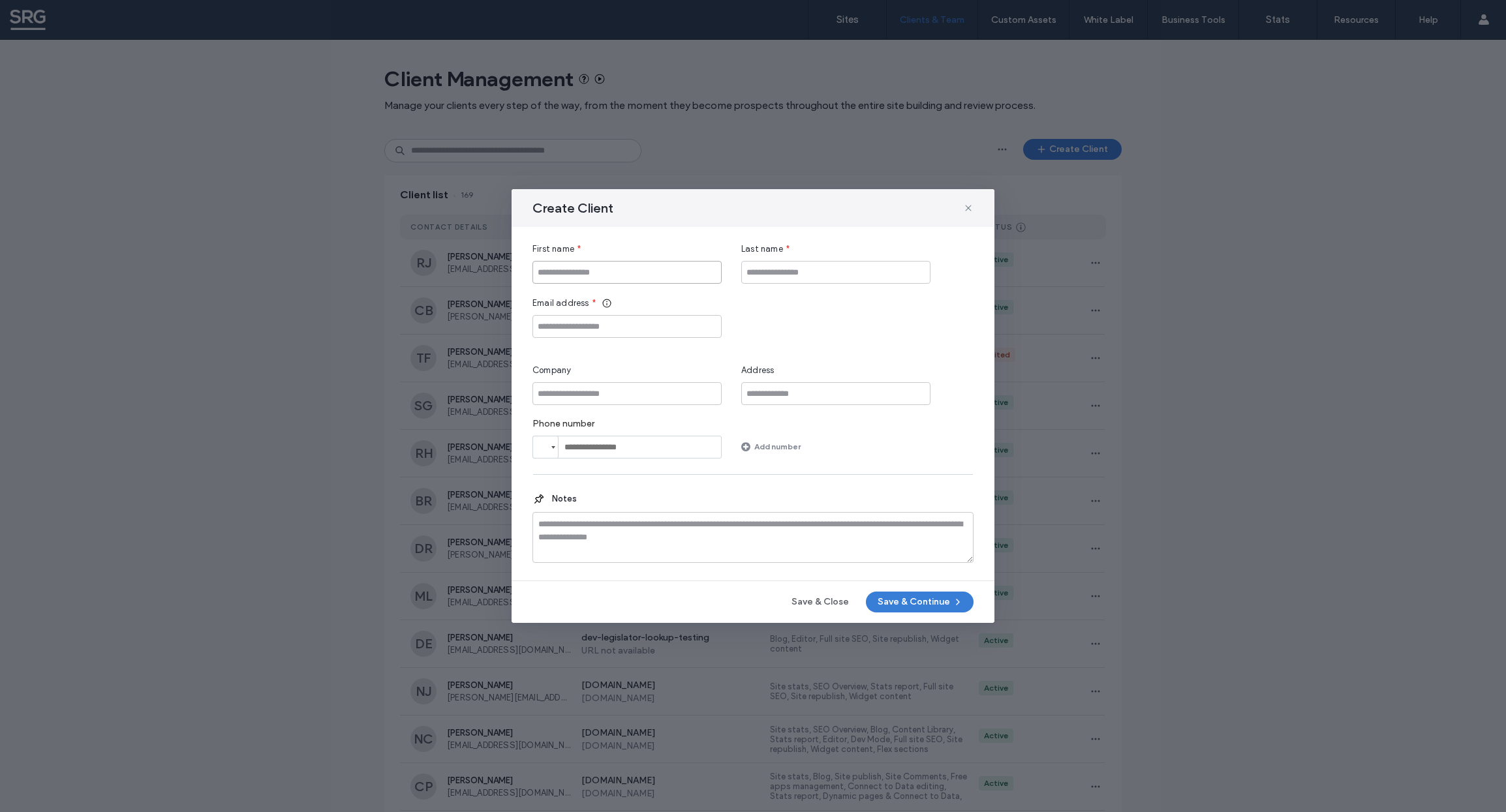
click at [609, 274] on input "First name" at bounding box center [626, 273] width 189 height 23
type input "****"
type input "***"
click at [578, 325] on input "Email address" at bounding box center [626, 326] width 189 height 23
paste input "**********"
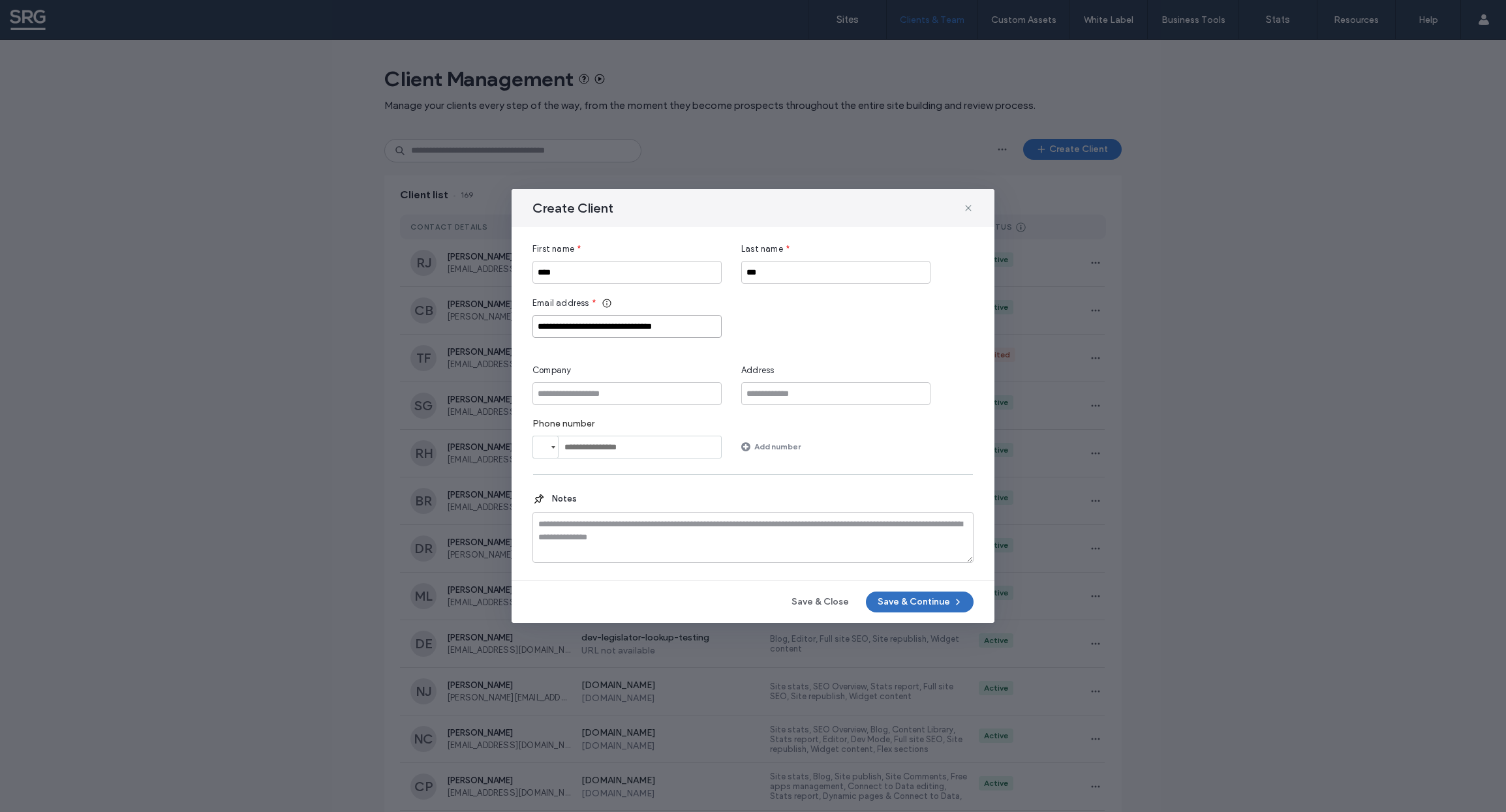
type input "**********"
click at [913, 603] on button "Save & Continue" at bounding box center [919, 602] width 108 height 21
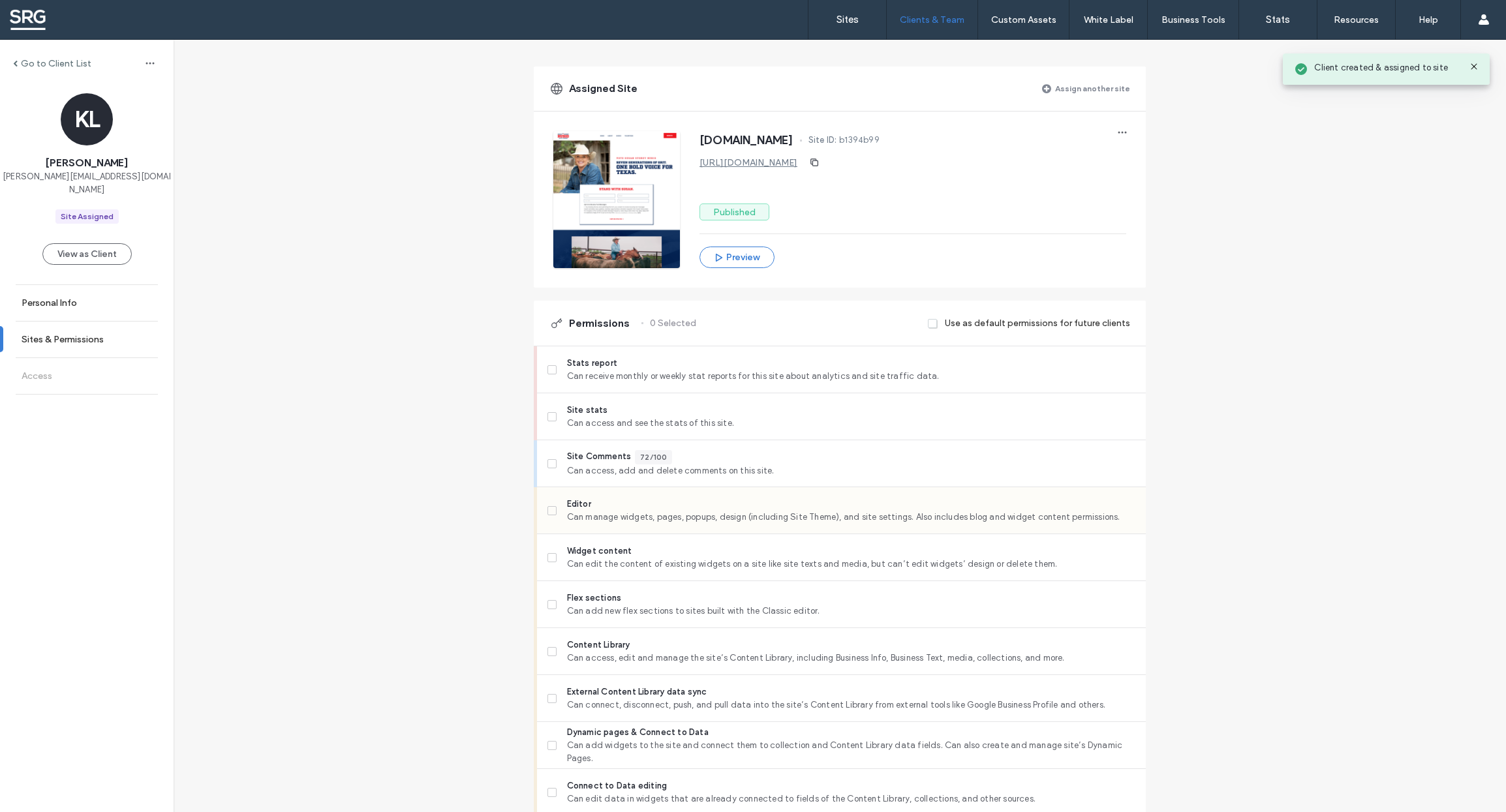
scroll to position [166, 0]
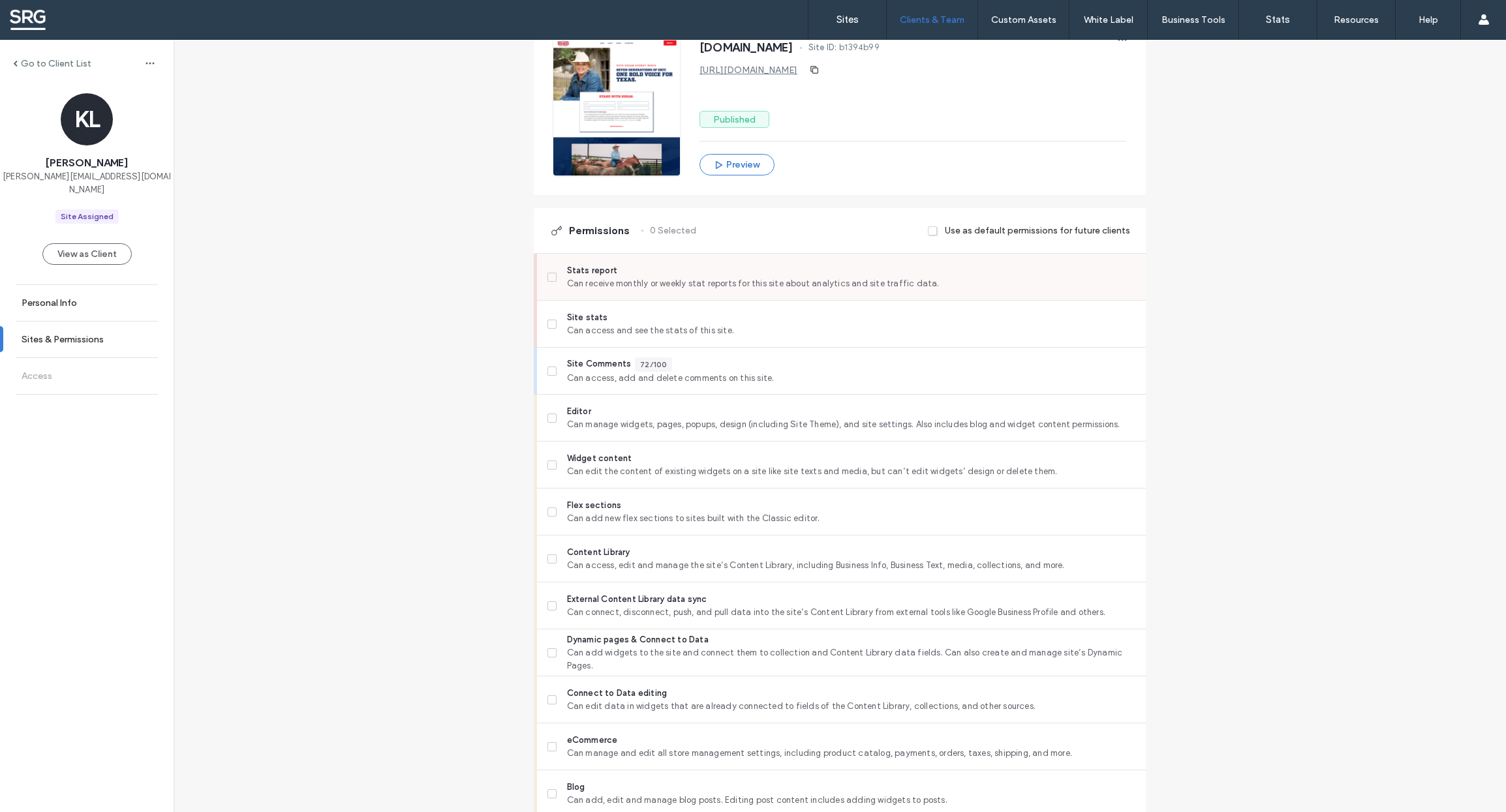
click at [549, 270] on label "Stats report Can receive monthly or weekly stat reports for this site about ana…" at bounding box center [842, 277] width 588 height 26
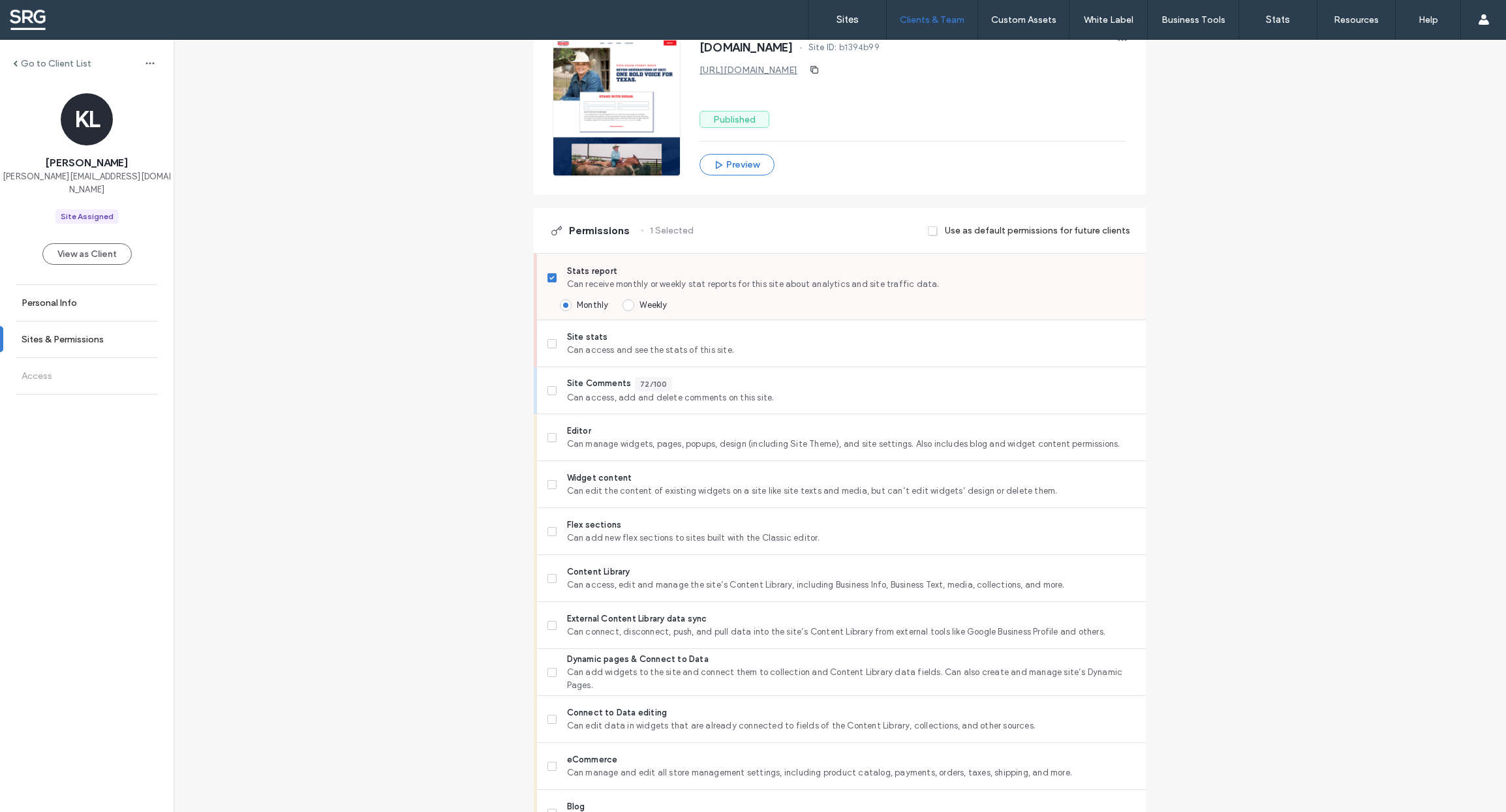
click at [550, 281] on span at bounding box center [553, 278] width 9 height 9
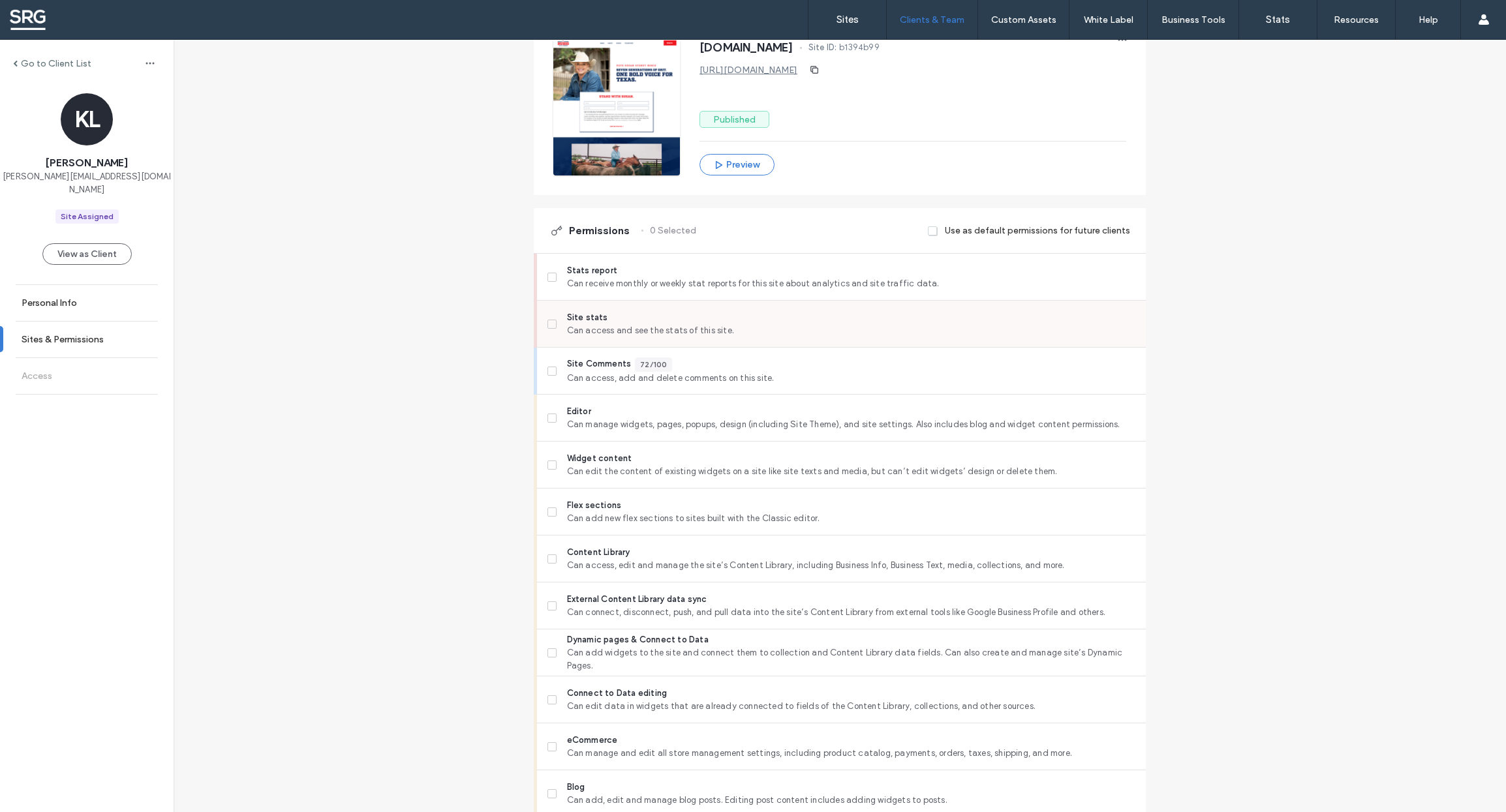
click at [550, 326] on icon at bounding box center [552, 324] width 5 height 4
click at [550, 419] on icon at bounding box center [552, 418] width 5 height 4
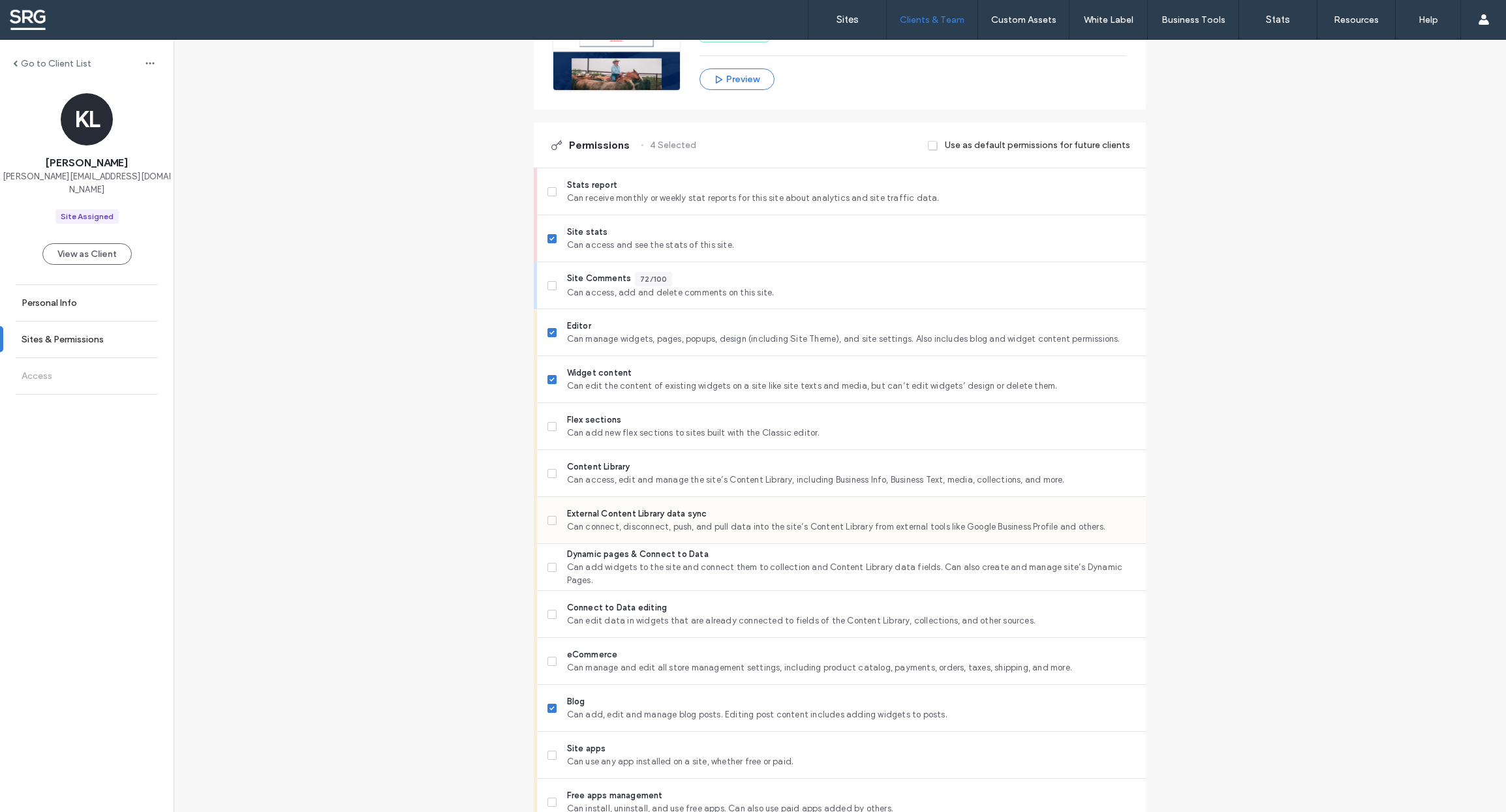
scroll to position [310, 0]
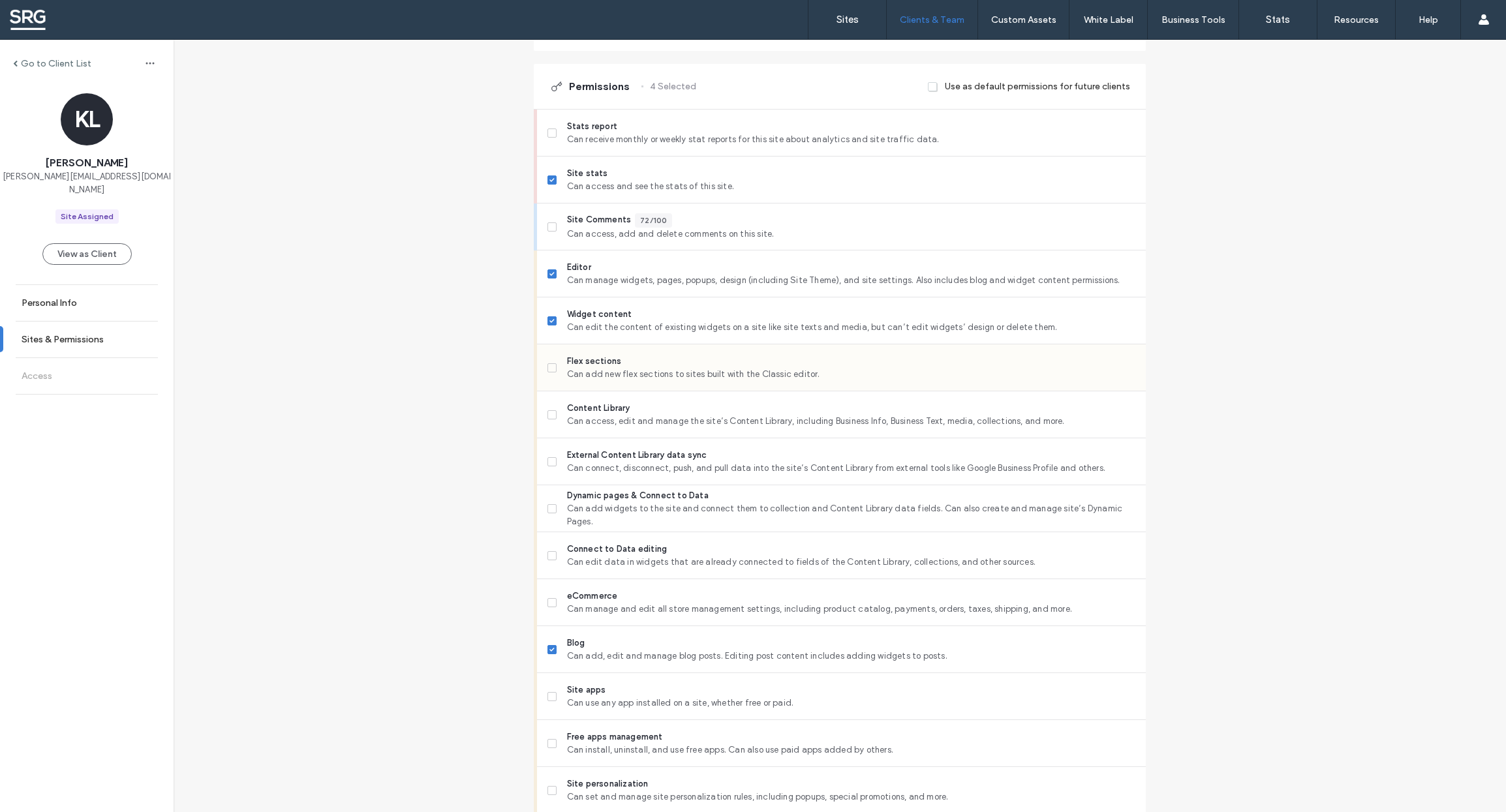
click at [550, 370] on icon at bounding box center [552, 368] width 5 height 4
click at [550, 417] on icon at bounding box center [553, 415] width 6 height 4
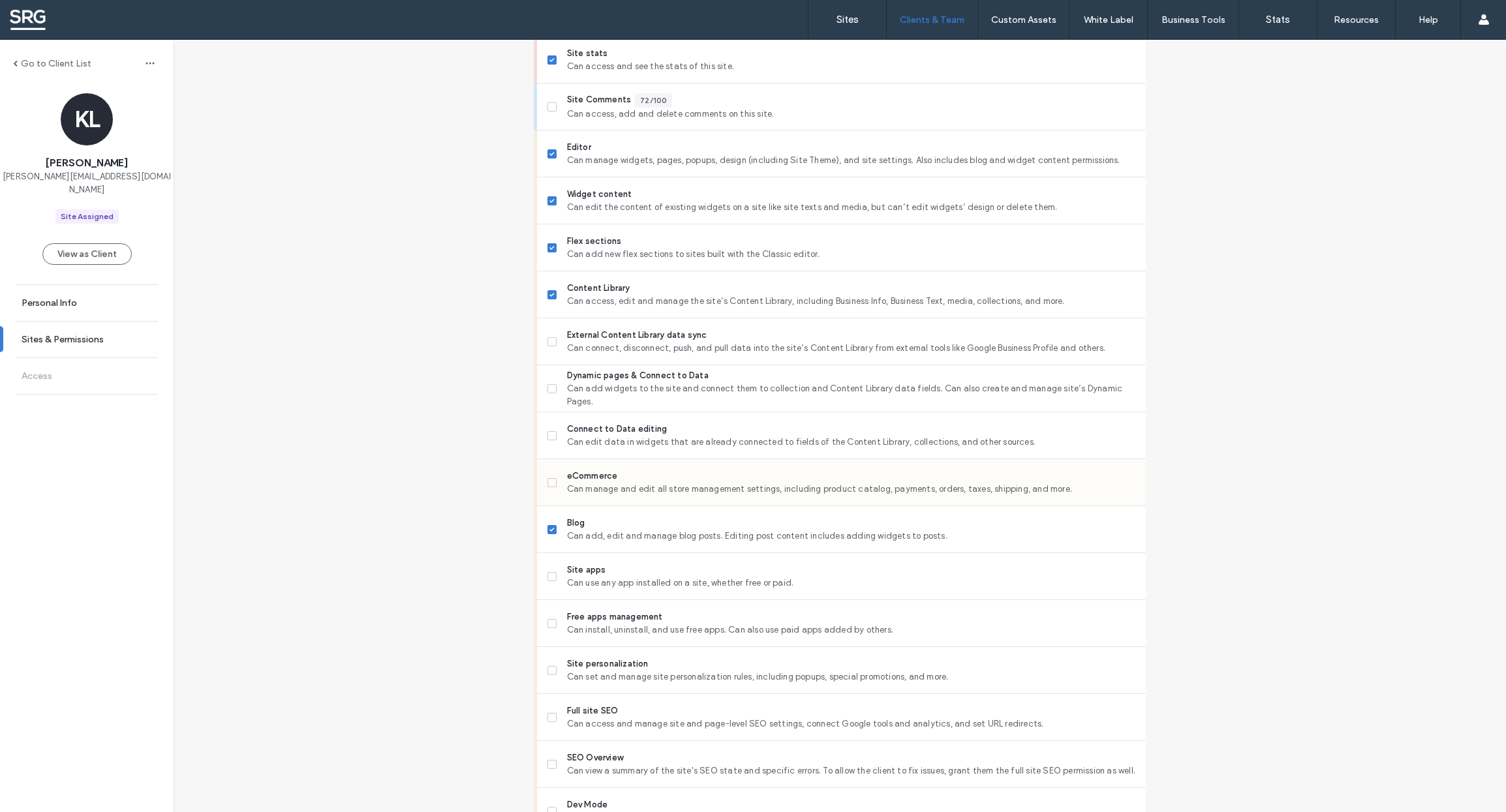
scroll to position [432, 0]
click at [550, 389] on icon at bounding box center [553, 387] width 6 height 4
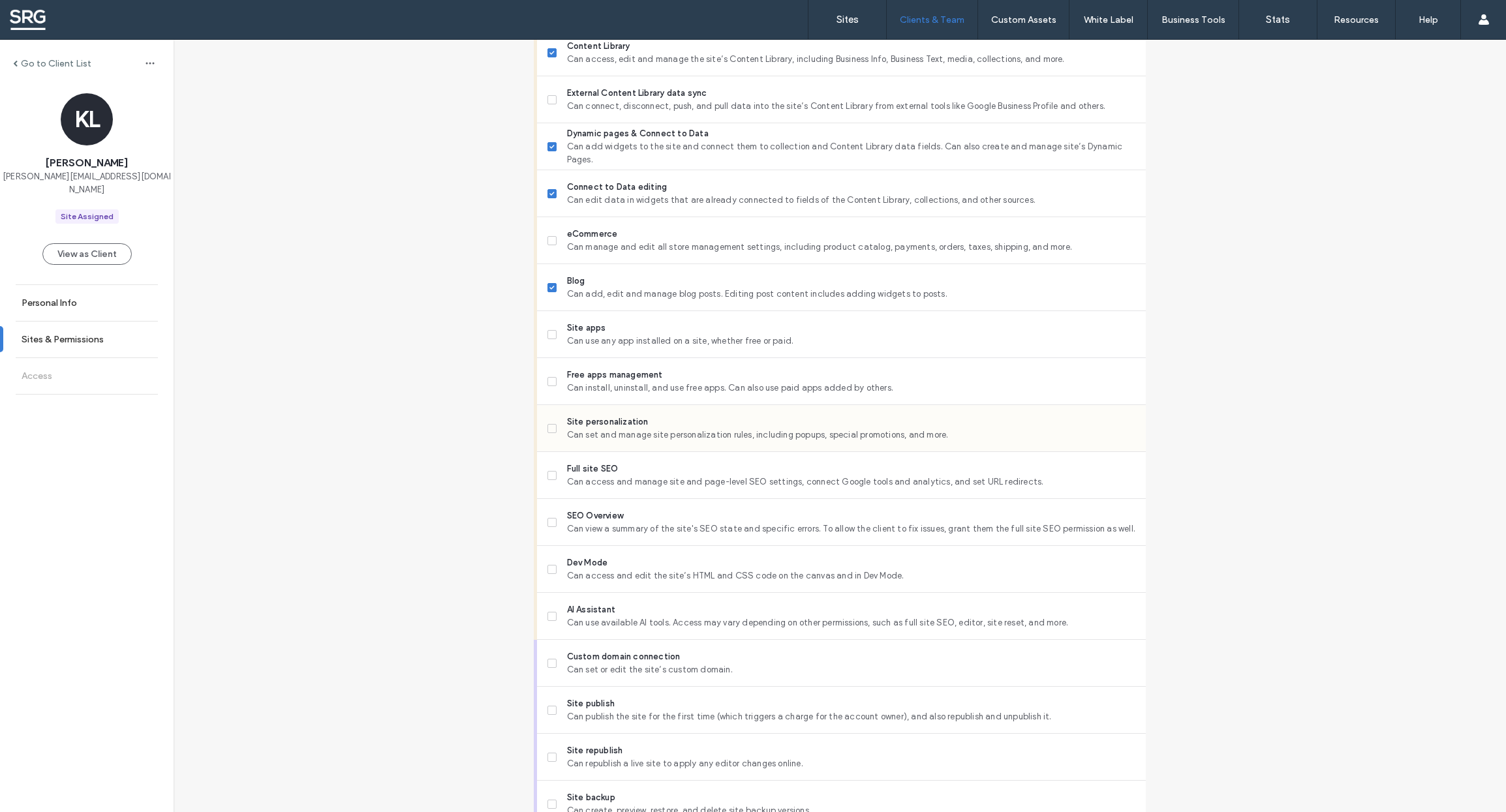
scroll to position [676, 0]
click at [550, 377] on icon at bounding box center [553, 378] width 6 height 4
click at [550, 426] on icon at bounding box center [553, 425] width 6 height 4
click at [550, 473] on icon at bounding box center [552, 472] width 5 height 4
click at [548, 522] on span at bounding box center [553, 519] width 9 height 9
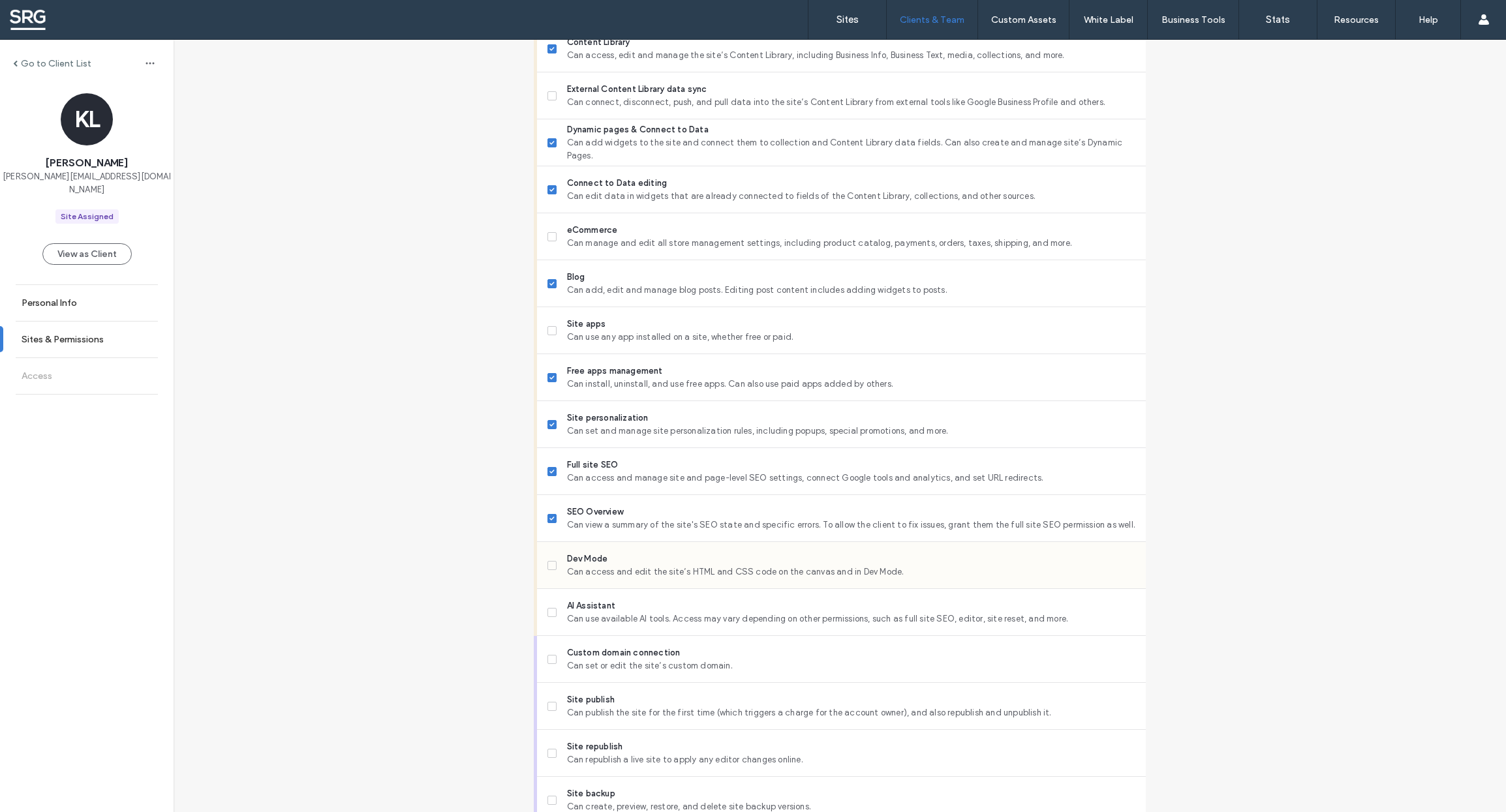
click at [550, 567] on icon at bounding box center [552, 565] width 5 height 4
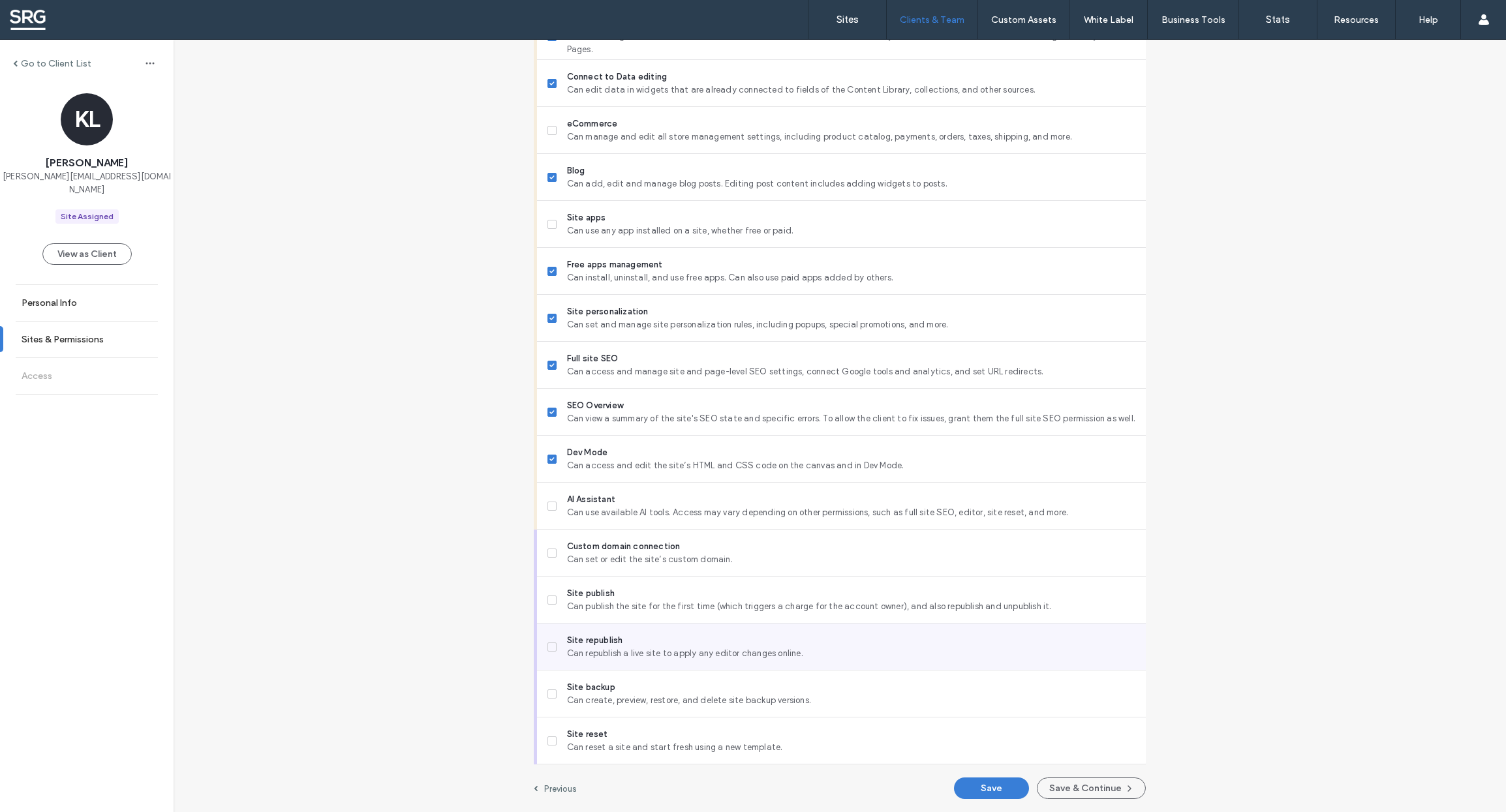
click at [550, 646] on icon at bounding box center [553, 648] width 6 height 4
click at [1075, 792] on button "Save & Continue" at bounding box center [1091, 788] width 109 height 21
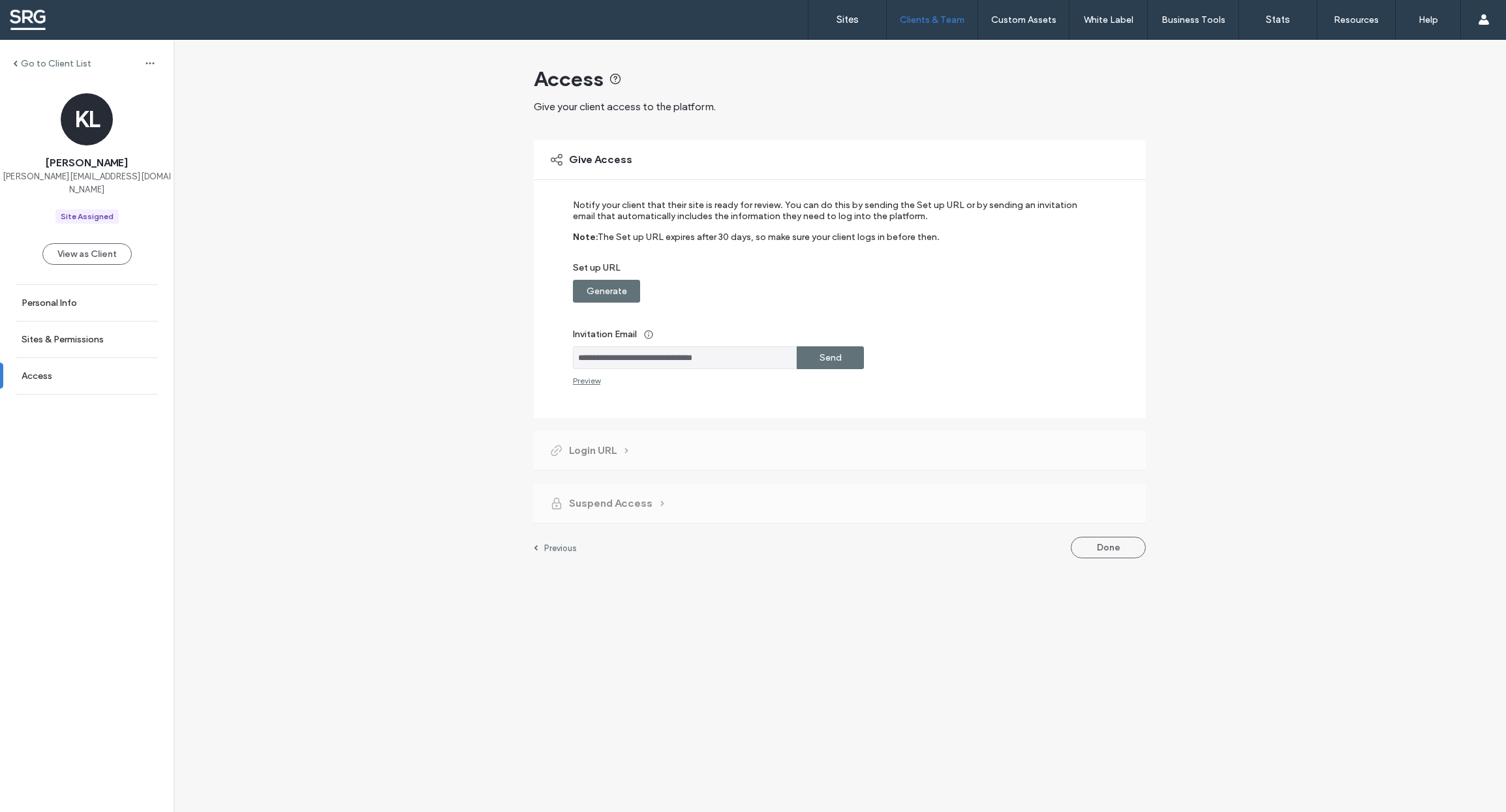
click at [605, 296] on label "Generate" at bounding box center [607, 291] width 41 height 24
click at [745, 290] on input "**********" at bounding box center [685, 291] width 224 height 23
click at [825, 296] on label "Copy" at bounding box center [830, 291] width 23 height 24
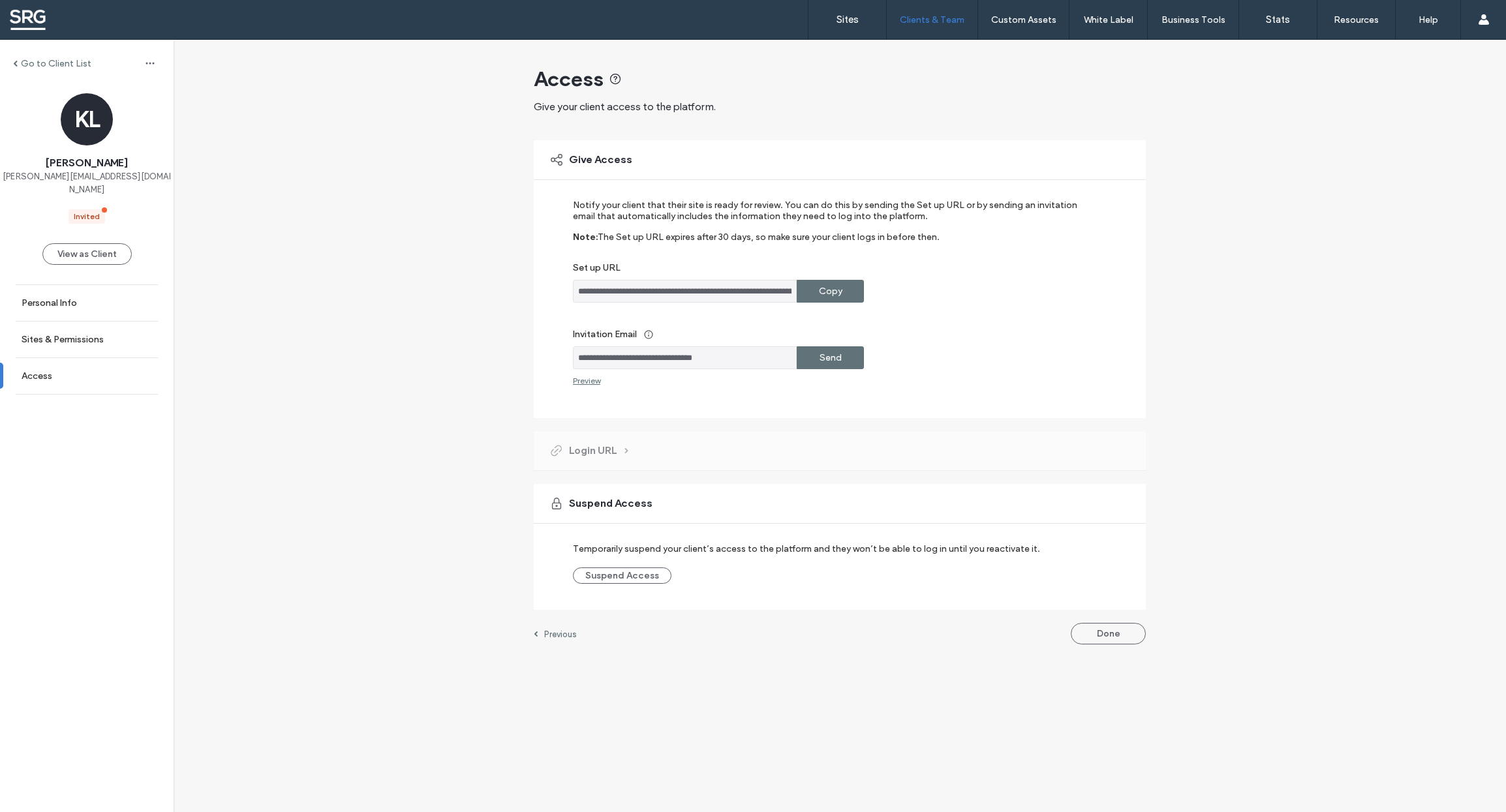
click at [836, 358] on label "Send" at bounding box center [831, 358] width 22 height 24
click at [1121, 635] on button "Done" at bounding box center [1108, 634] width 75 height 21
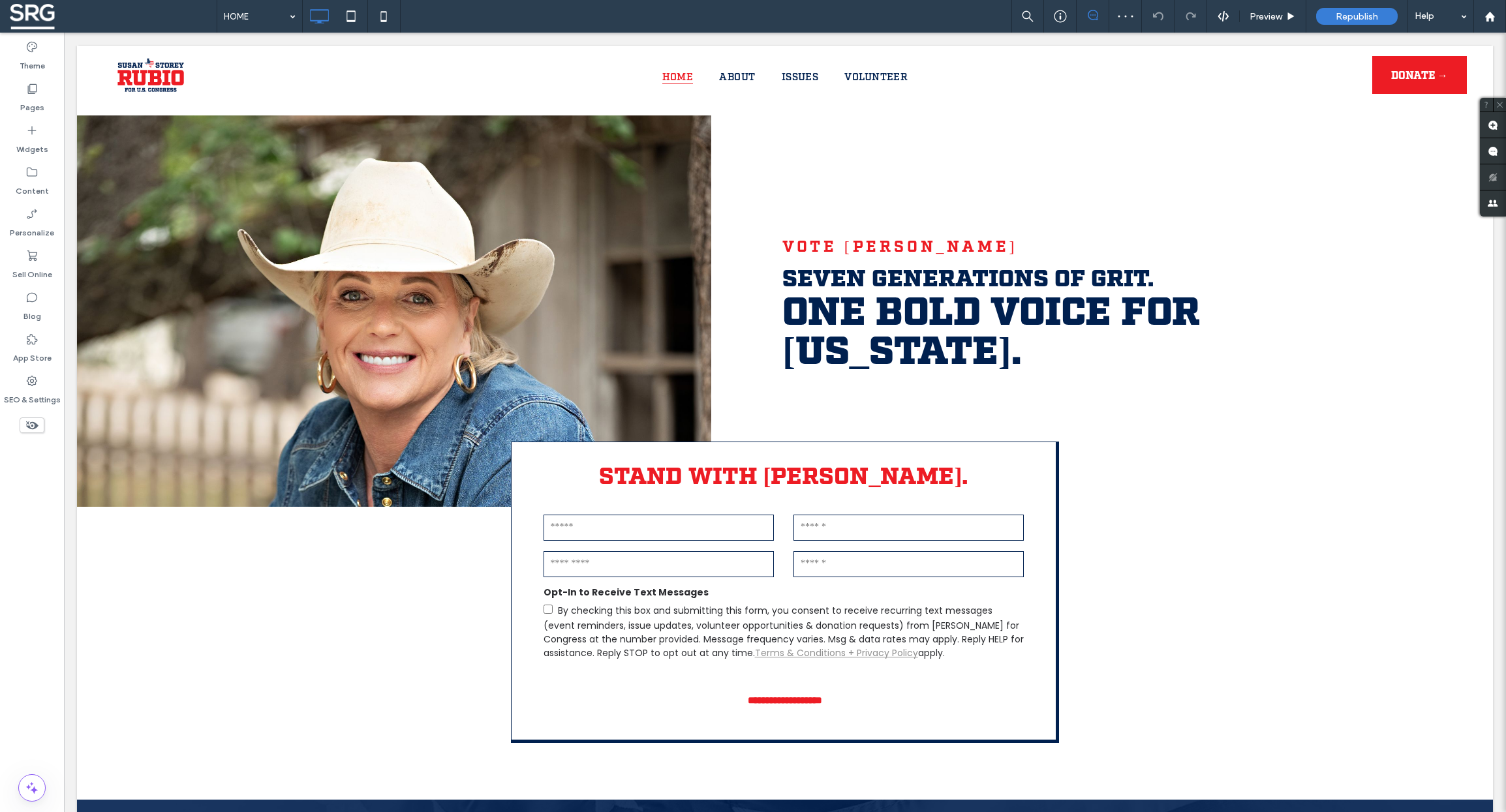
scroll to position [188, 0]
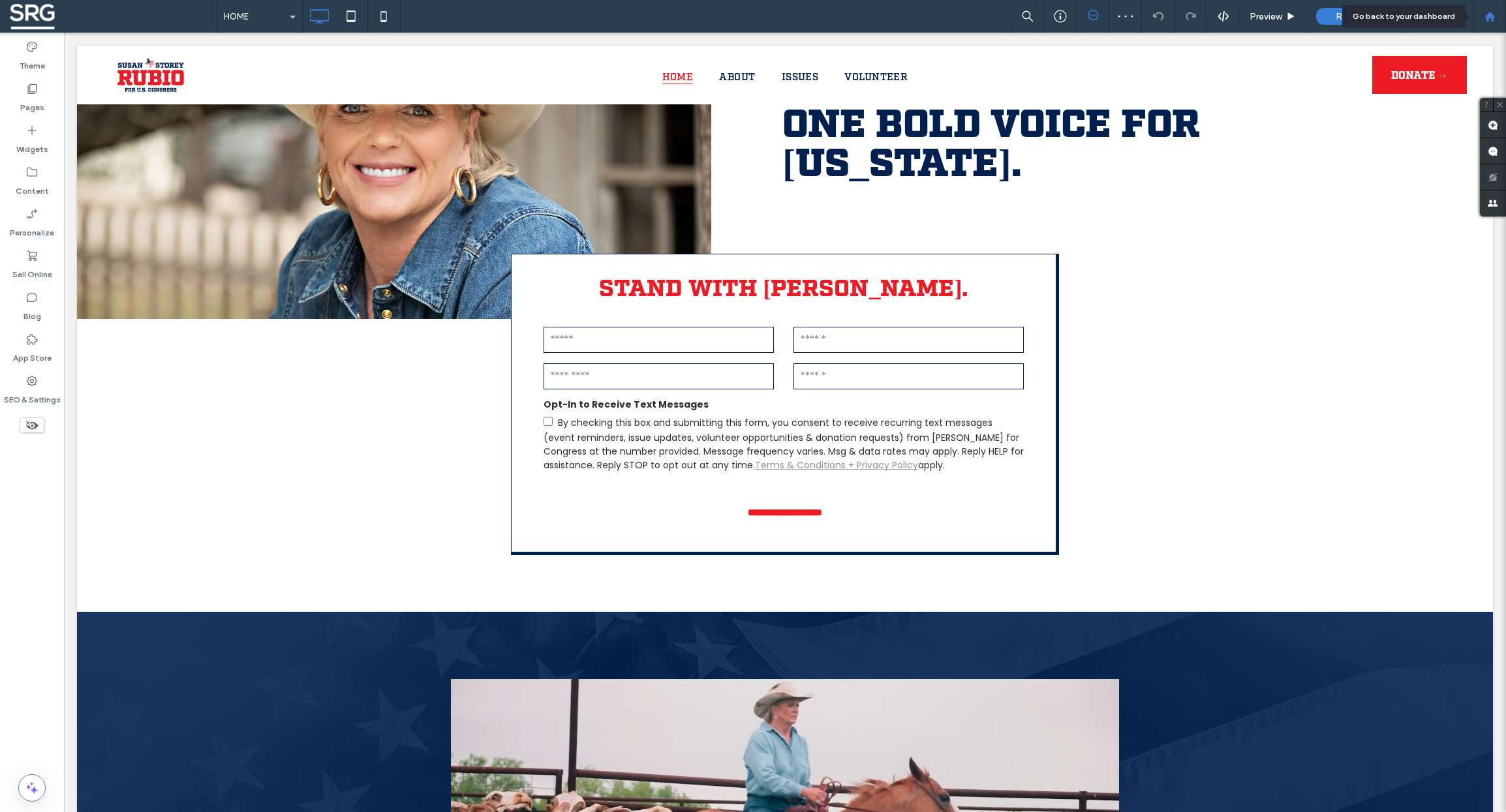
click at [1497, 18] on div at bounding box center [1490, 17] width 31 height 11
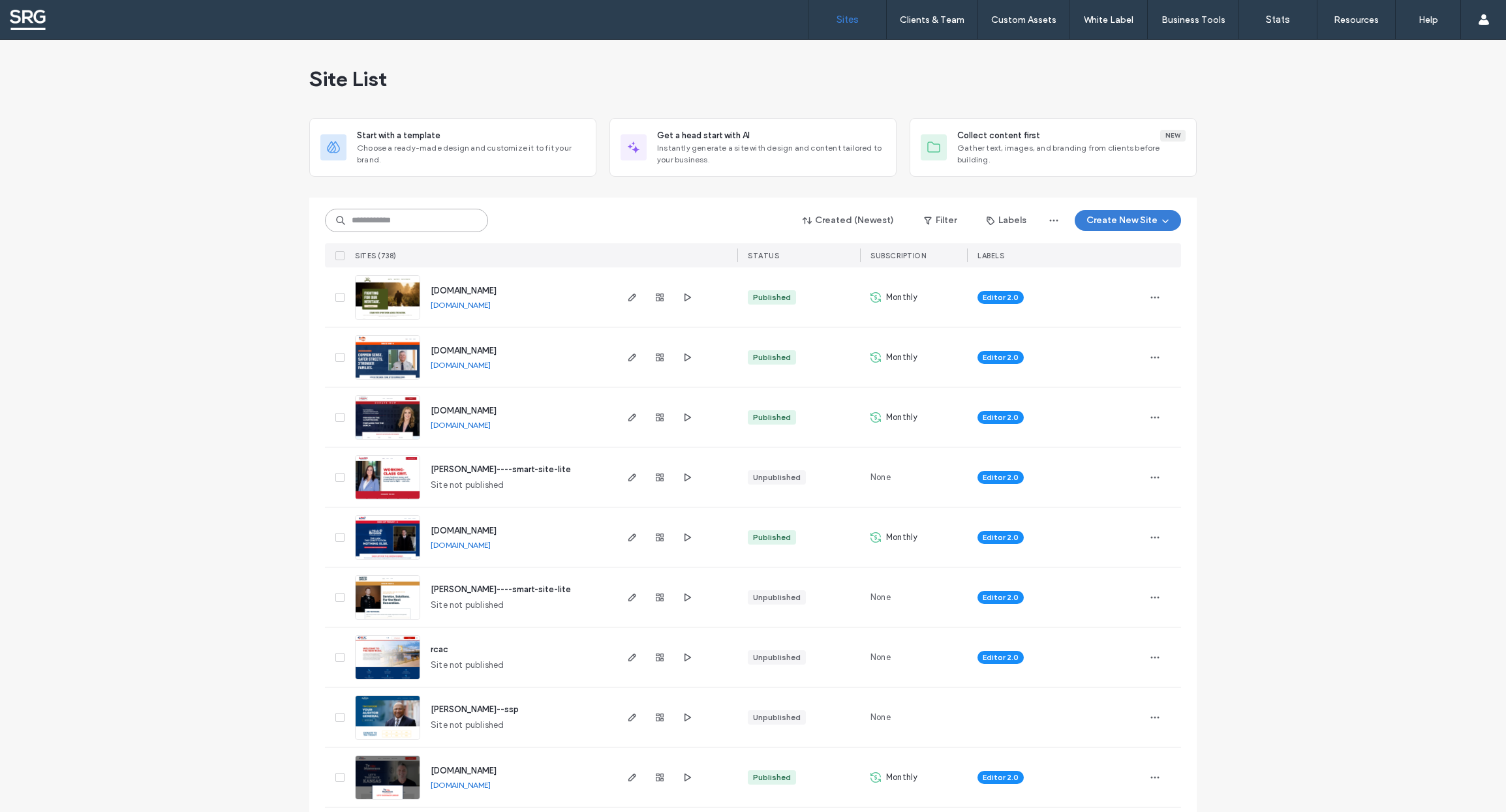
click at [369, 214] on input at bounding box center [407, 220] width 164 height 23
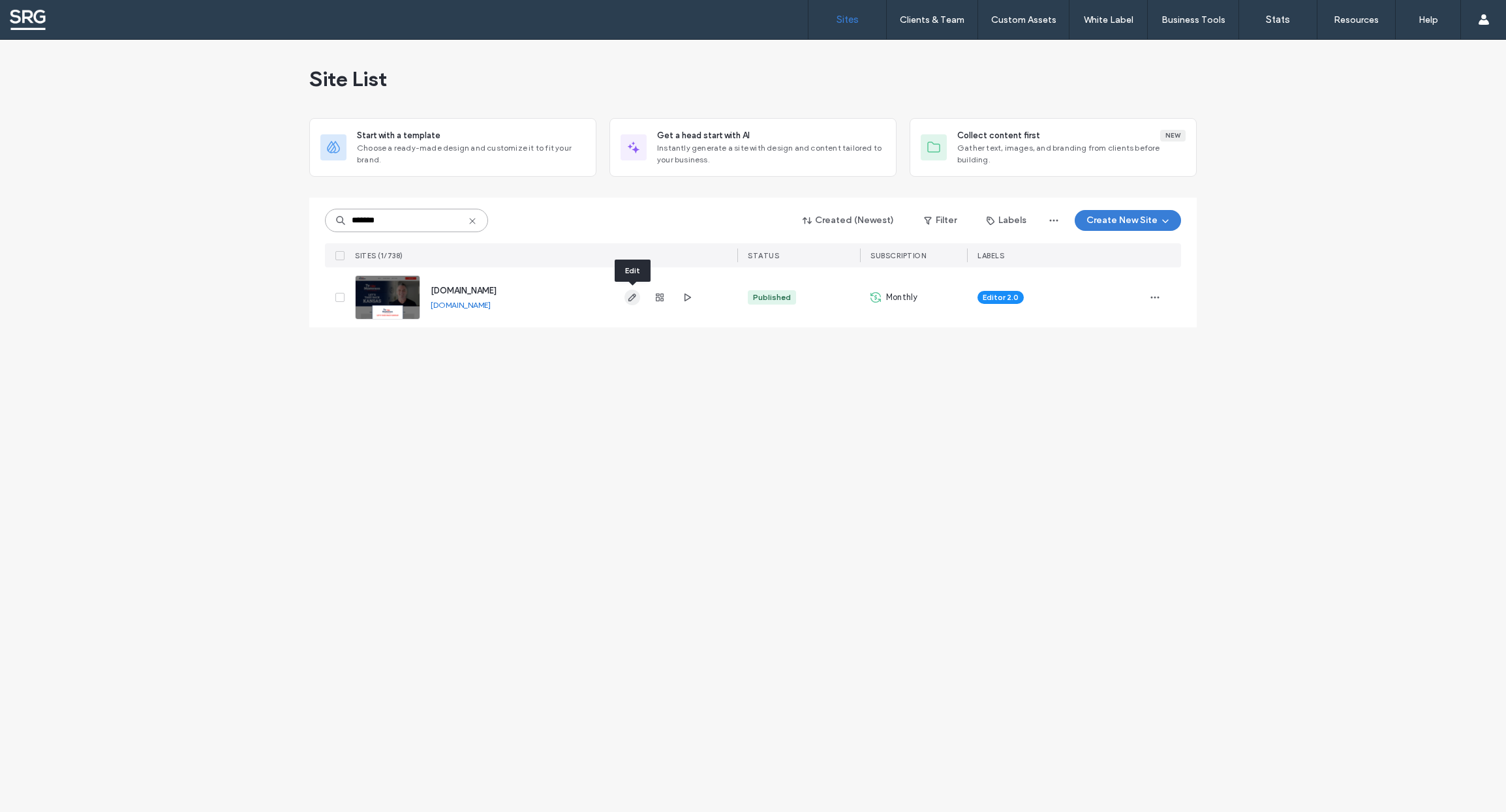
type input "*******"
click at [634, 296] on use "button" at bounding box center [632, 297] width 7 height 7
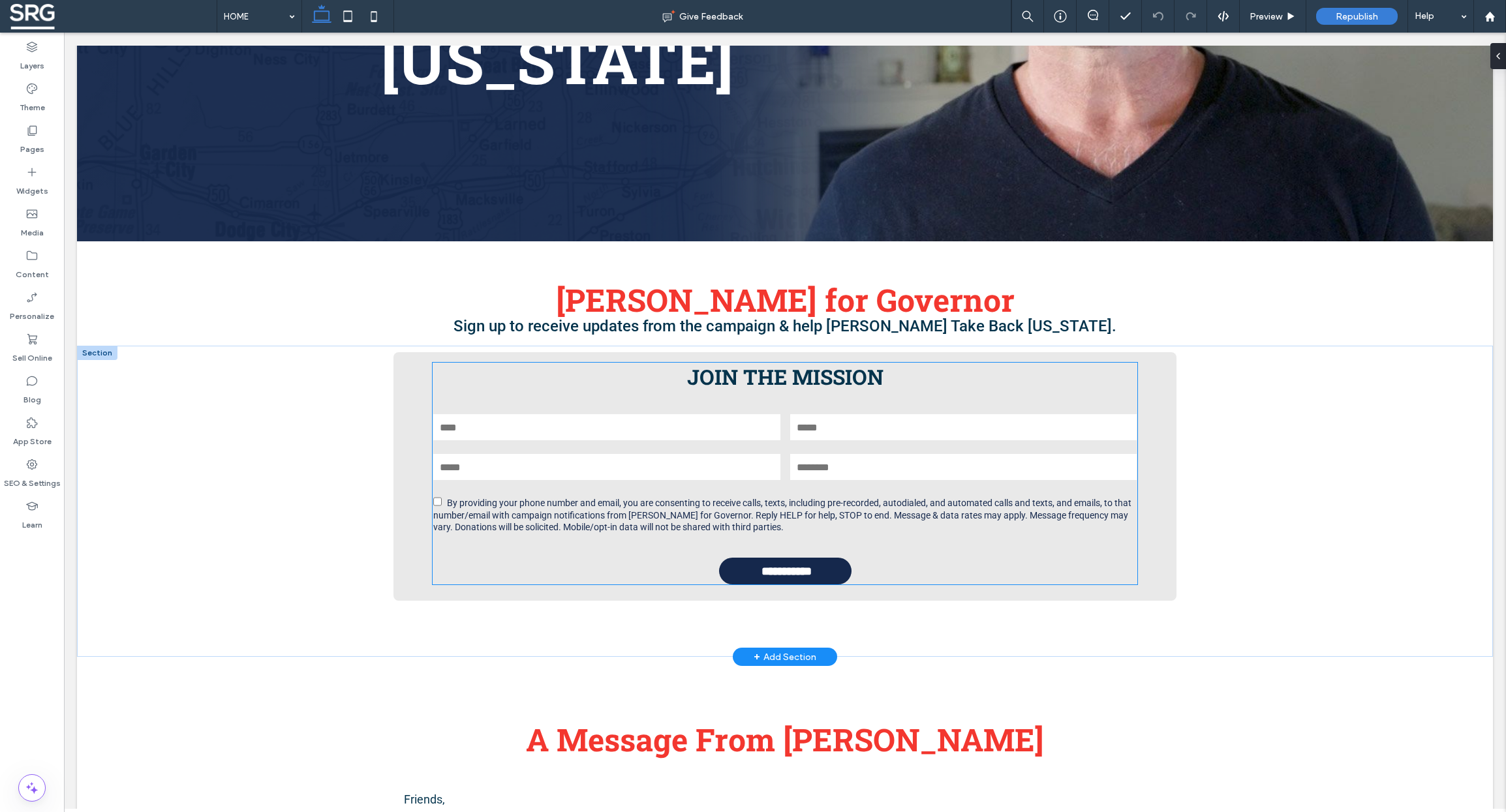
click at [953, 402] on div "**********" at bounding box center [785, 476] width 783 height 248
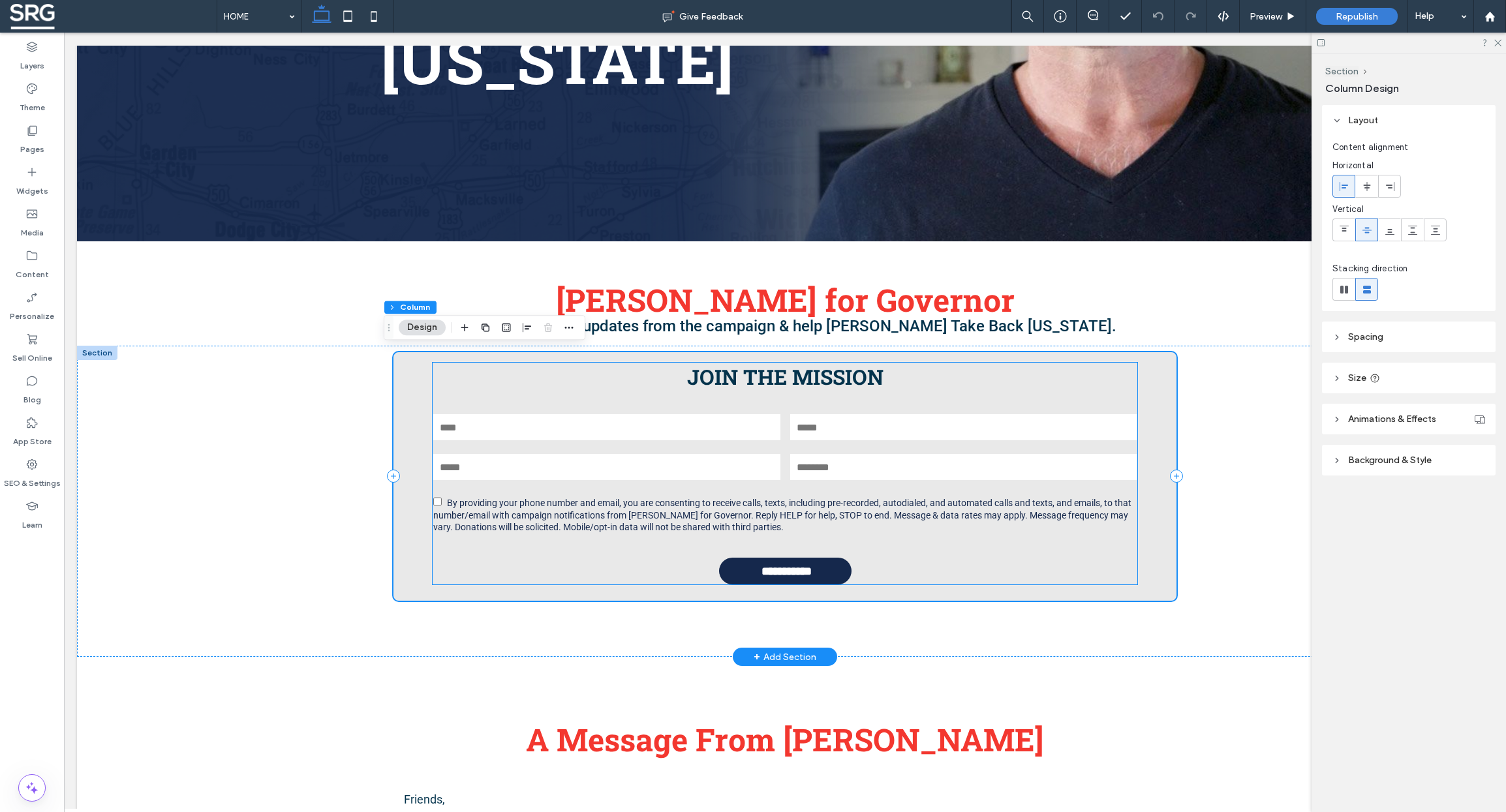
click at [450, 374] on h3 "JOIN THE MISSION" at bounding box center [784, 377] width 705 height 28
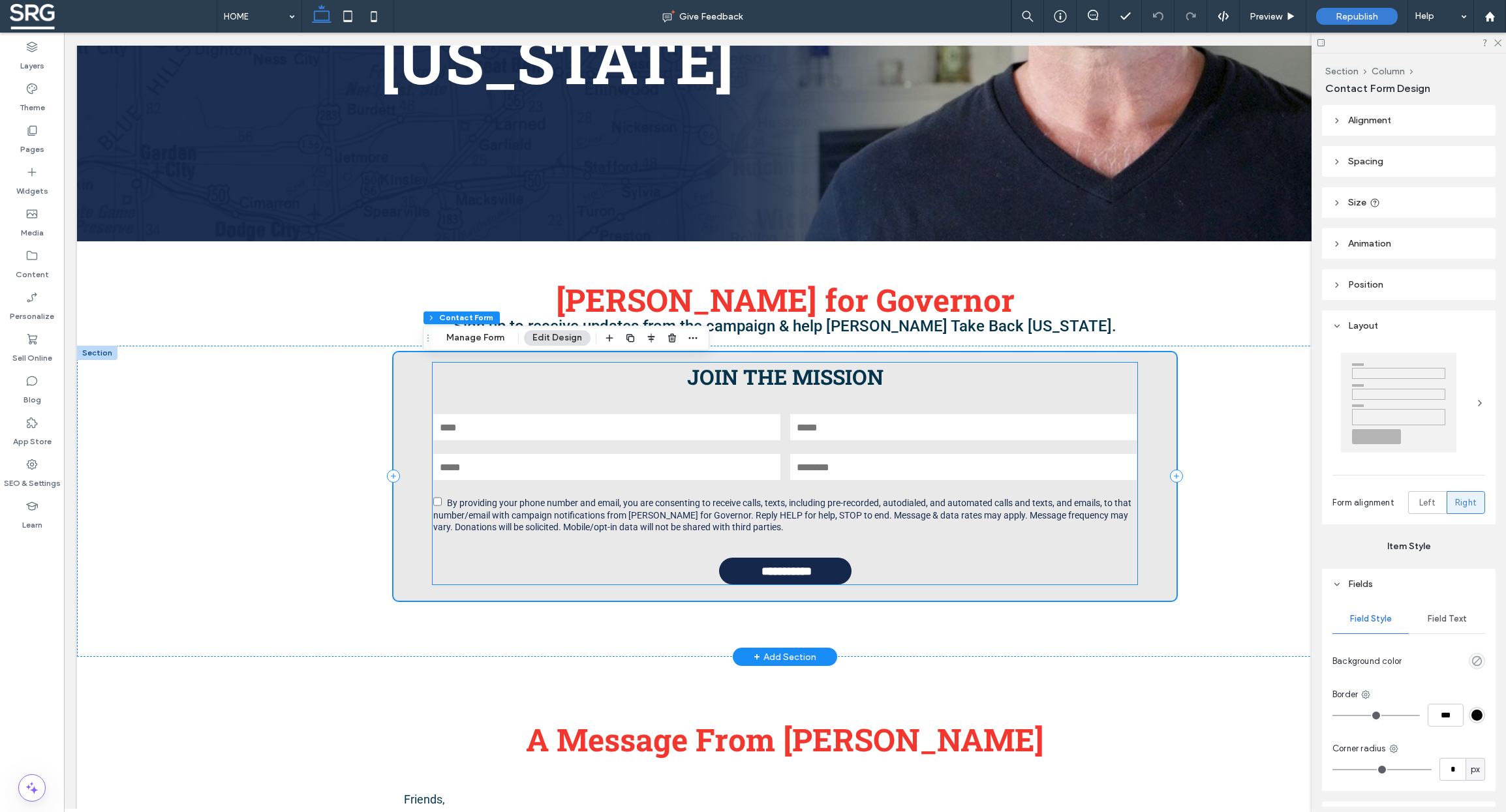
type input "*"
type input "***"
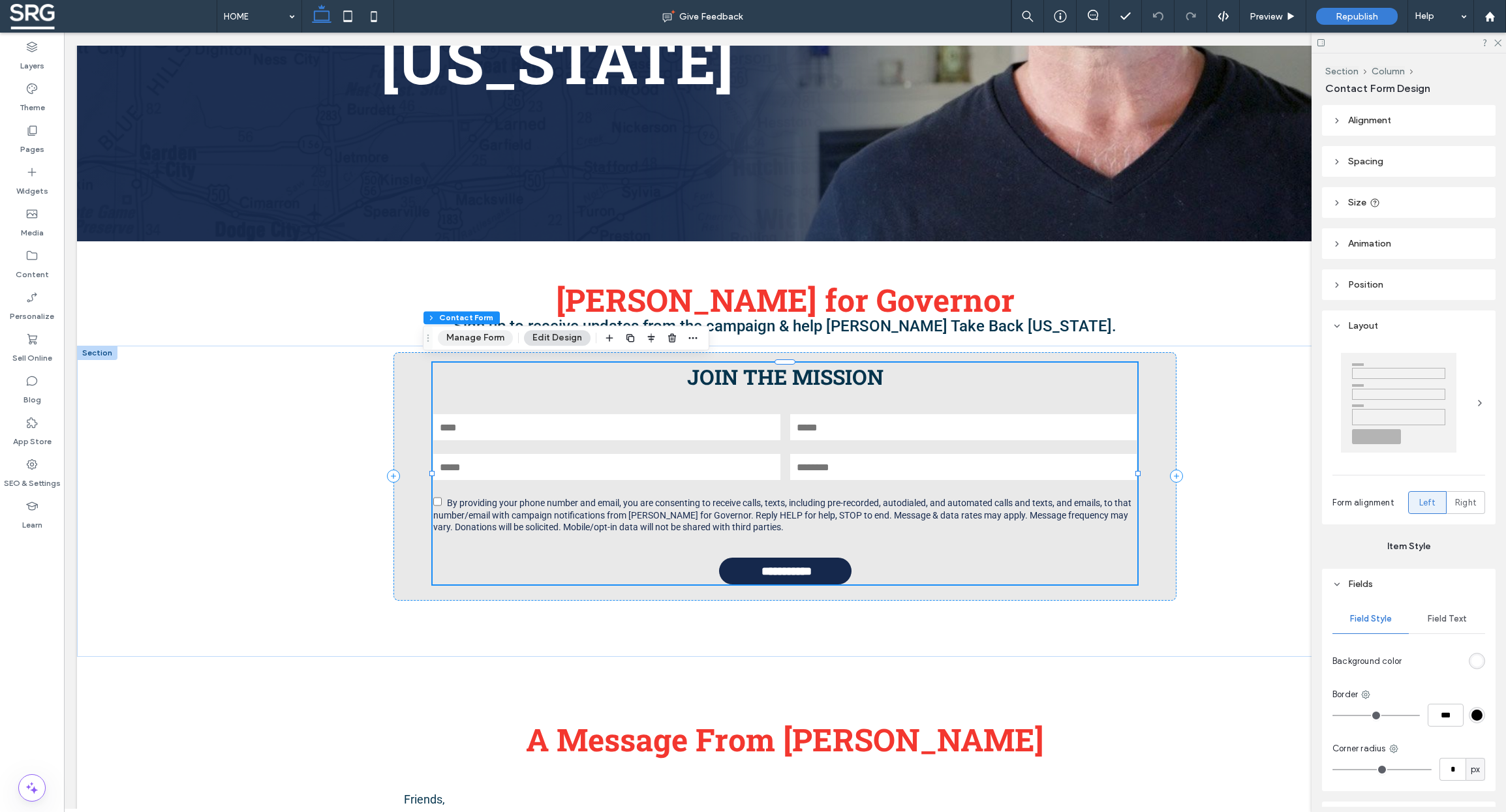
click at [470, 339] on button "Manage Form" at bounding box center [475, 337] width 75 height 16
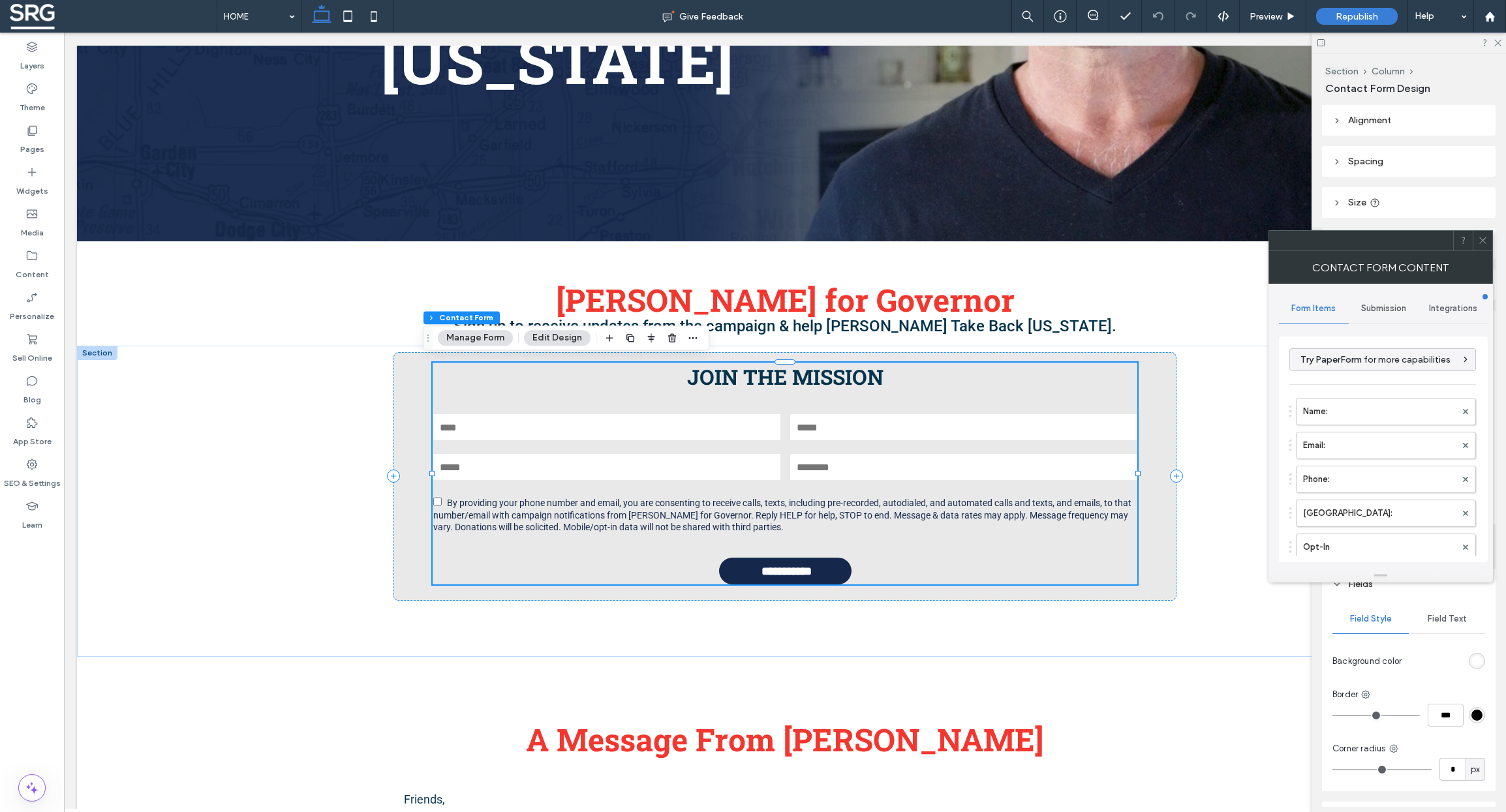
type input "**********"
click at [1438, 308] on span "Integrations" at bounding box center [1453, 308] width 48 height 10
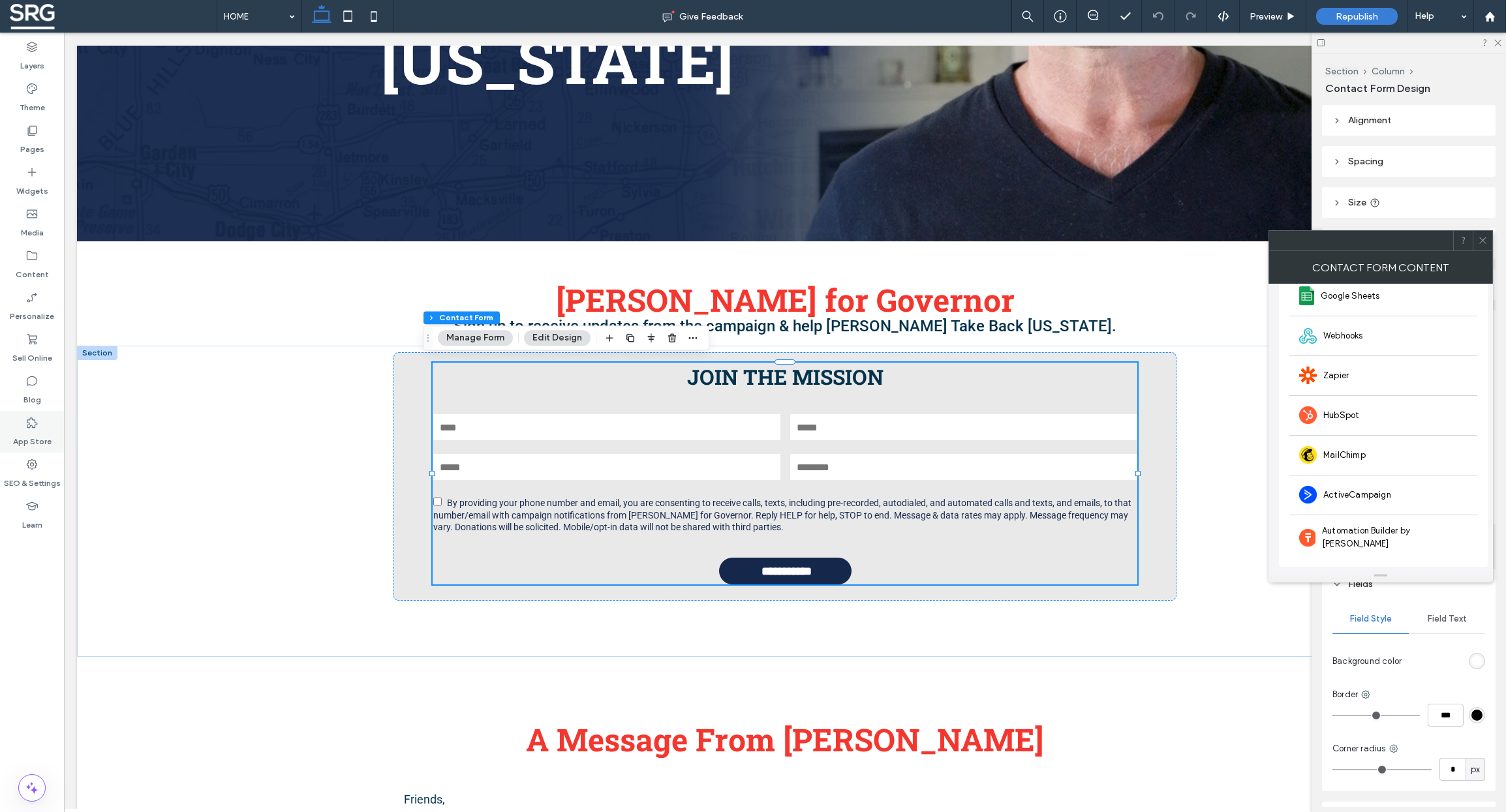
click at [30, 425] on use at bounding box center [31, 422] width 10 height 10
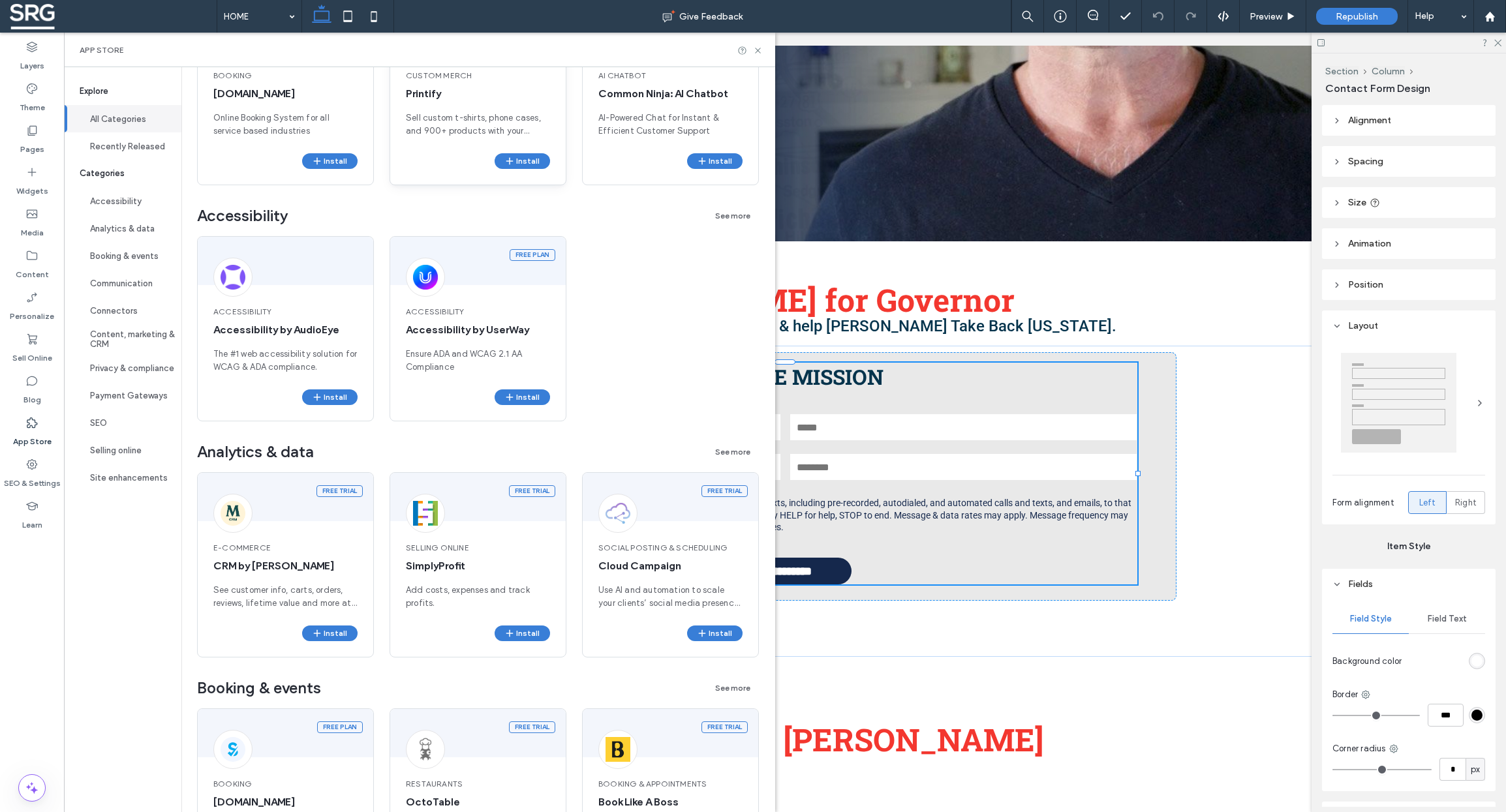
scroll to position [0, 0]
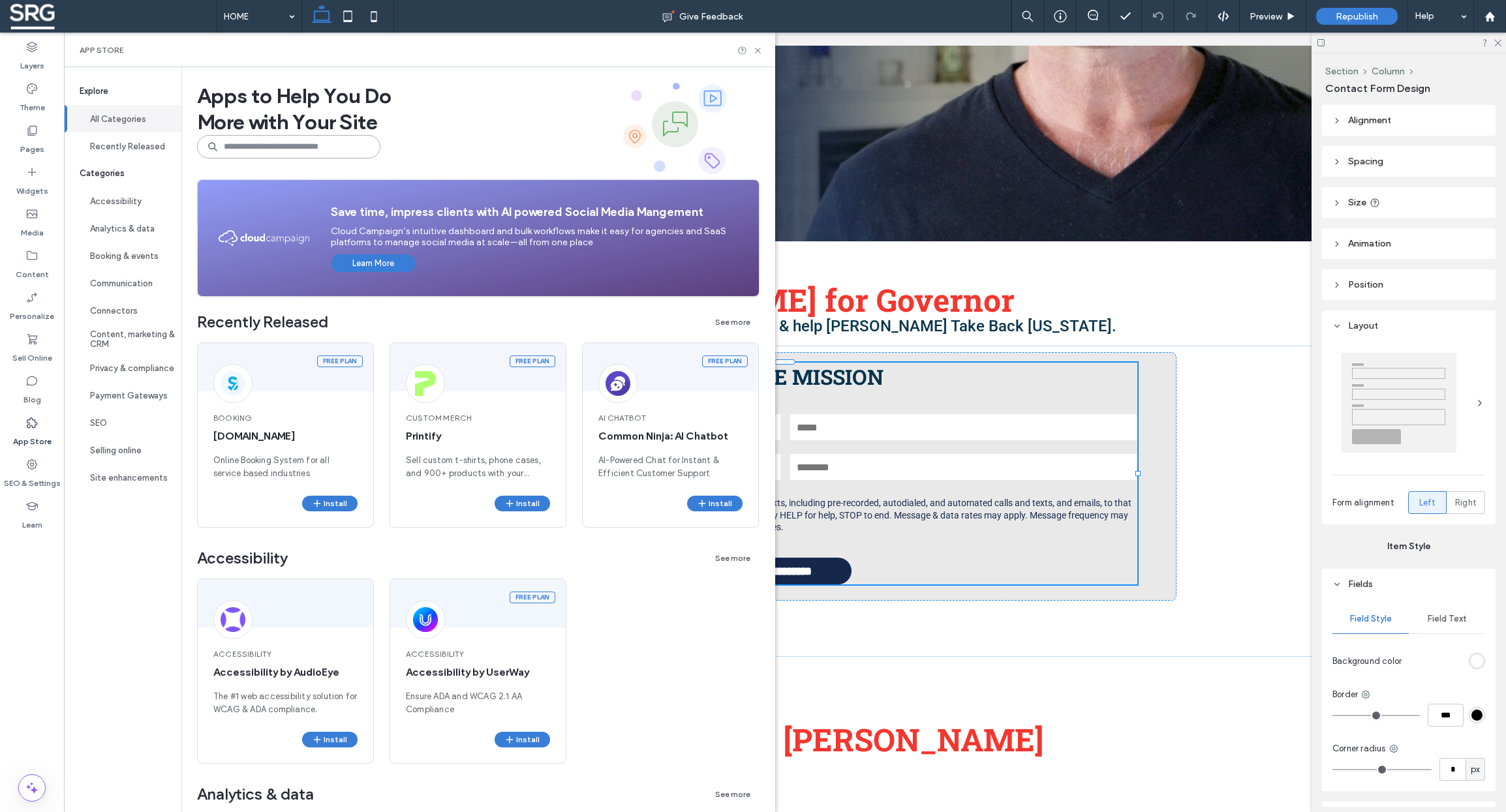
click at [314, 151] on input at bounding box center [288, 146] width 183 height 23
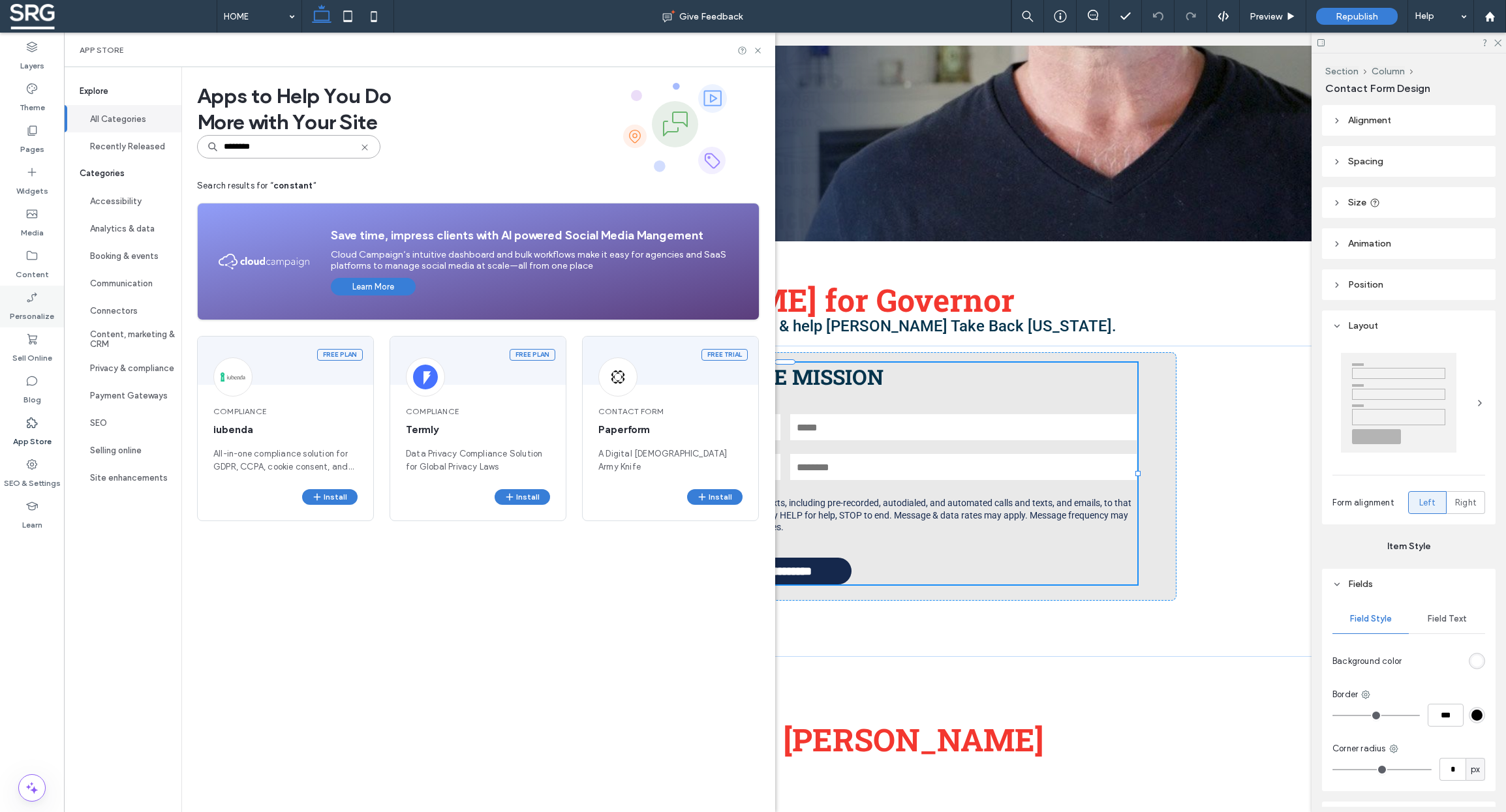
type input "********"
click at [1141, 364] on div "**********" at bounding box center [785, 476] width 783 height 248
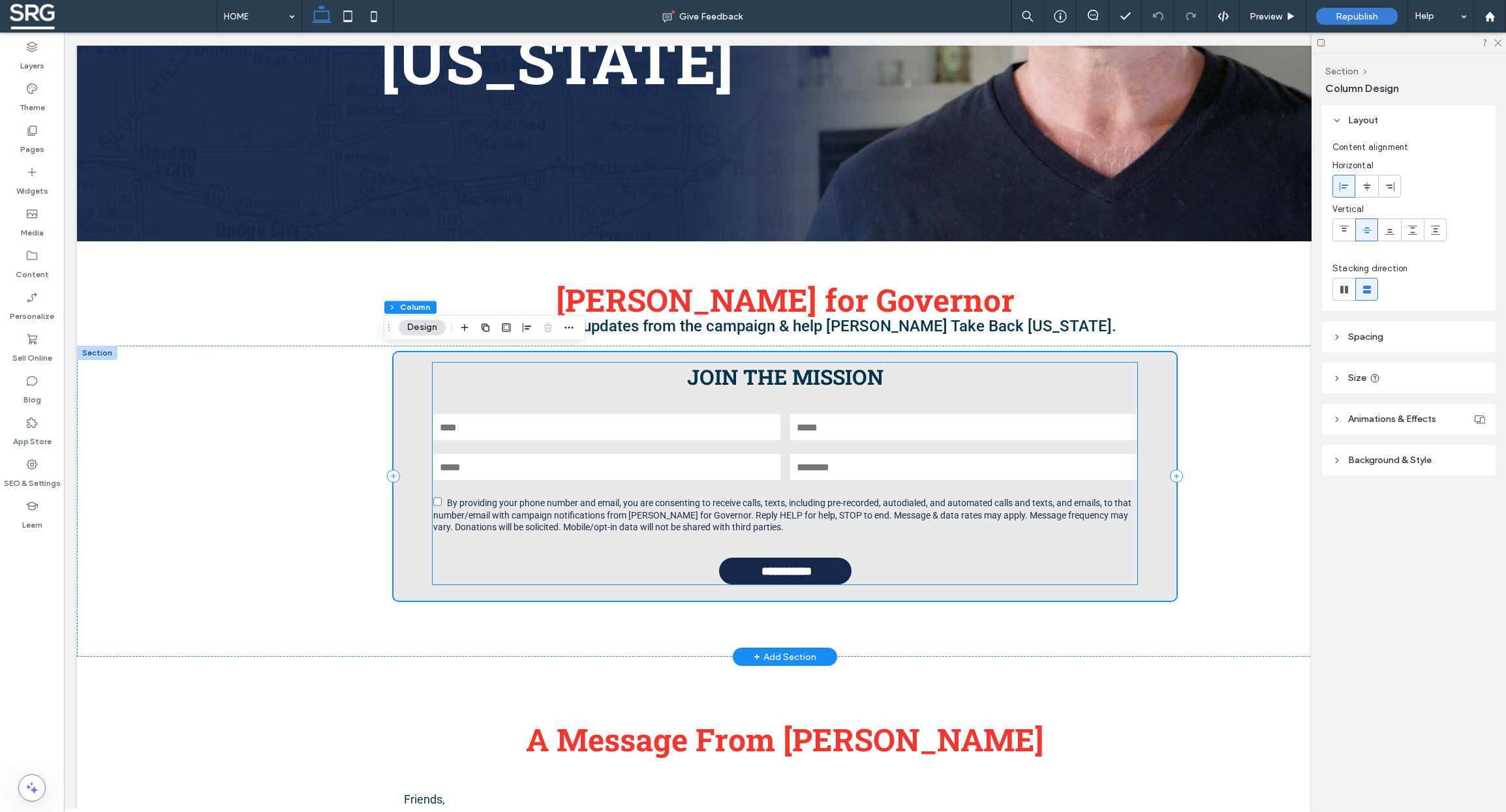
click at [492, 402] on div "**********" at bounding box center [784, 473] width 705 height 221
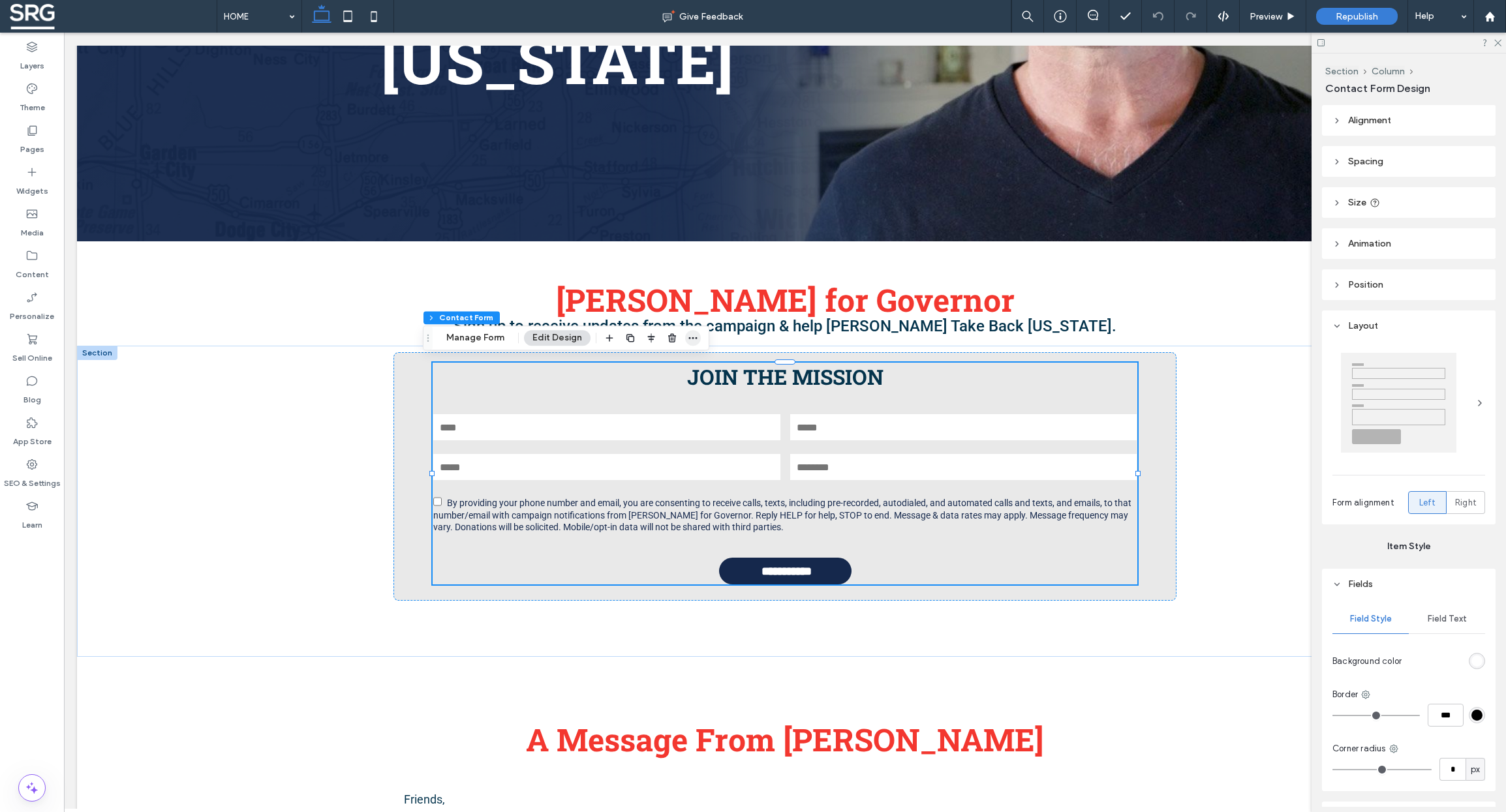
click at [689, 337] on use "button" at bounding box center [693, 338] width 8 height 2
click at [474, 334] on button "Manage Form" at bounding box center [475, 337] width 75 height 16
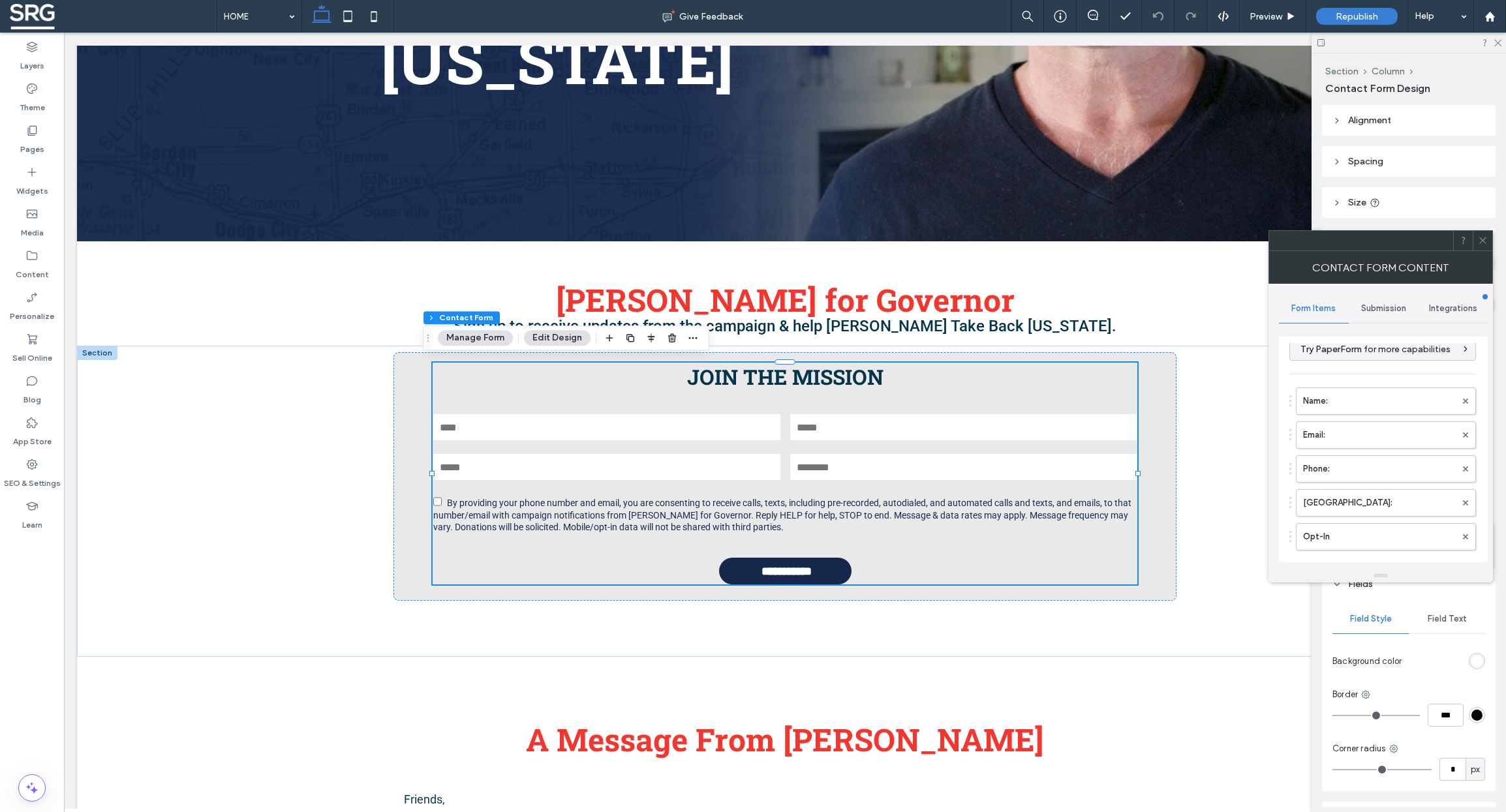
scroll to position [14, 0]
click at [1448, 306] on span "Integrations" at bounding box center [1453, 308] width 48 height 10
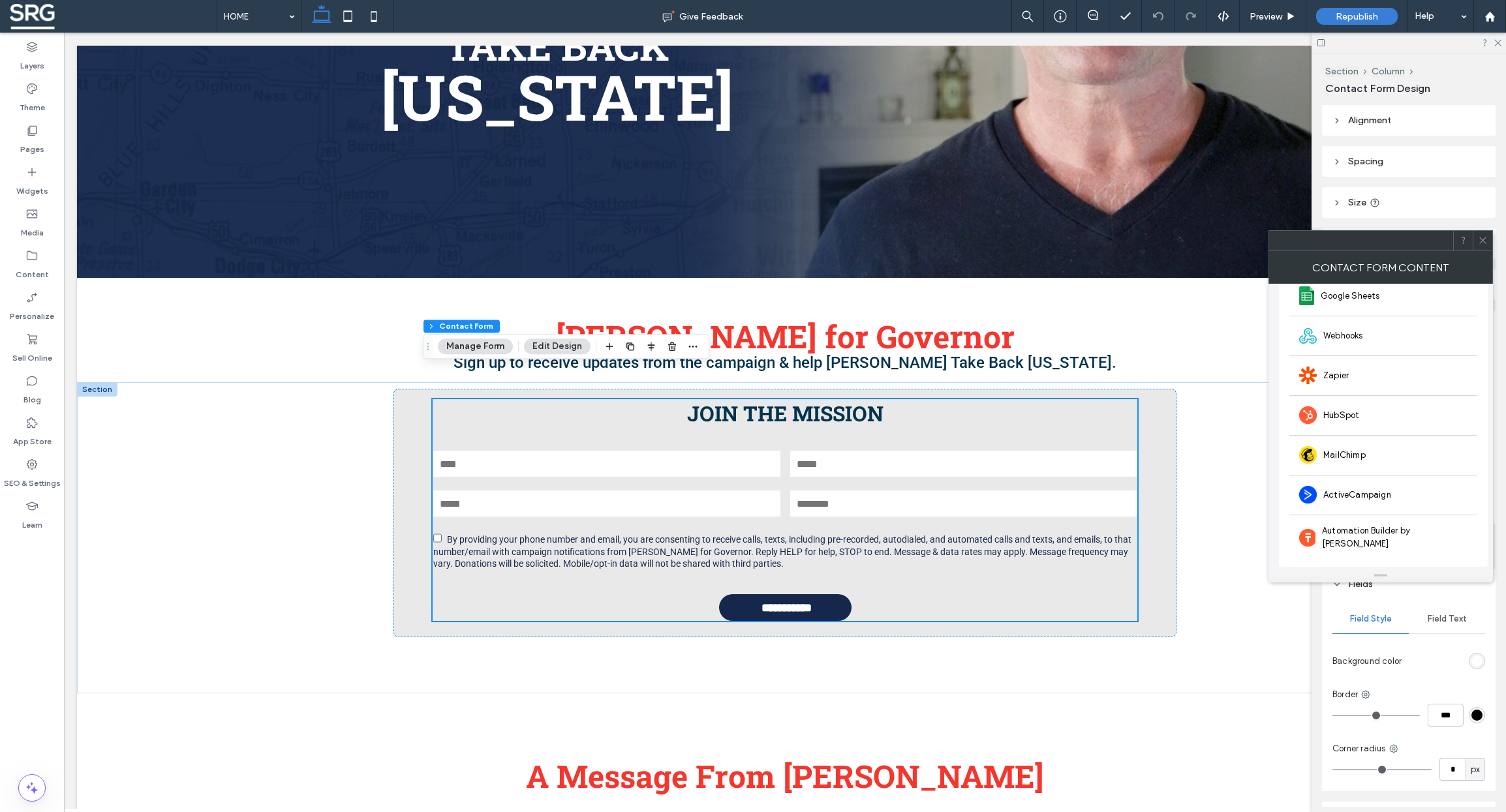
scroll to position [411, 0]
